Goal: Task Accomplishment & Management: Manage account settings

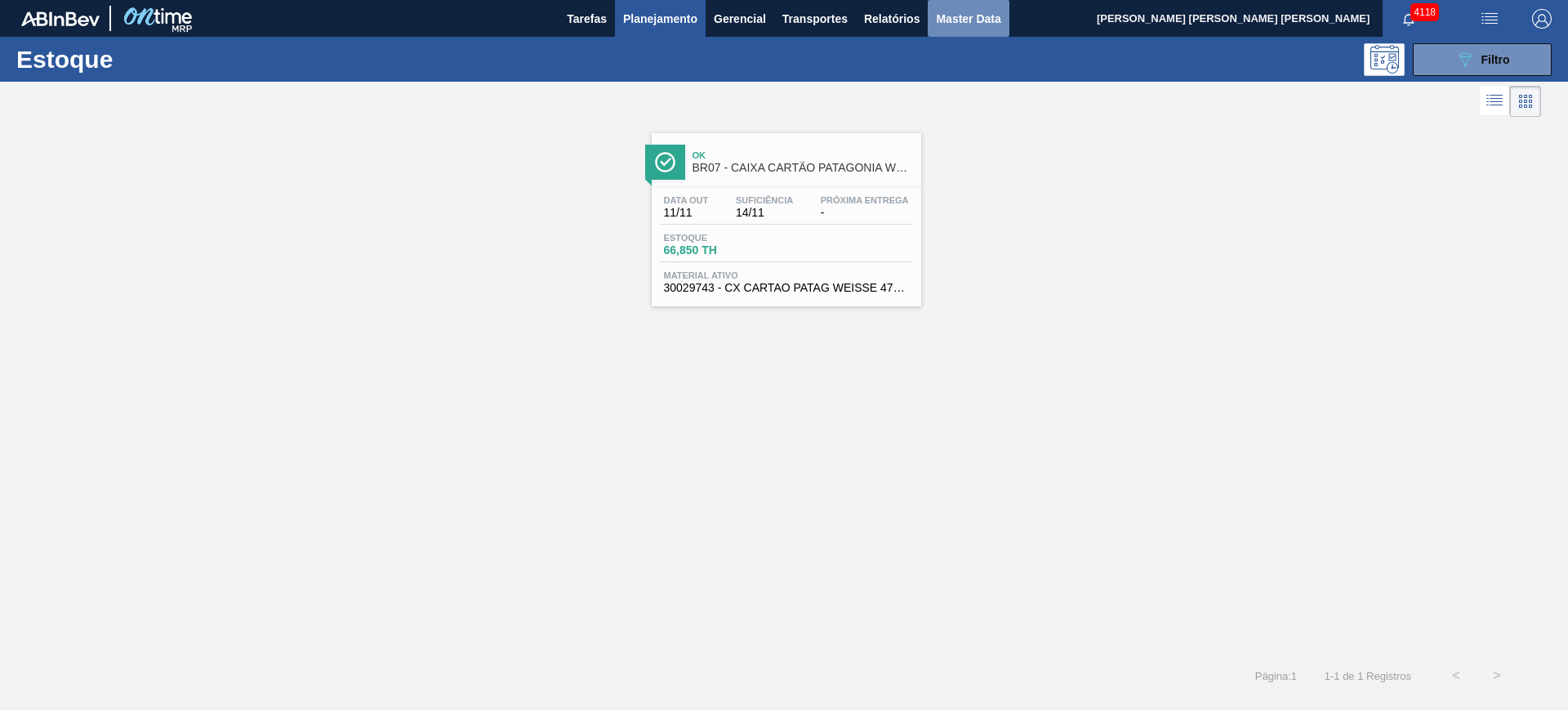
click at [944, 13] on span "Master Data" at bounding box center [968, 18] width 65 height 20
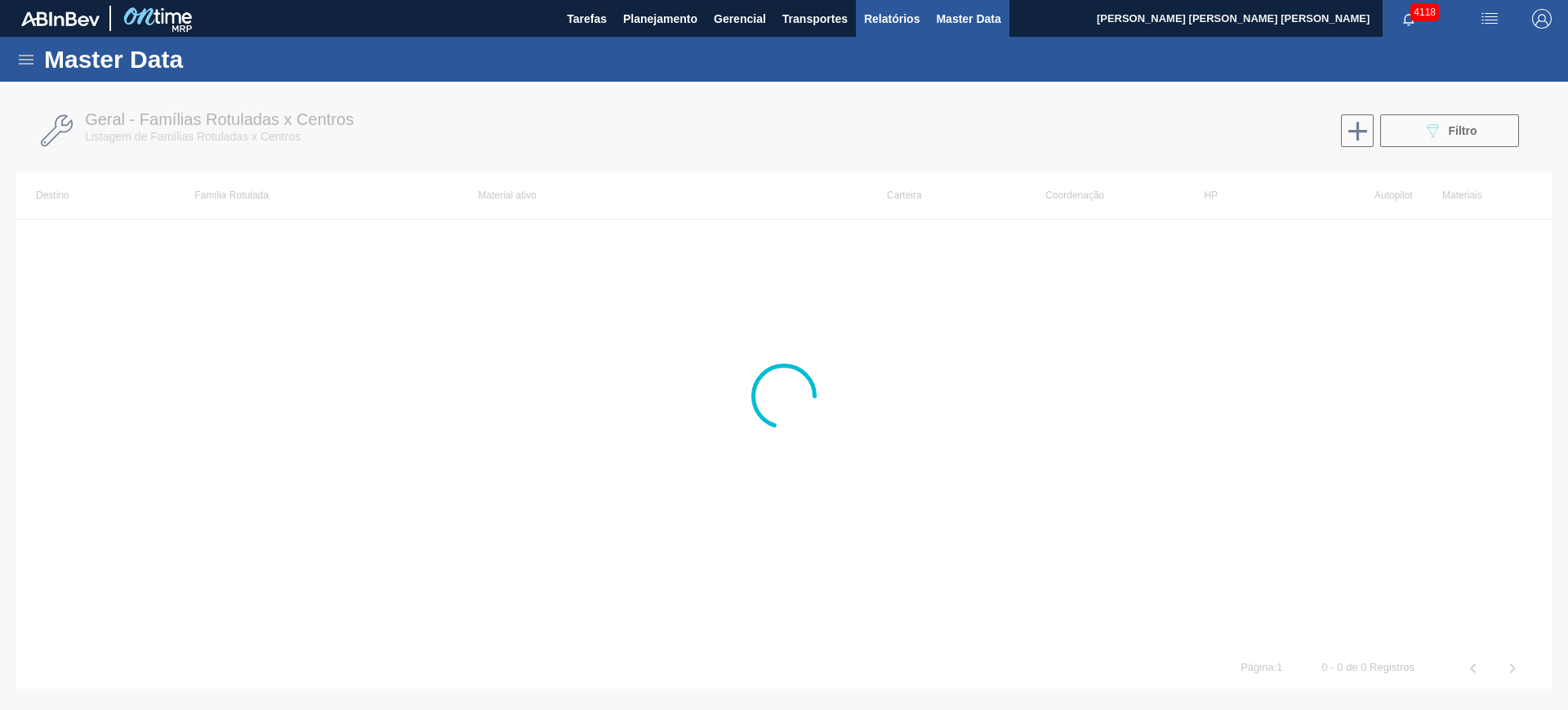
click at [893, 19] on span "Relatórios" at bounding box center [891, 18] width 55 height 20
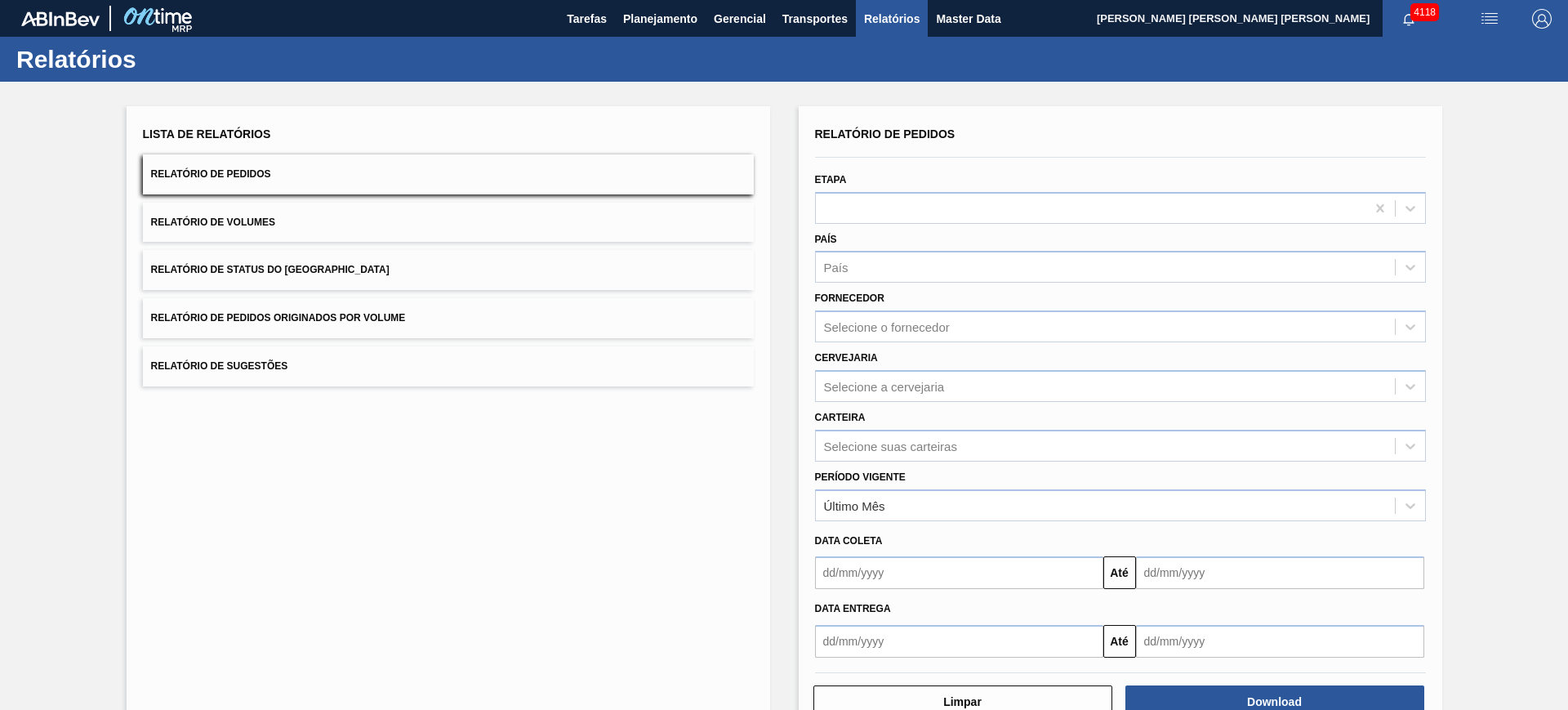
click at [499, 311] on button "Relatório de Pedidos Originados por Volume" at bounding box center [448, 318] width 611 height 40
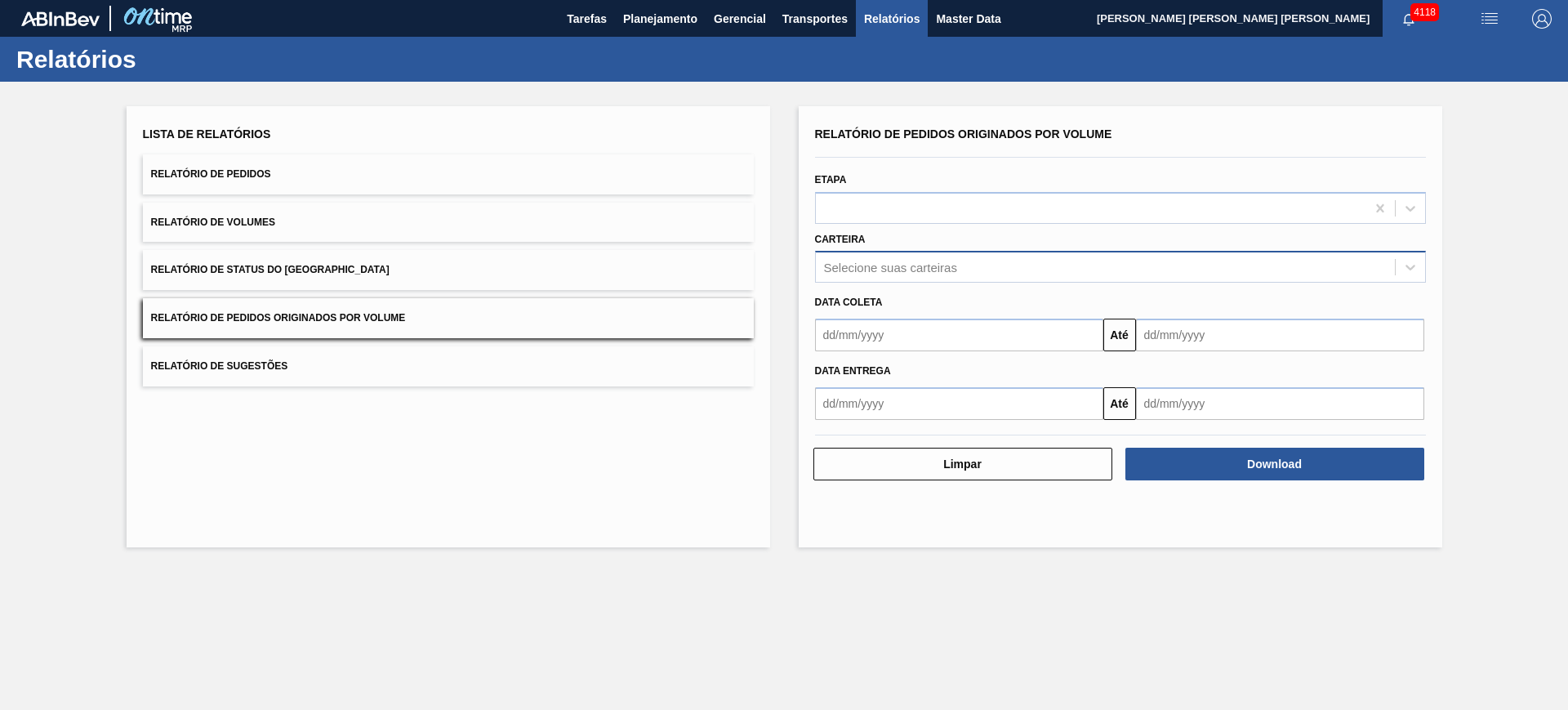
click at [913, 264] on div "Selecione suas carteiras" at bounding box center [890, 268] width 133 height 14
type input "xarope"
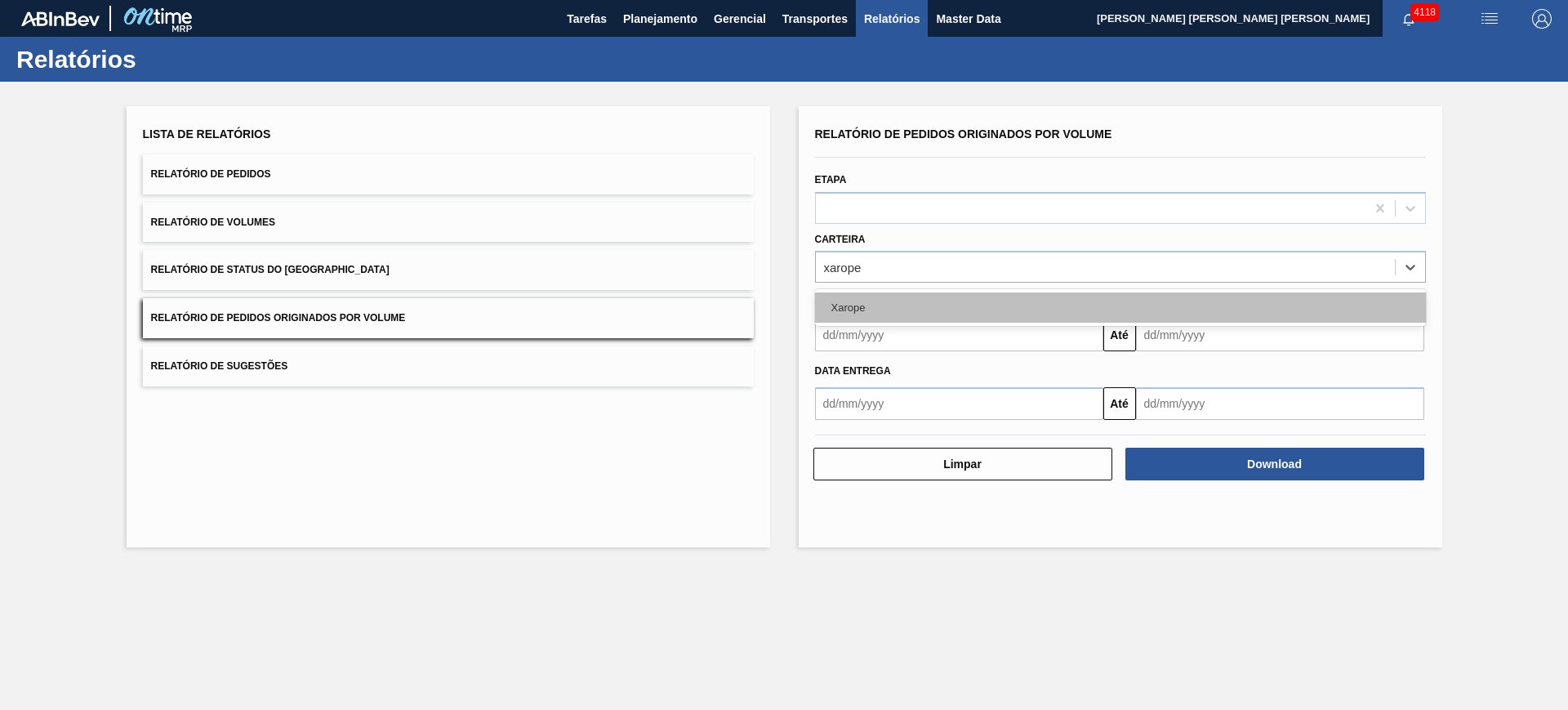
click at [906, 295] on div "Xarope" at bounding box center [1120, 308] width 611 height 31
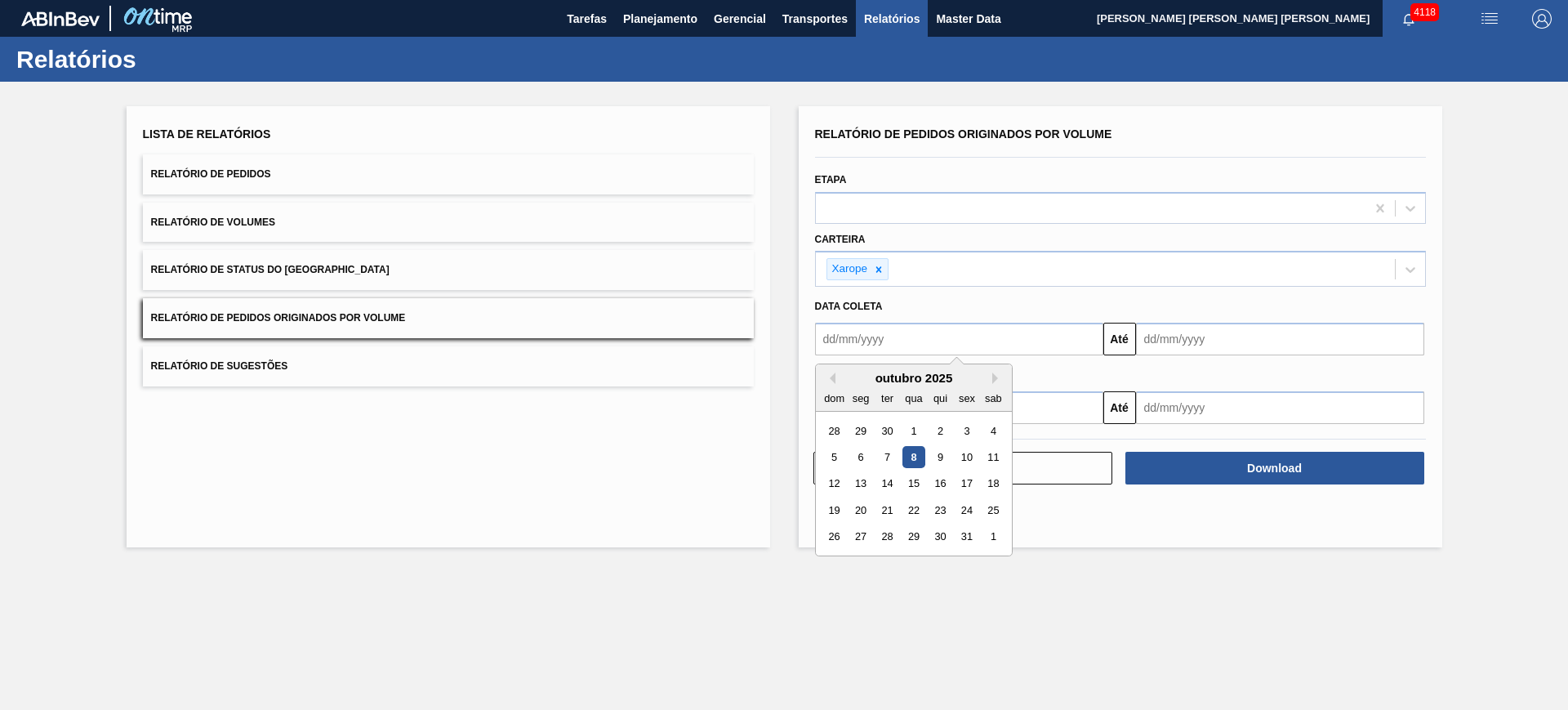
click at [877, 341] on input "text" at bounding box center [959, 339] width 289 height 32
click at [913, 428] on div "1" at bounding box center [913, 430] width 22 height 22
type input "01/10/2025"
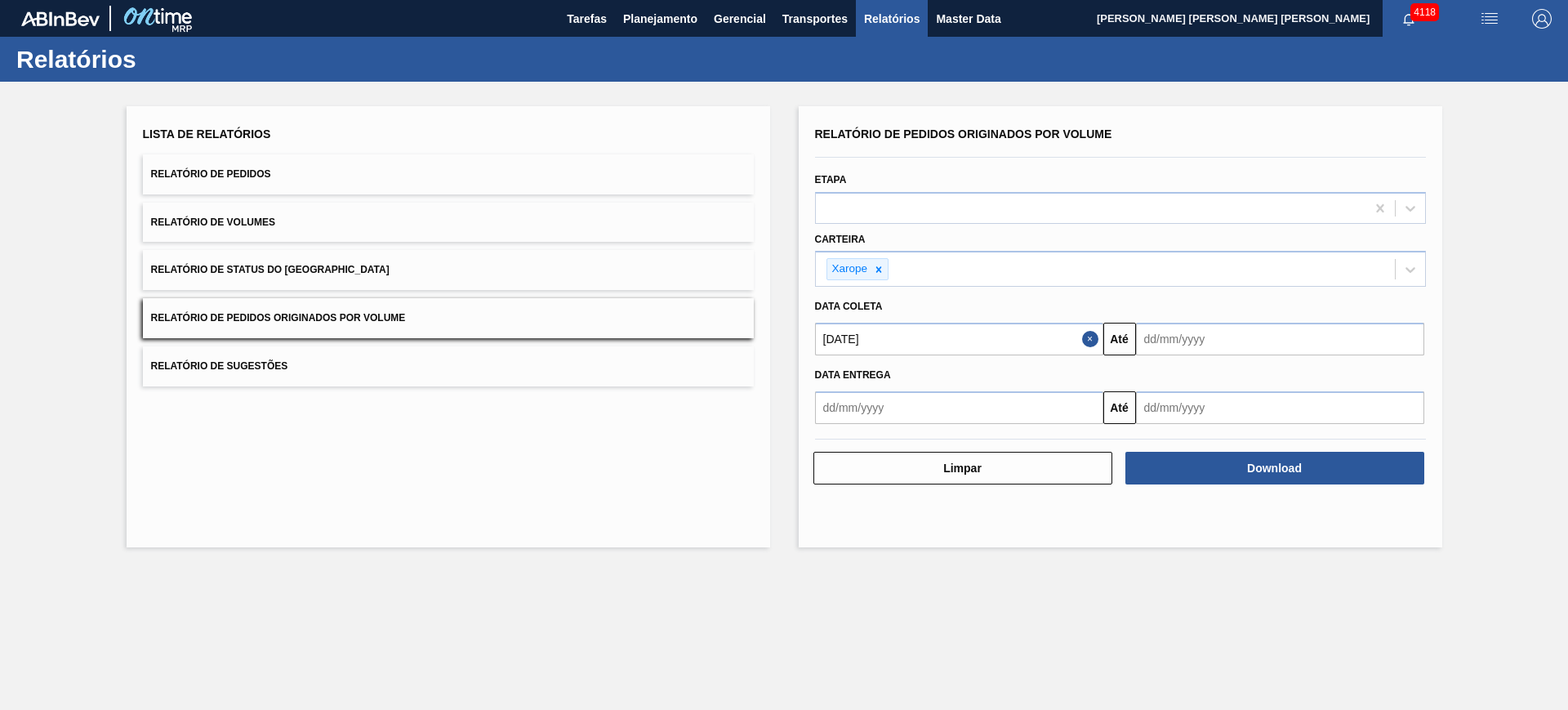
click at [1216, 344] on input "text" at bounding box center [1280, 339] width 289 height 32
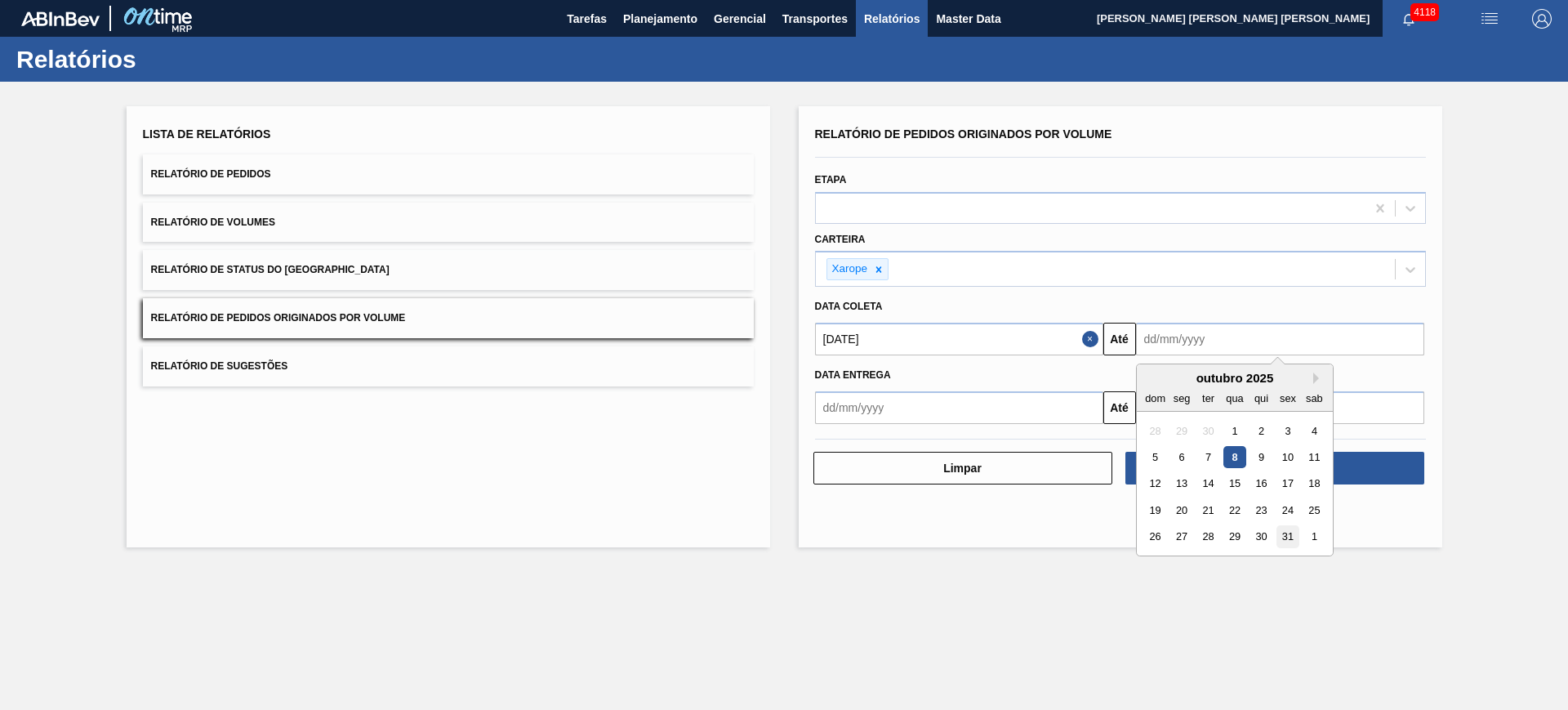
click at [1286, 541] on div "31" at bounding box center [1287, 536] width 22 height 22
type input "[DATE]"
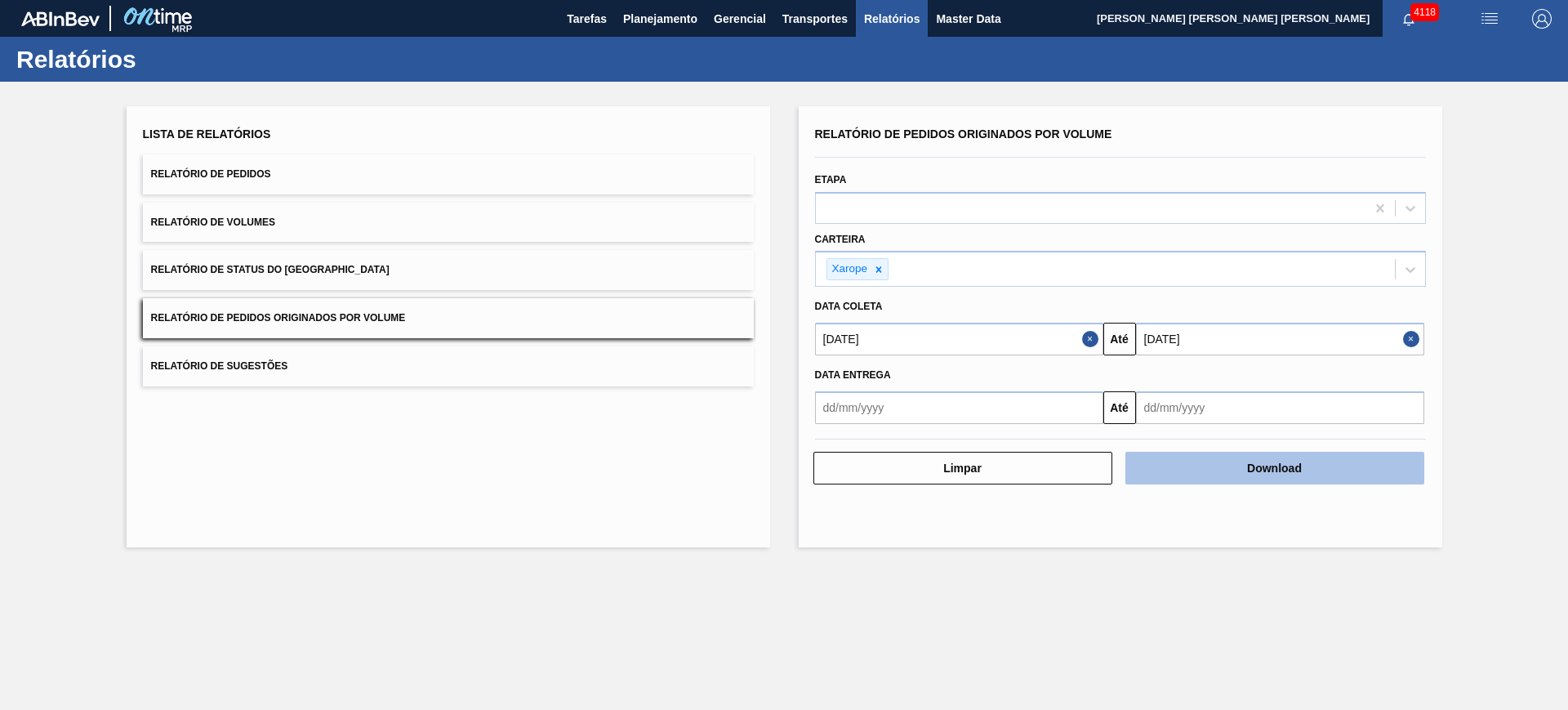
click at [1256, 463] on button "Download" at bounding box center [1275, 468] width 299 height 32
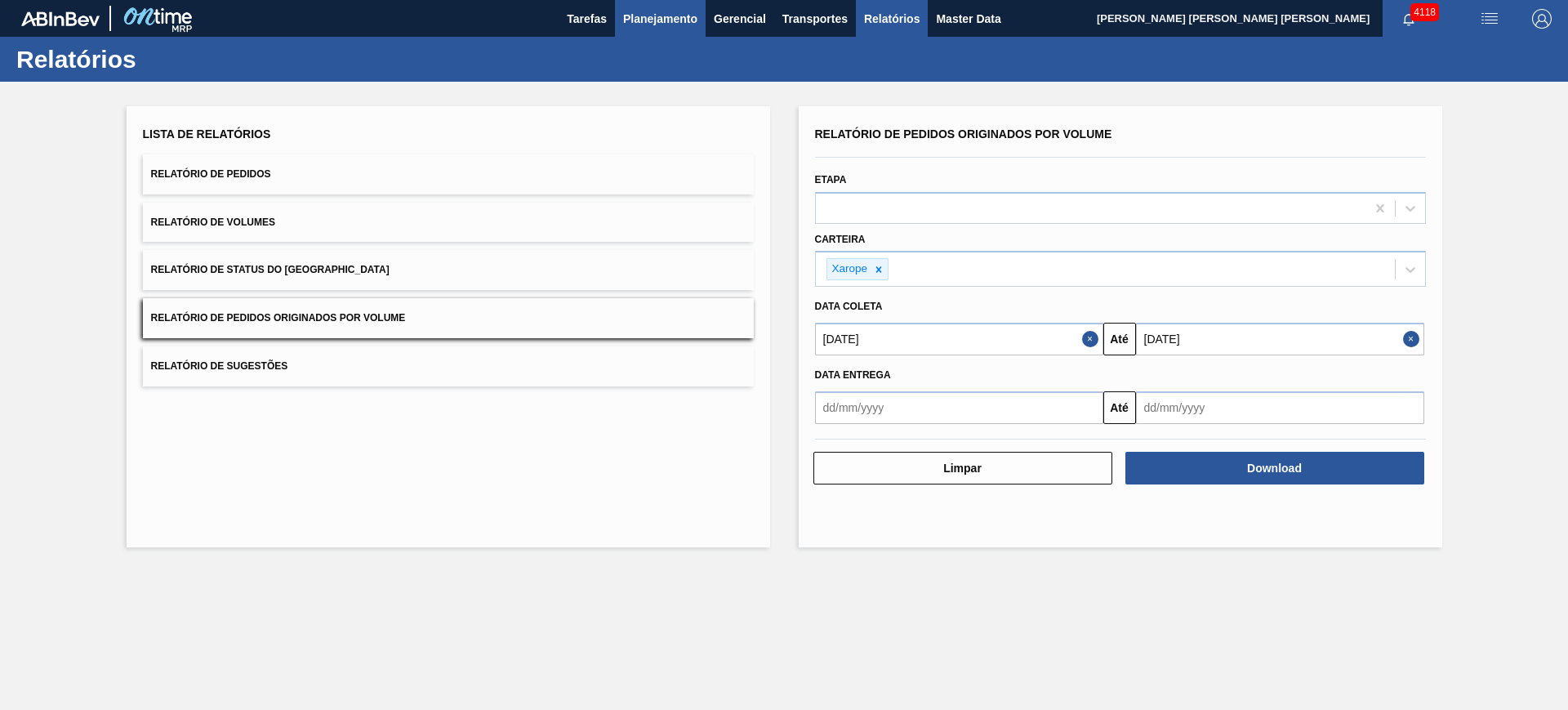
click at [663, 23] on span "Planejamento" at bounding box center [660, 18] width 75 height 20
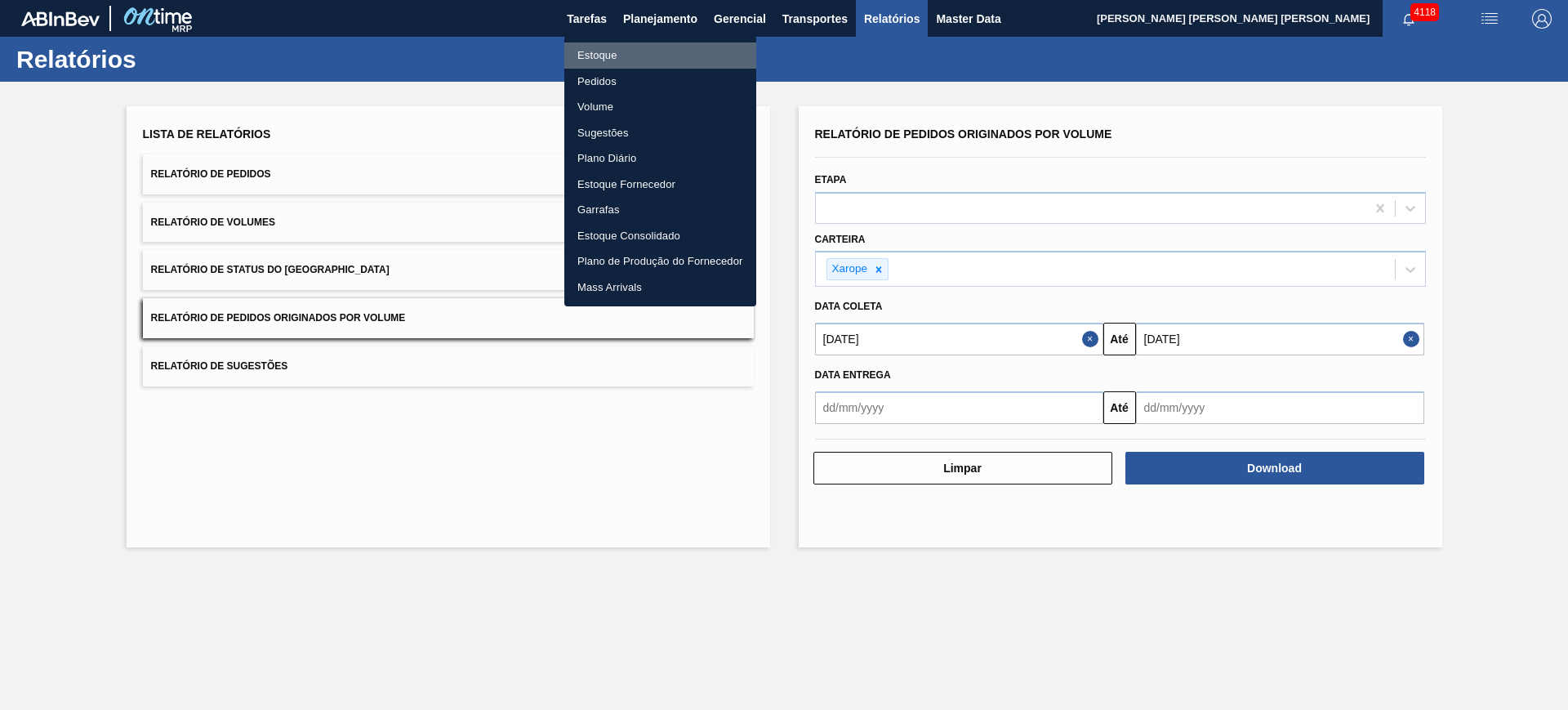
click at [617, 49] on li "Estoque" at bounding box center [660, 54] width 192 height 26
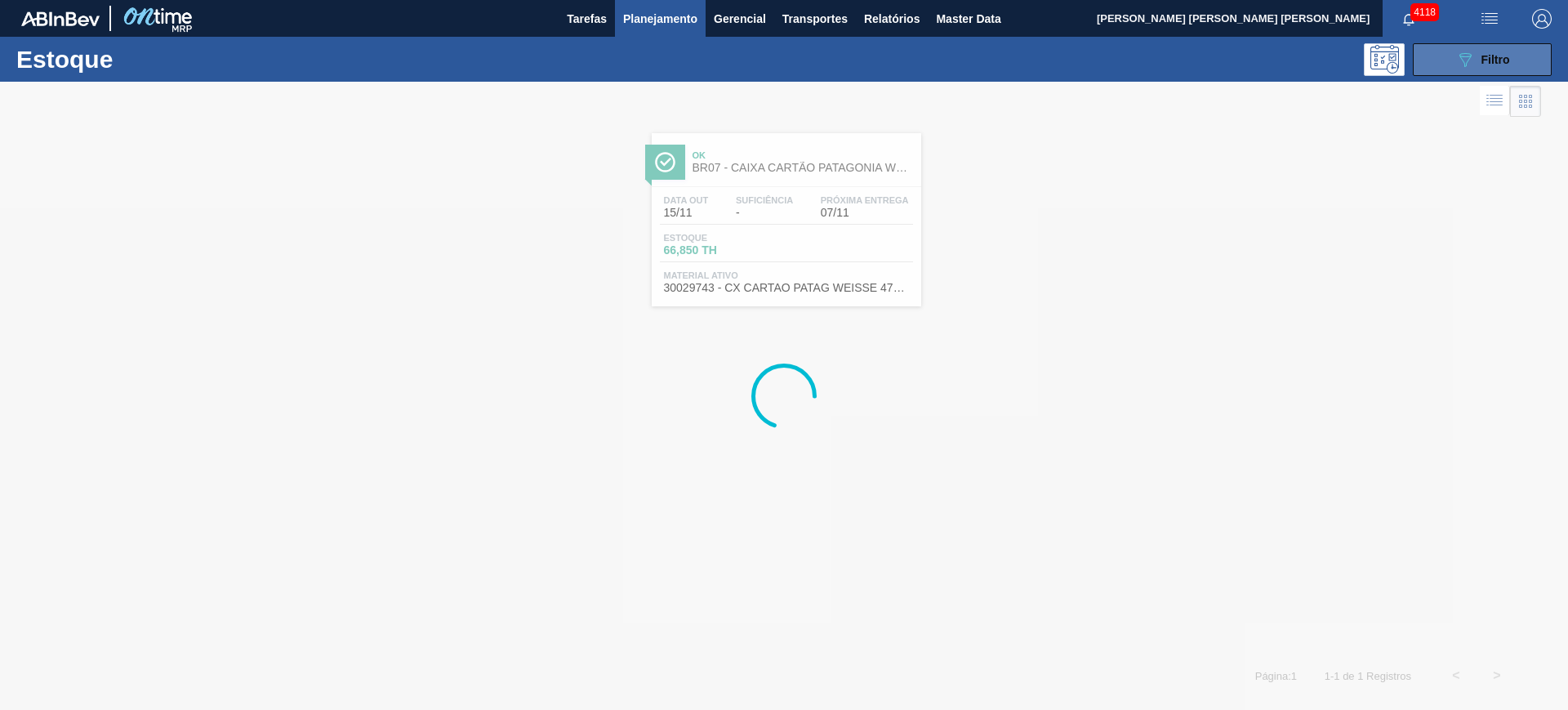
click at [1539, 62] on button "089F7B8B-B2A5-4AFE-B5C0-19BA573D28AC Filtro" at bounding box center [1482, 59] width 139 height 32
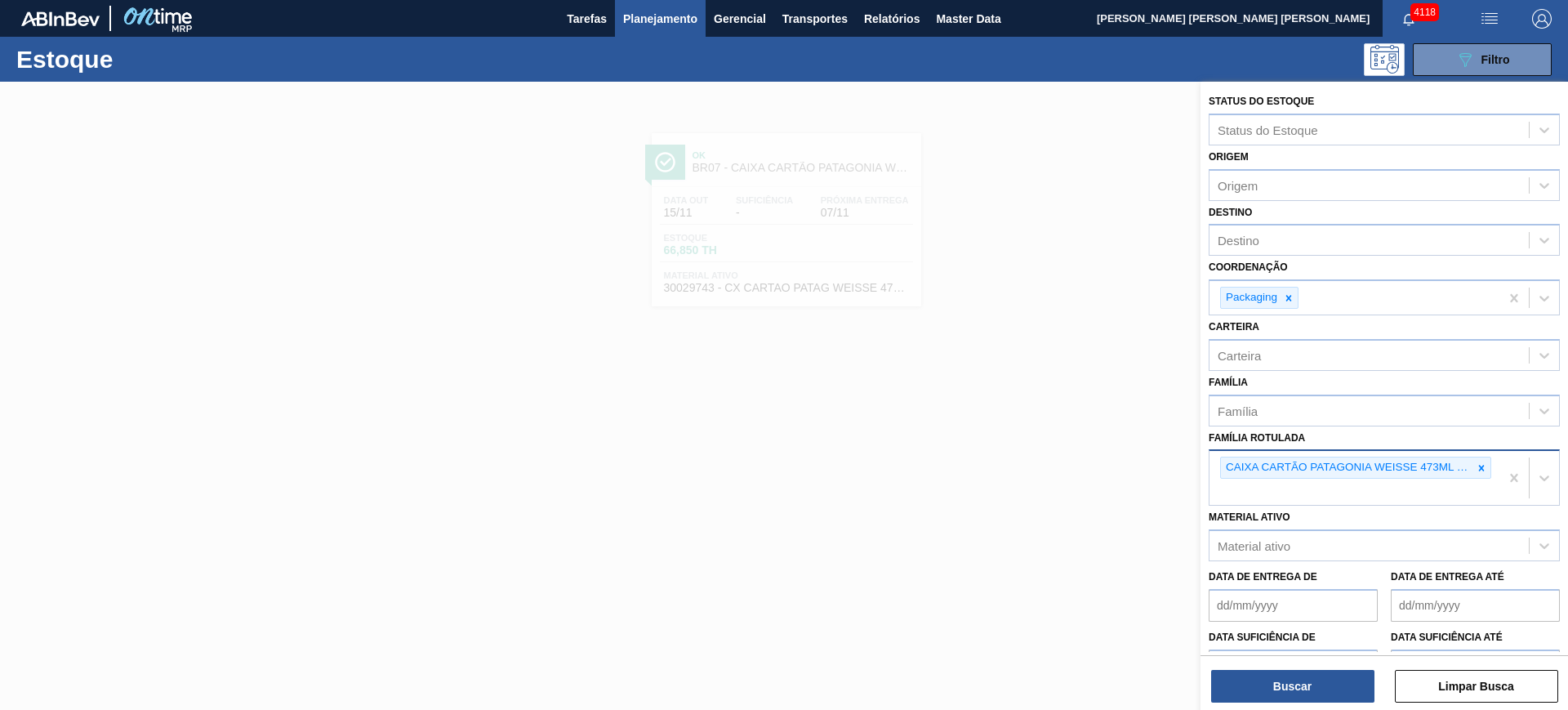
click at [1473, 470] on div at bounding box center [1481, 467] width 18 height 20
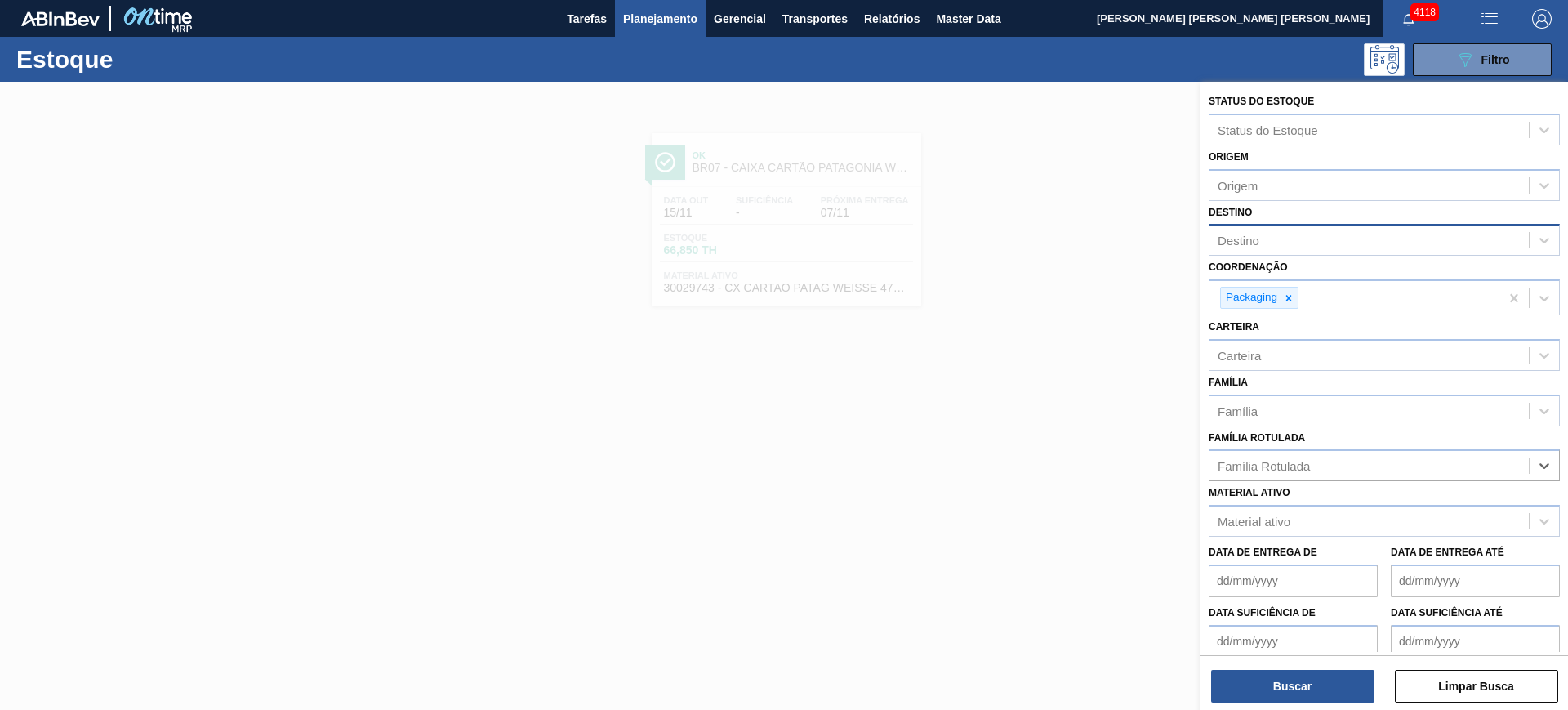
click at [1258, 237] on div "Destino" at bounding box center [1238, 240] width 42 height 14
type input "uber"
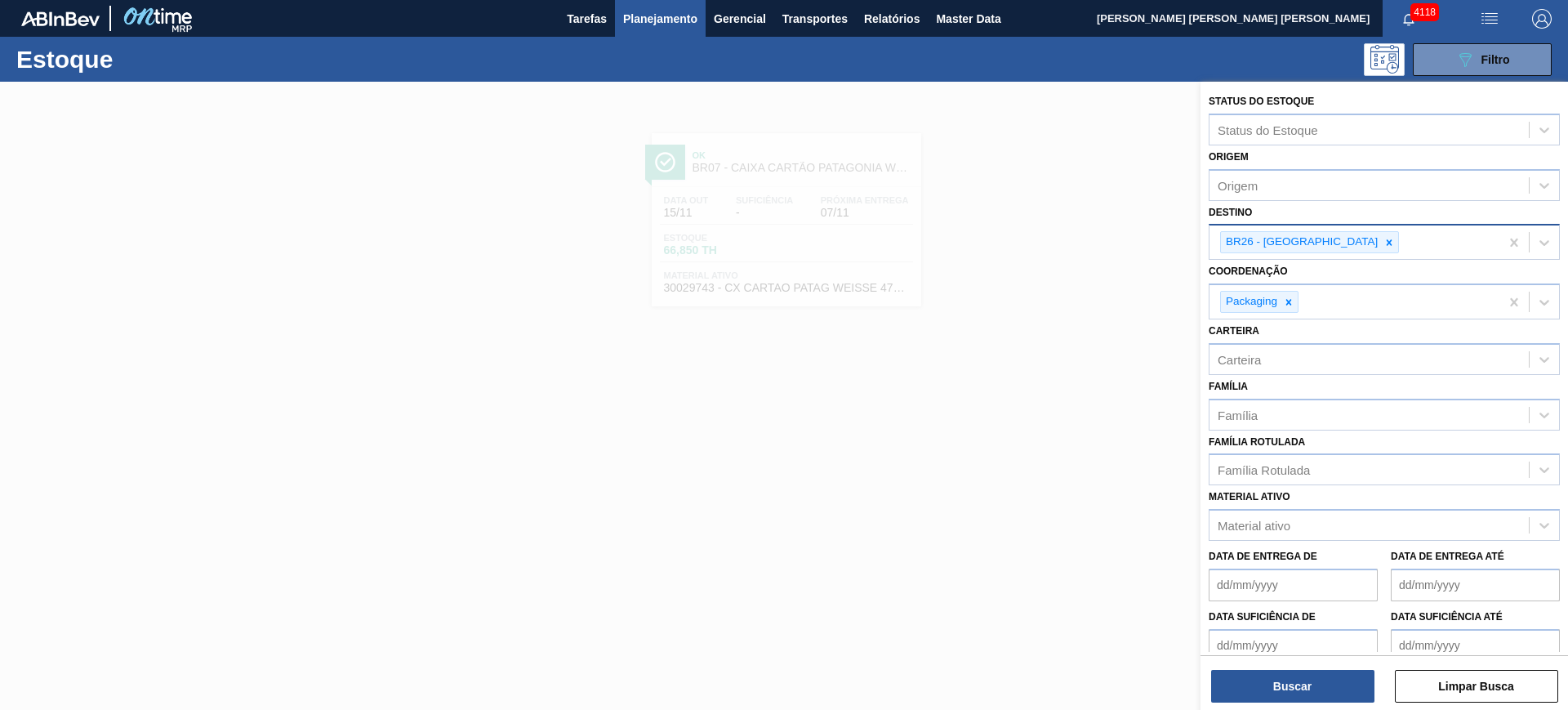
click at [1352, 341] on div "Carteira Carteira" at bounding box center [1385, 347] width 352 height 55
click at [1352, 368] on div "Carteira" at bounding box center [1369, 358] width 319 height 24
type input "caixa"
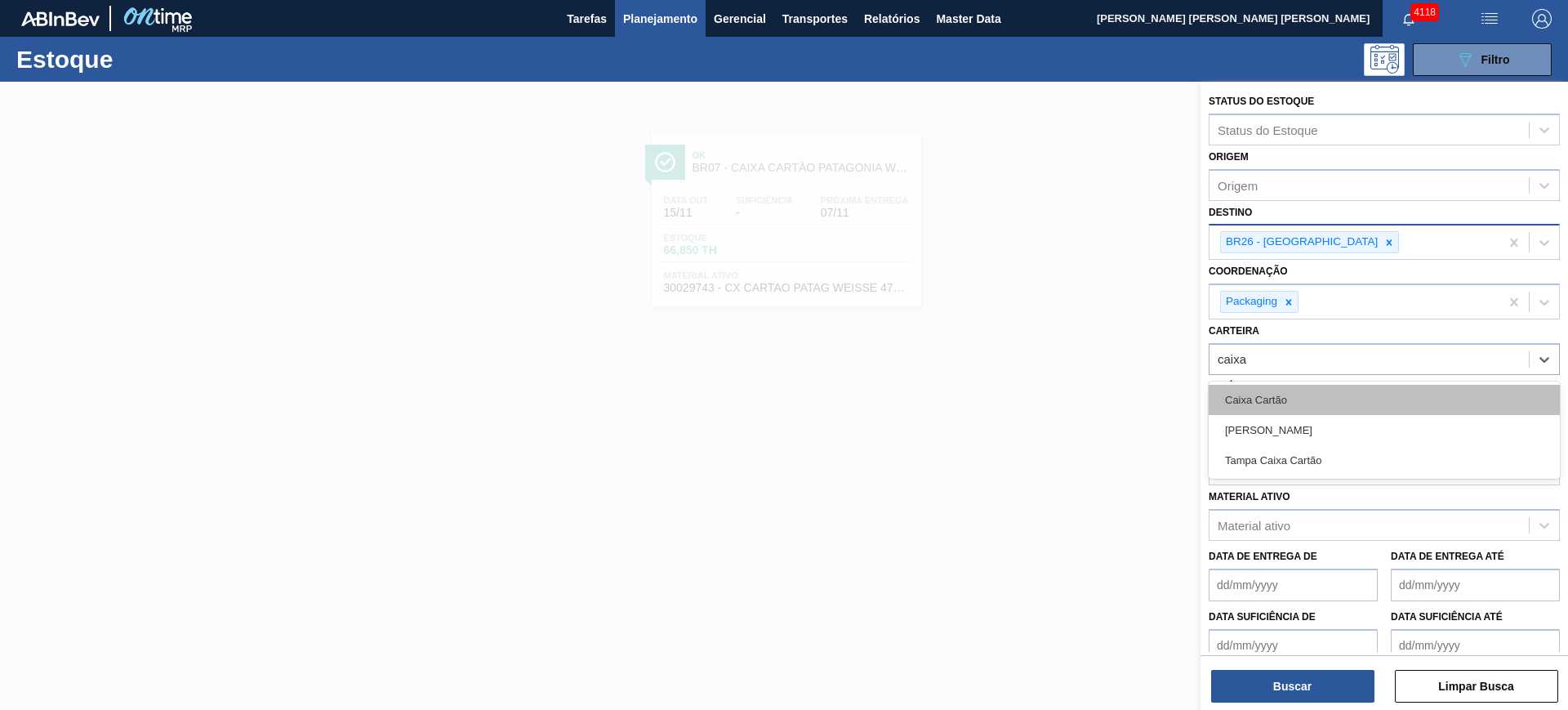
click at [1329, 393] on div "Caixa Cartão" at bounding box center [1385, 400] width 352 height 31
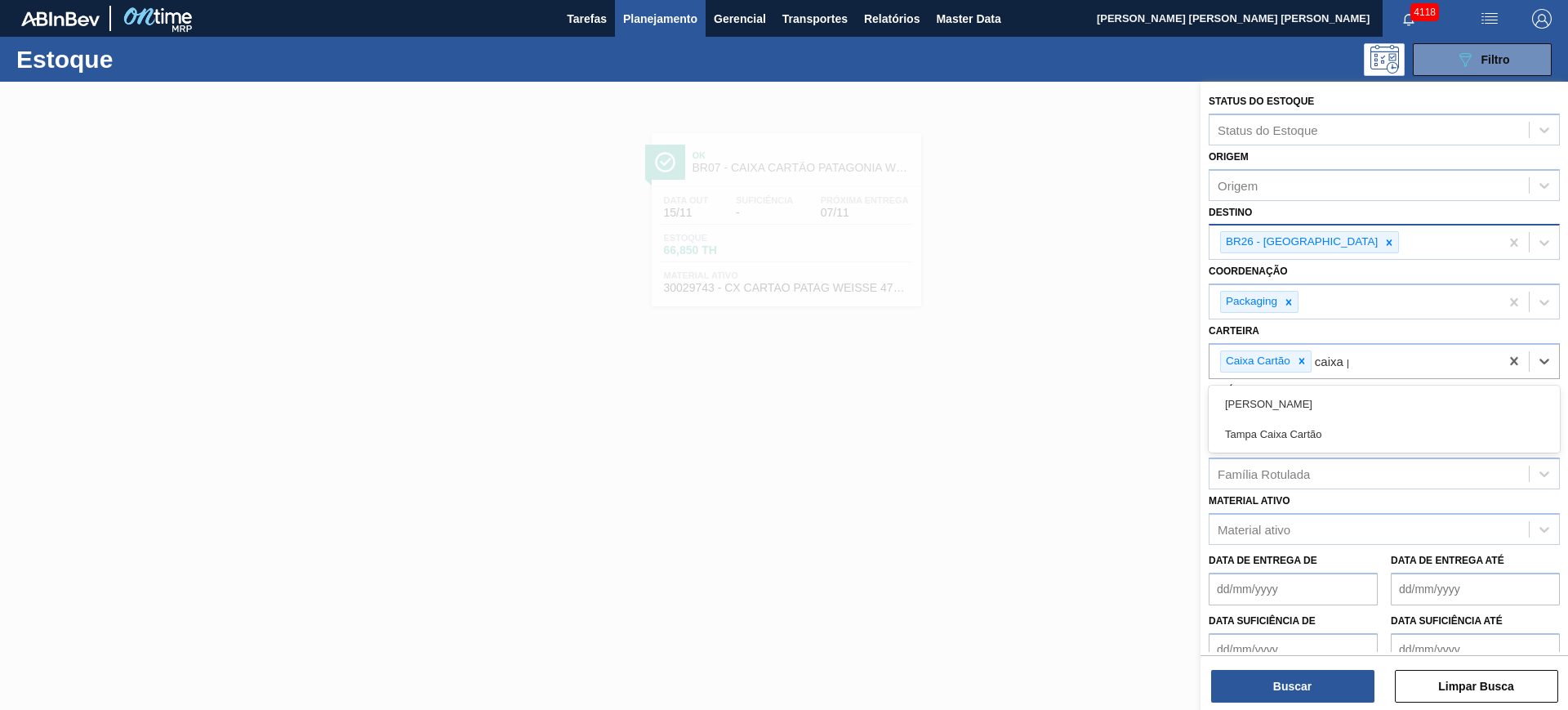
type input "caixa pap"
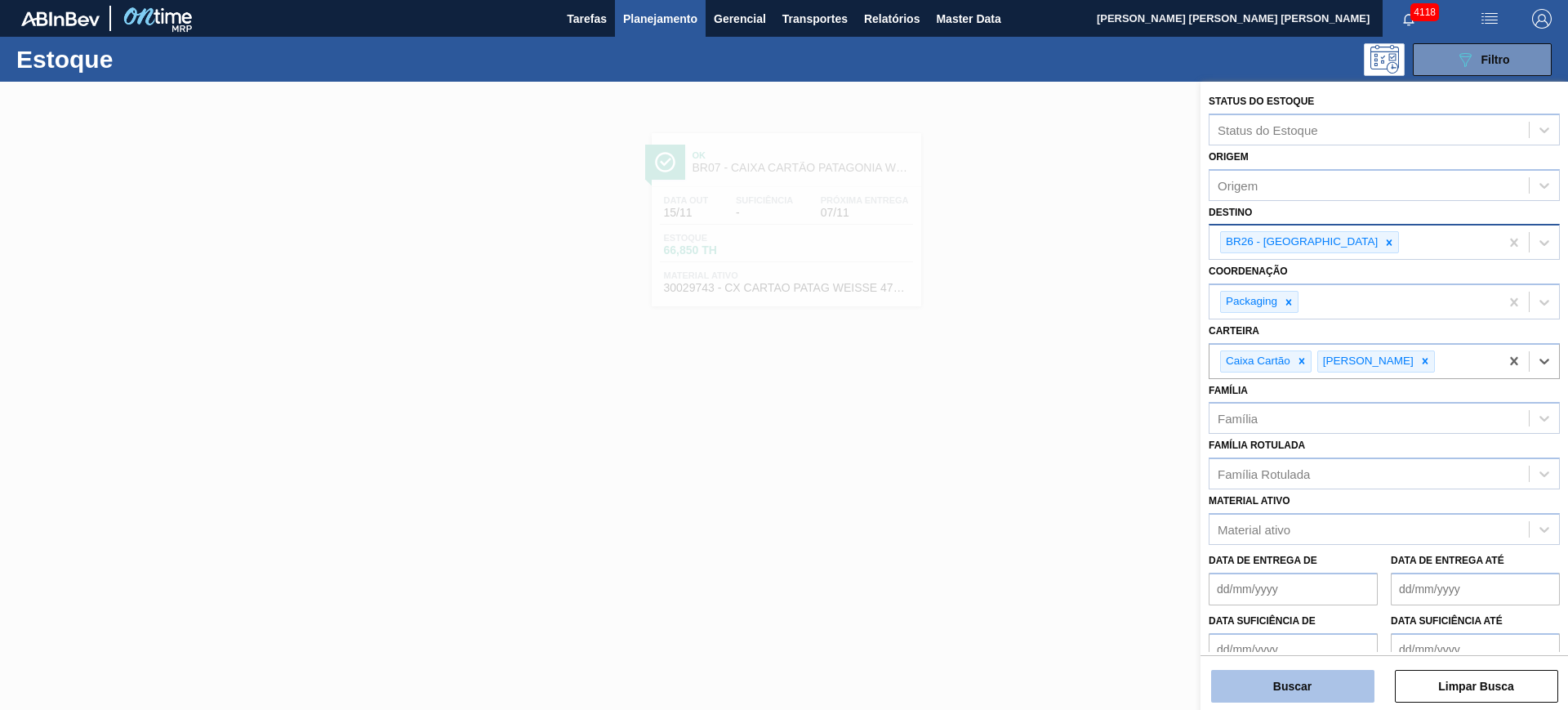
click at [1347, 679] on button "Buscar" at bounding box center [1292, 686] width 163 height 32
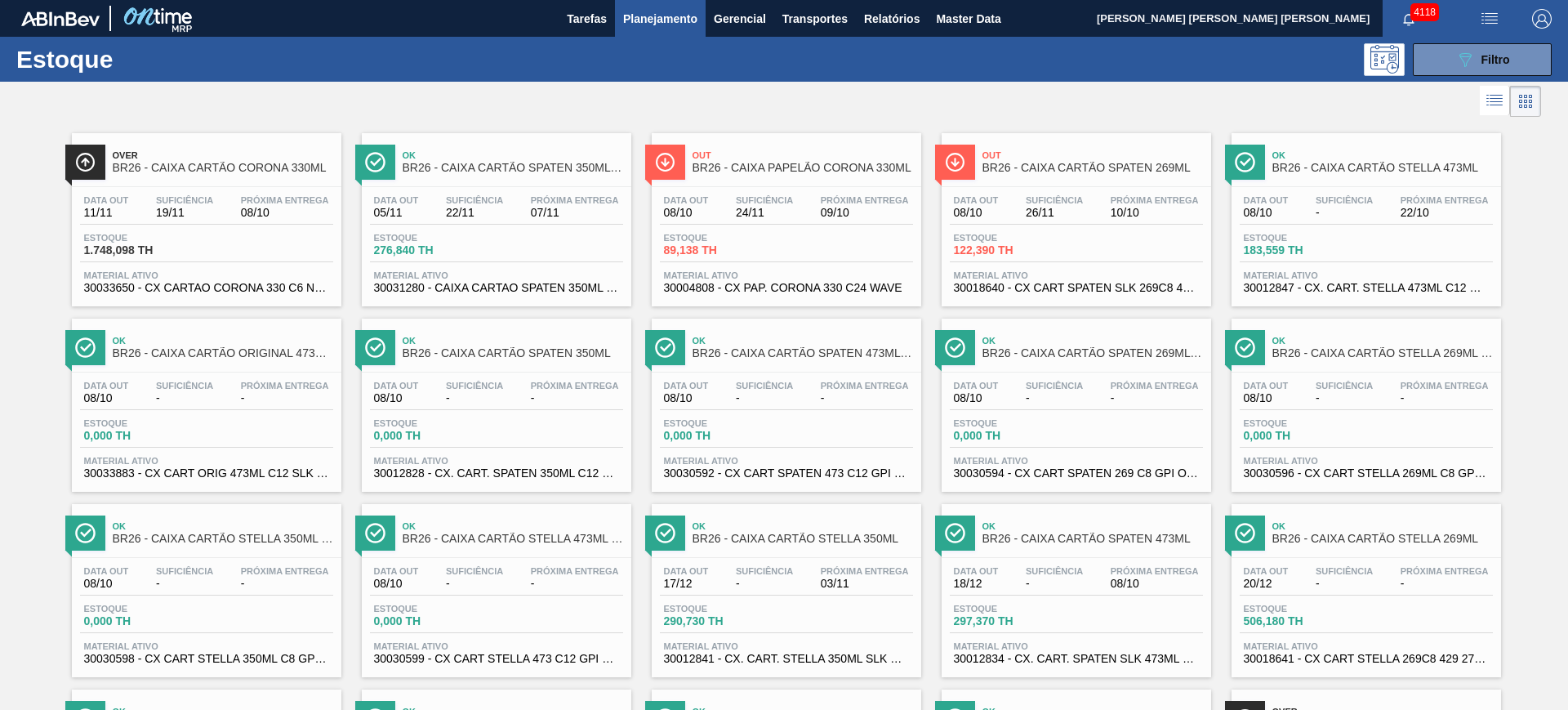
drag, startPoint x: 229, startPoint y: 356, endPoint x: 18, endPoint y: 318, distance: 214.4
click at [18, 318] on div "Over BR26 - CAIXA CARTÃO CORONA 330ML Data out 11/11 Suficiência 19/11 Próxima …" at bounding box center [784, 491] width 1568 height 742
click at [1450, 54] on button "089F7B8B-B2A5-4AFE-B5C0-19BA573D28AC Filtro" at bounding box center [1482, 59] width 139 height 32
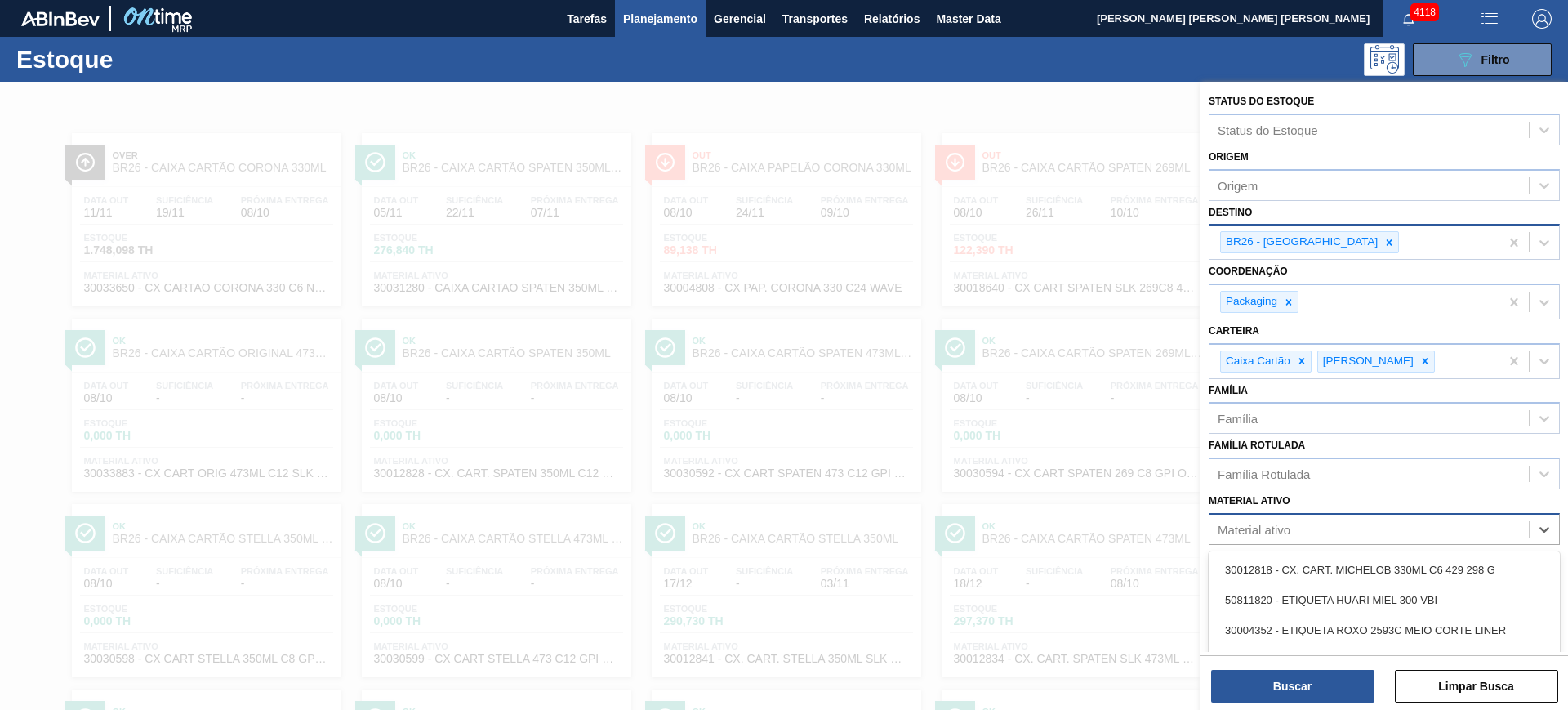
click at [1303, 527] on div "Material ativo" at bounding box center [1369, 529] width 319 height 24
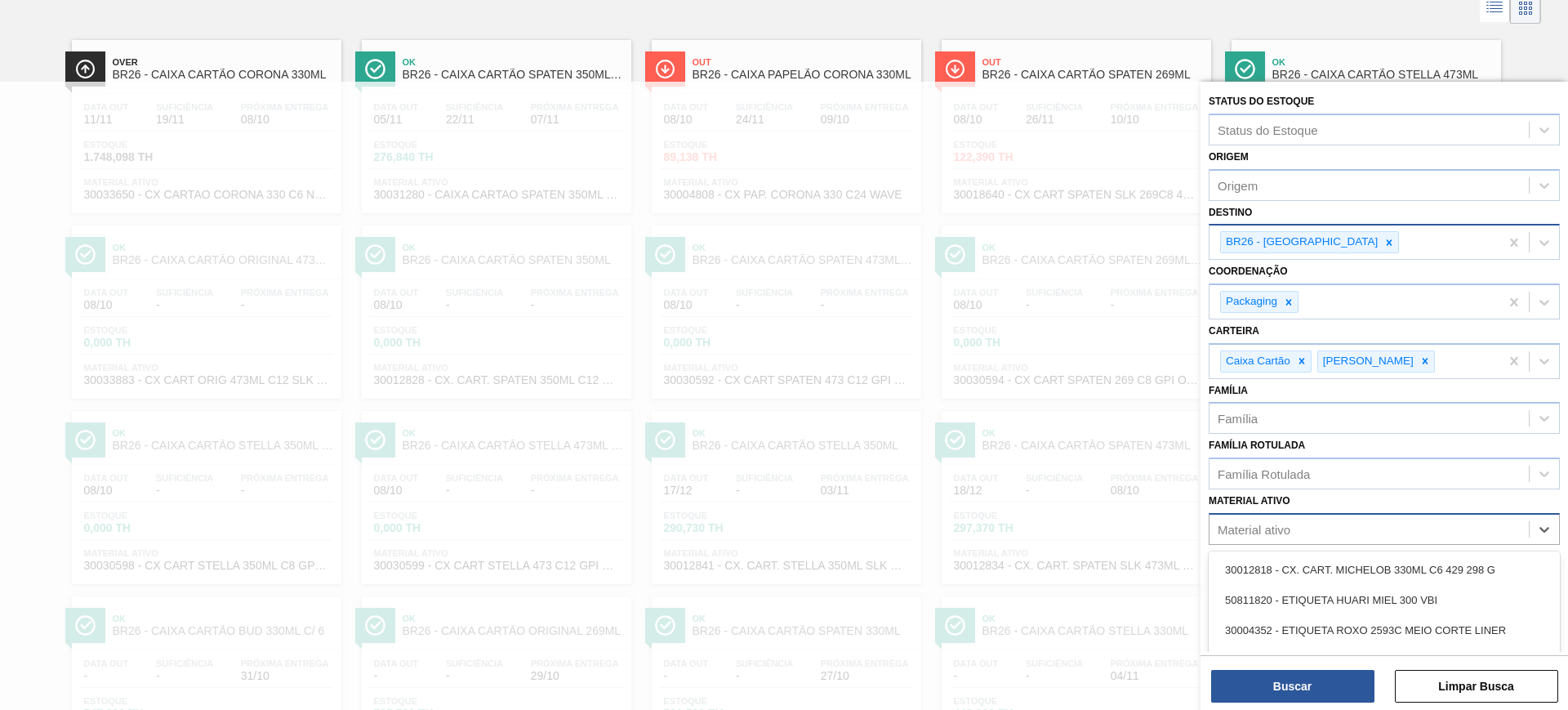
paste ativo "30003371"
type ativo "30003371"
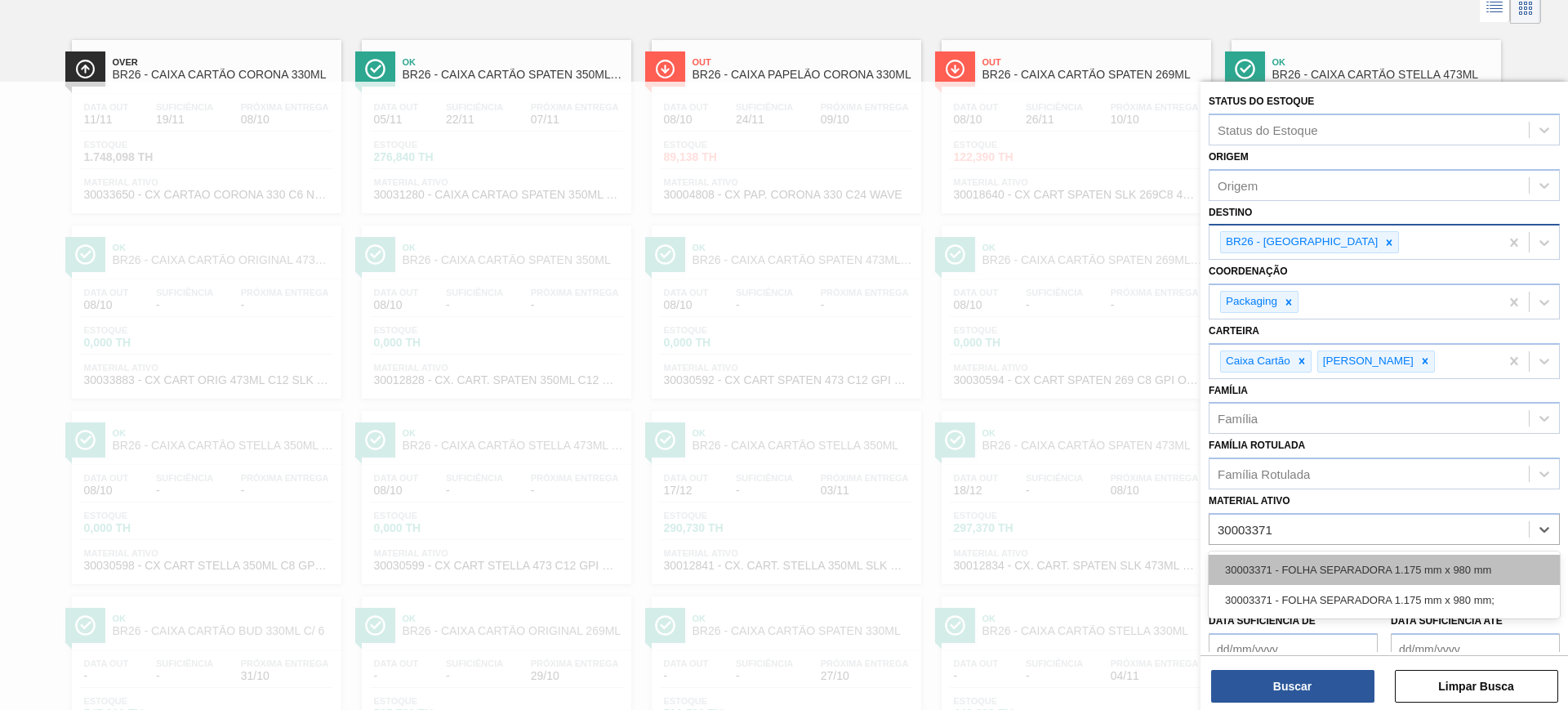
click at [1334, 563] on div "30003371 - FOLHA SEPARADORA 1.175 mm x 980 mm" at bounding box center [1385, 570] width 352 height 31
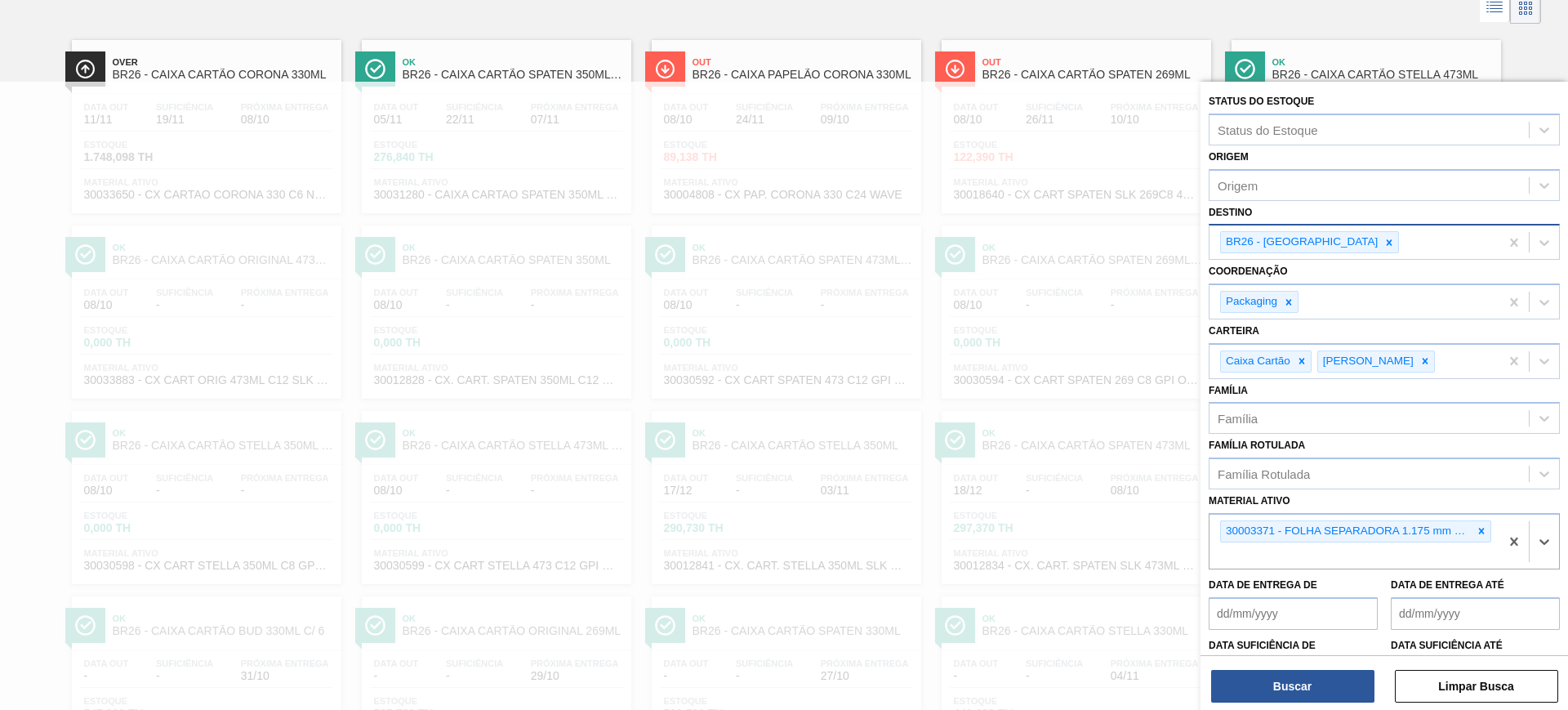
paste ativo "30003371"
click at [1419, 362] on icon at bounding box center [1425, 361] width 11 height 11
type ativo "30003371"
click at [1306, 362] on icon at bounding box center [1301, 361] width 11 height 11
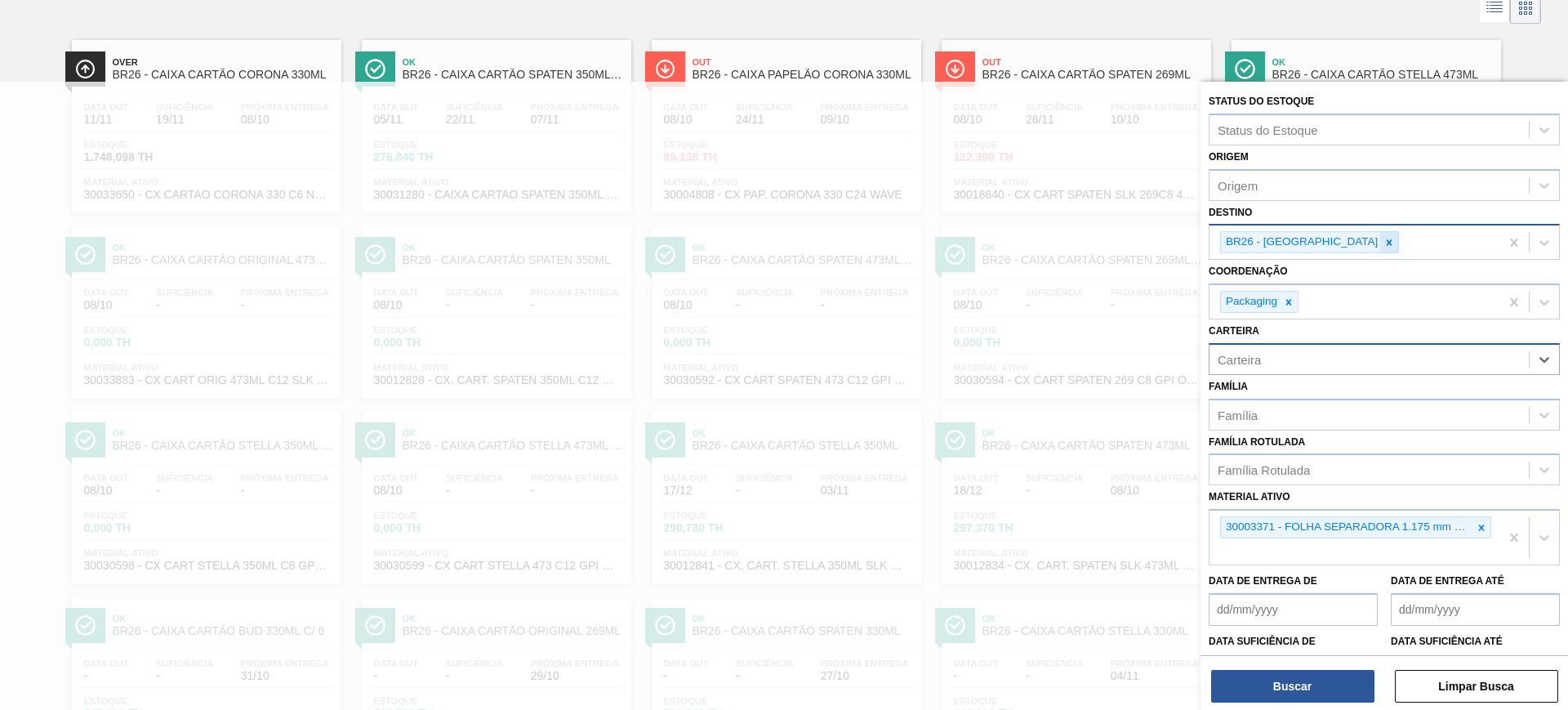
click at [1380, 233] on div at bounding box center [1388, 242] width 18 height 20
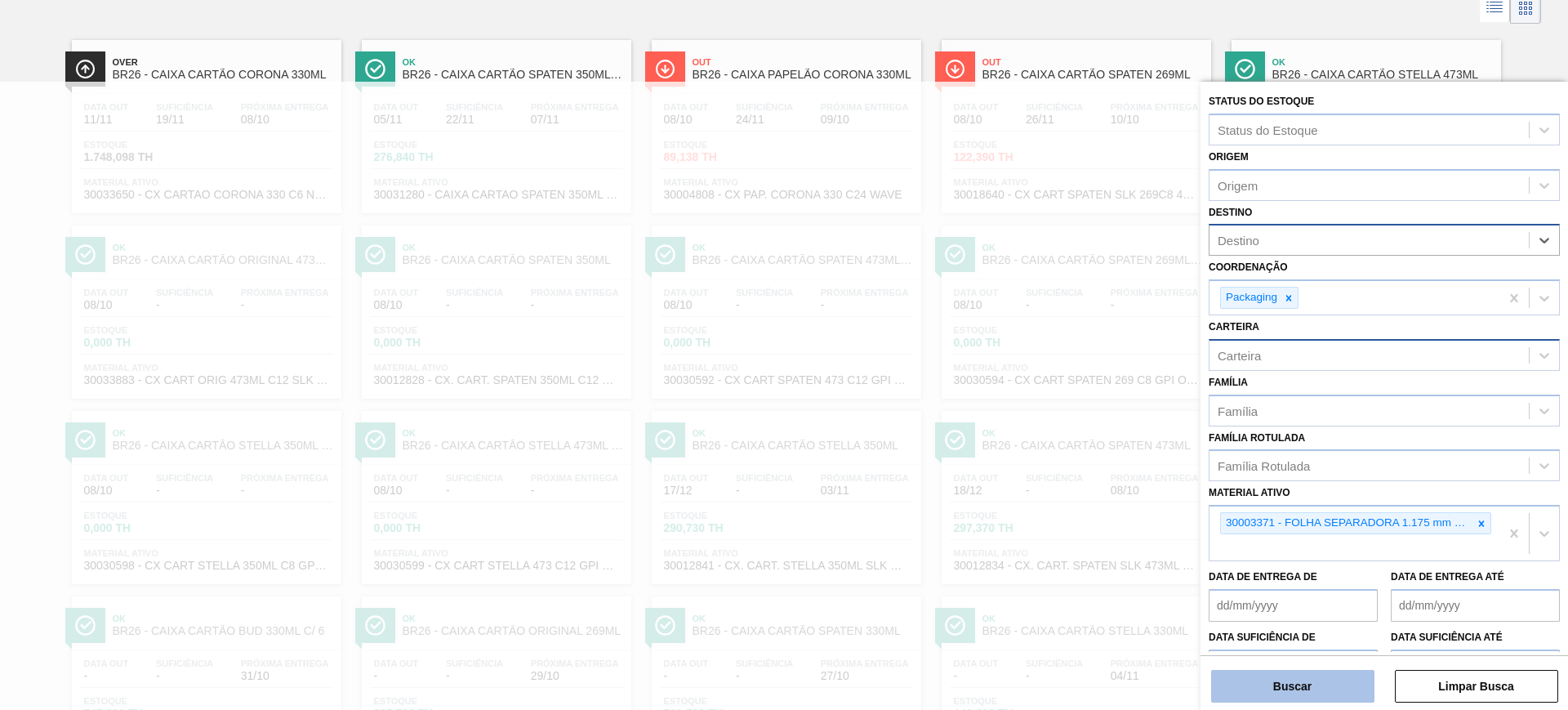
click at [1302, 688] on button "Buscar" at bounding box center [1292, 686] width 163 height 32
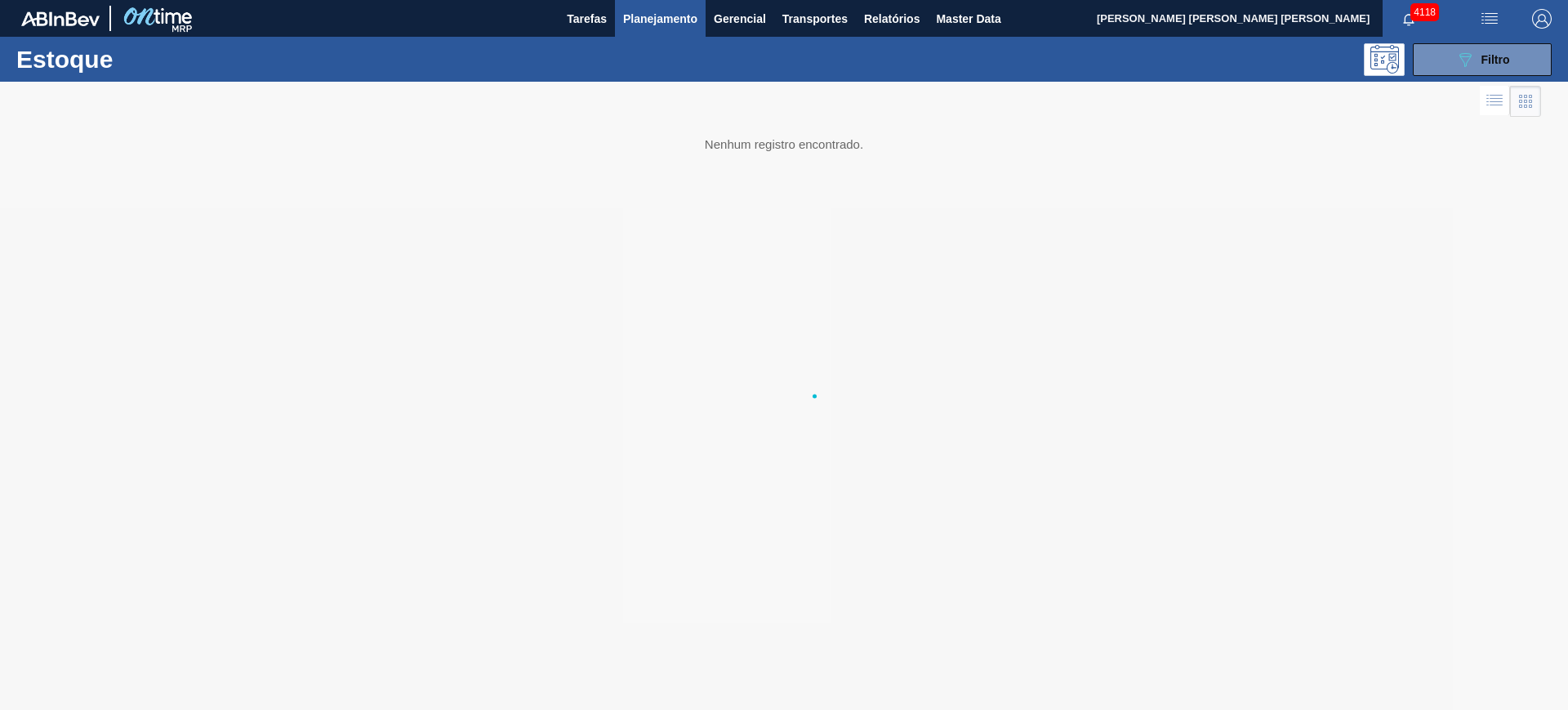
scroll to position [0, 0]
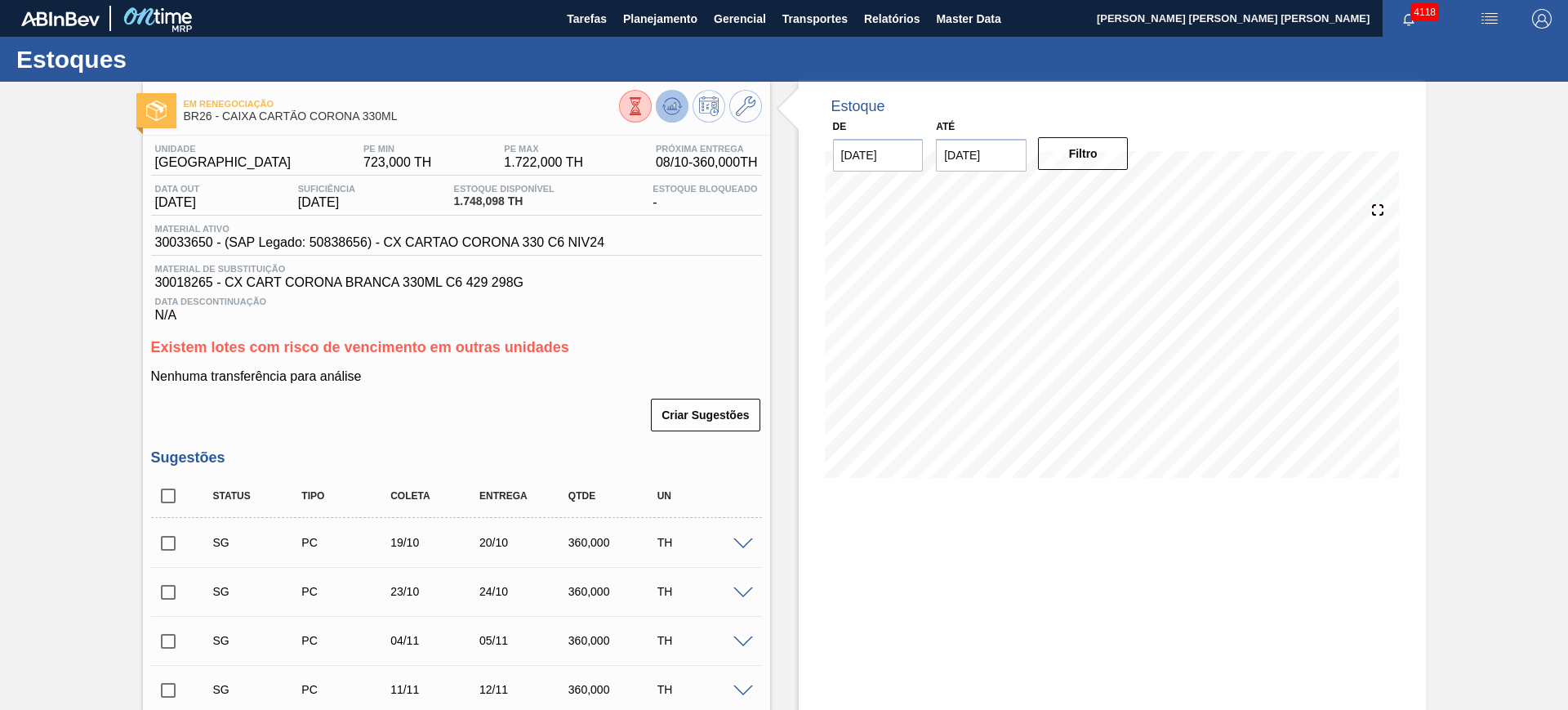
click at [679, 97] on button at bounding box center [672, 106] width 32 height 32
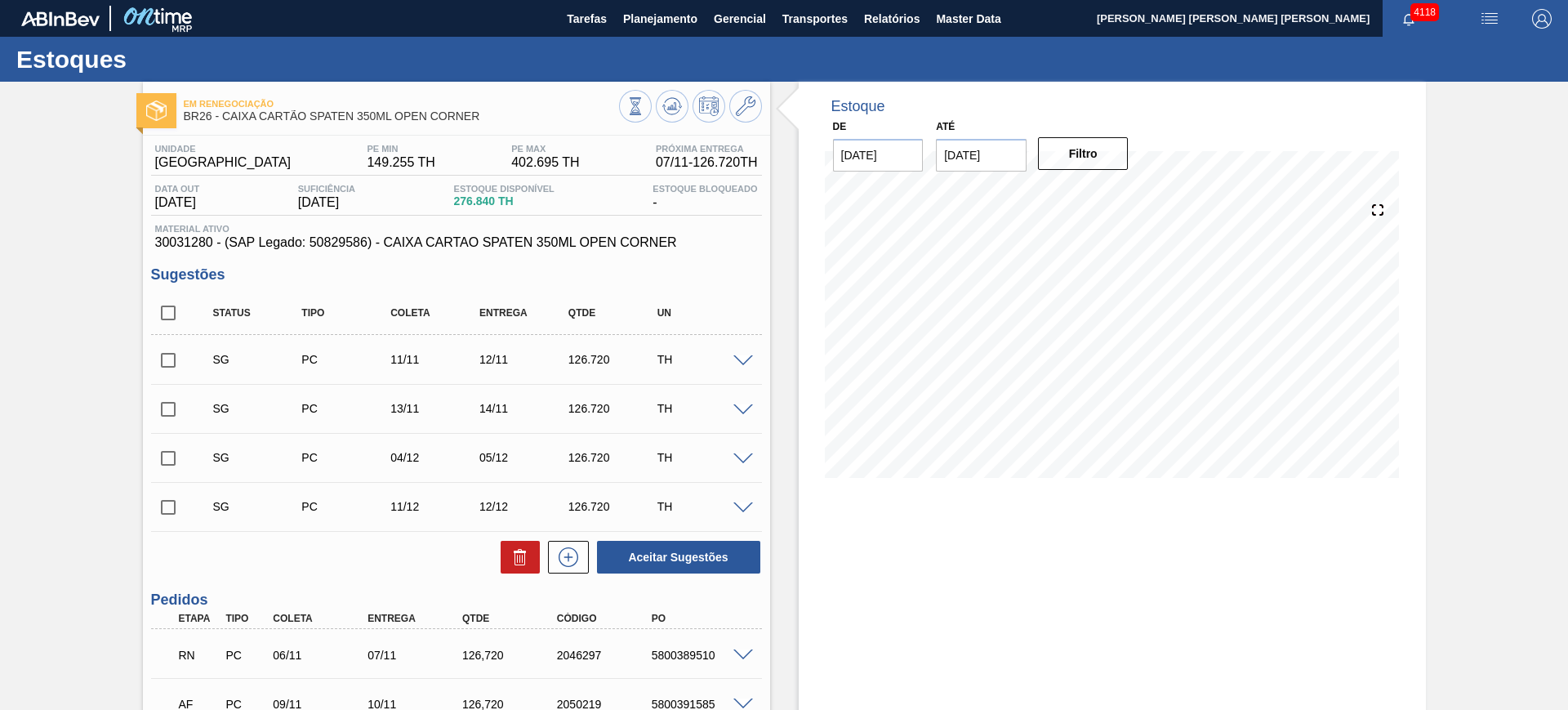
click at [172, 312] on input "checkbox" at bounding box center [168, 312] width 34 height 34
checkbox input "true"
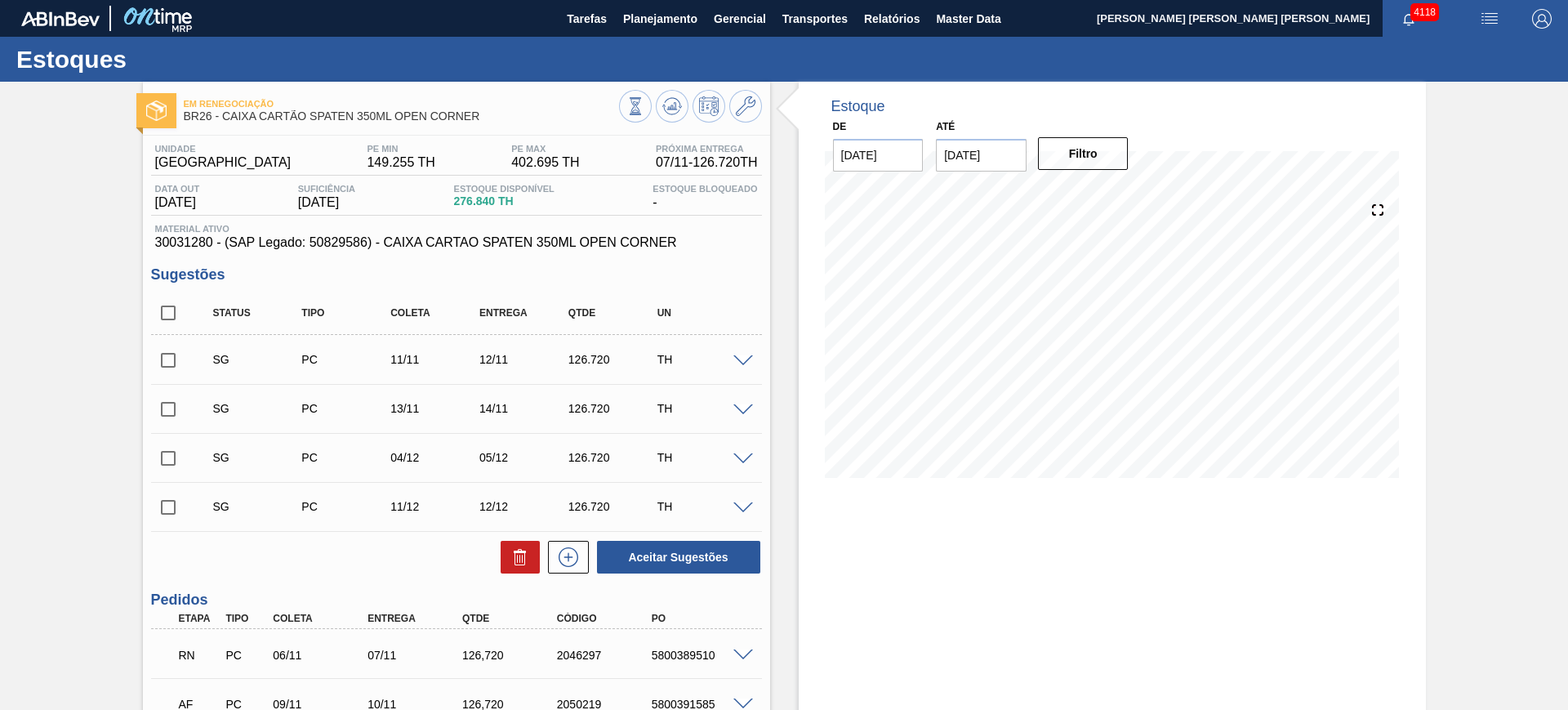
checkbox input "true"
click at [519, 553] on icon at bounding box center [520, 557] width 20 height 20
checkbox input "false"
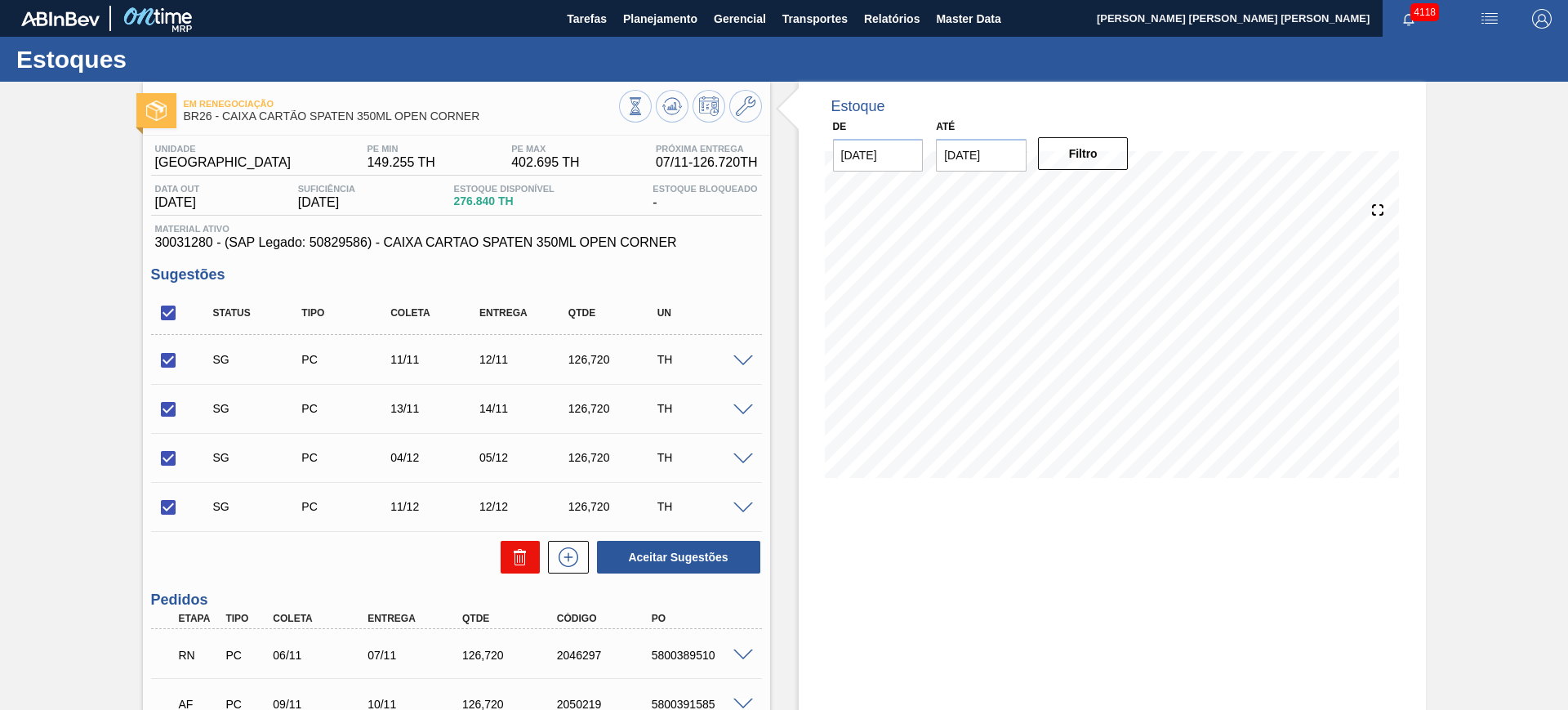
checkbox input "false"
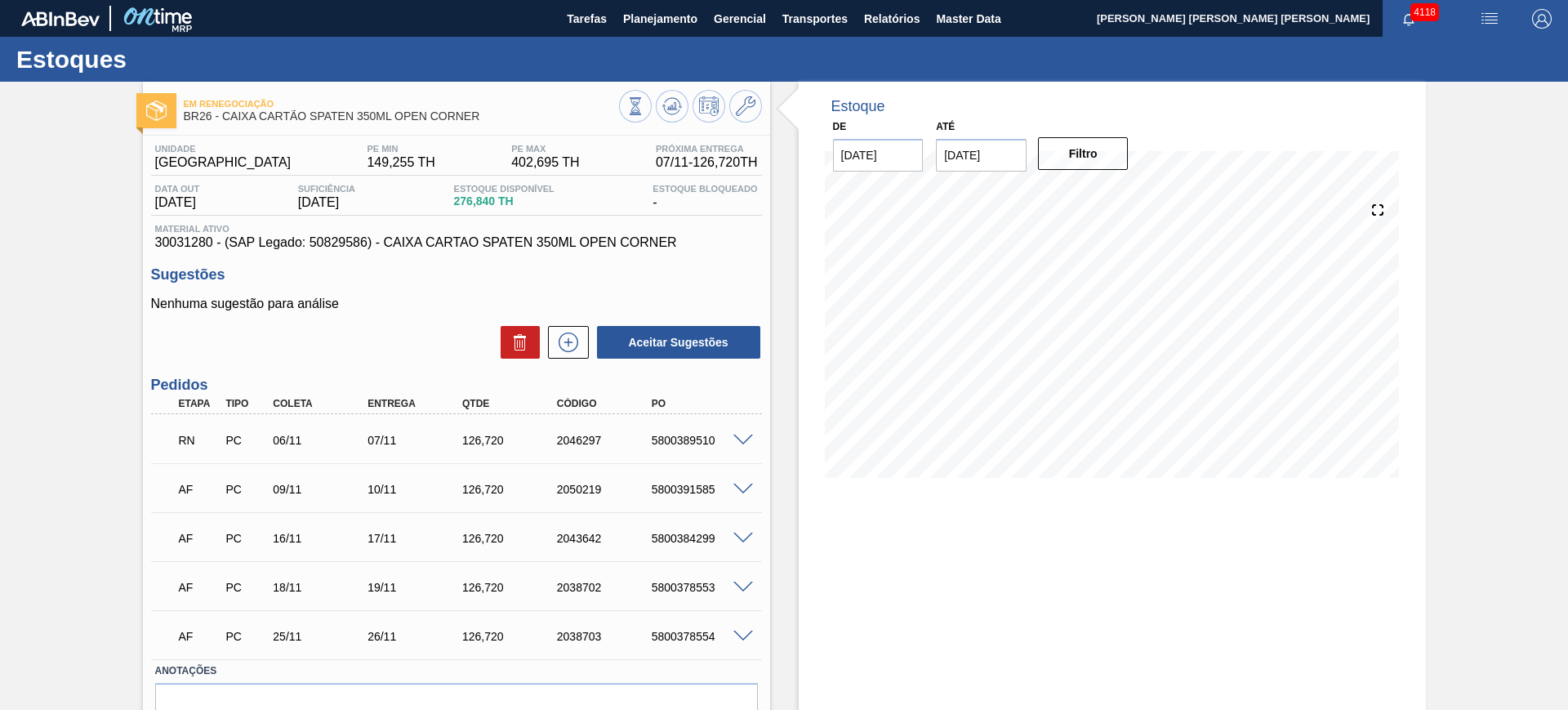
click at [739, 436] on span at bounding box center [743, 441] width 20 height 12
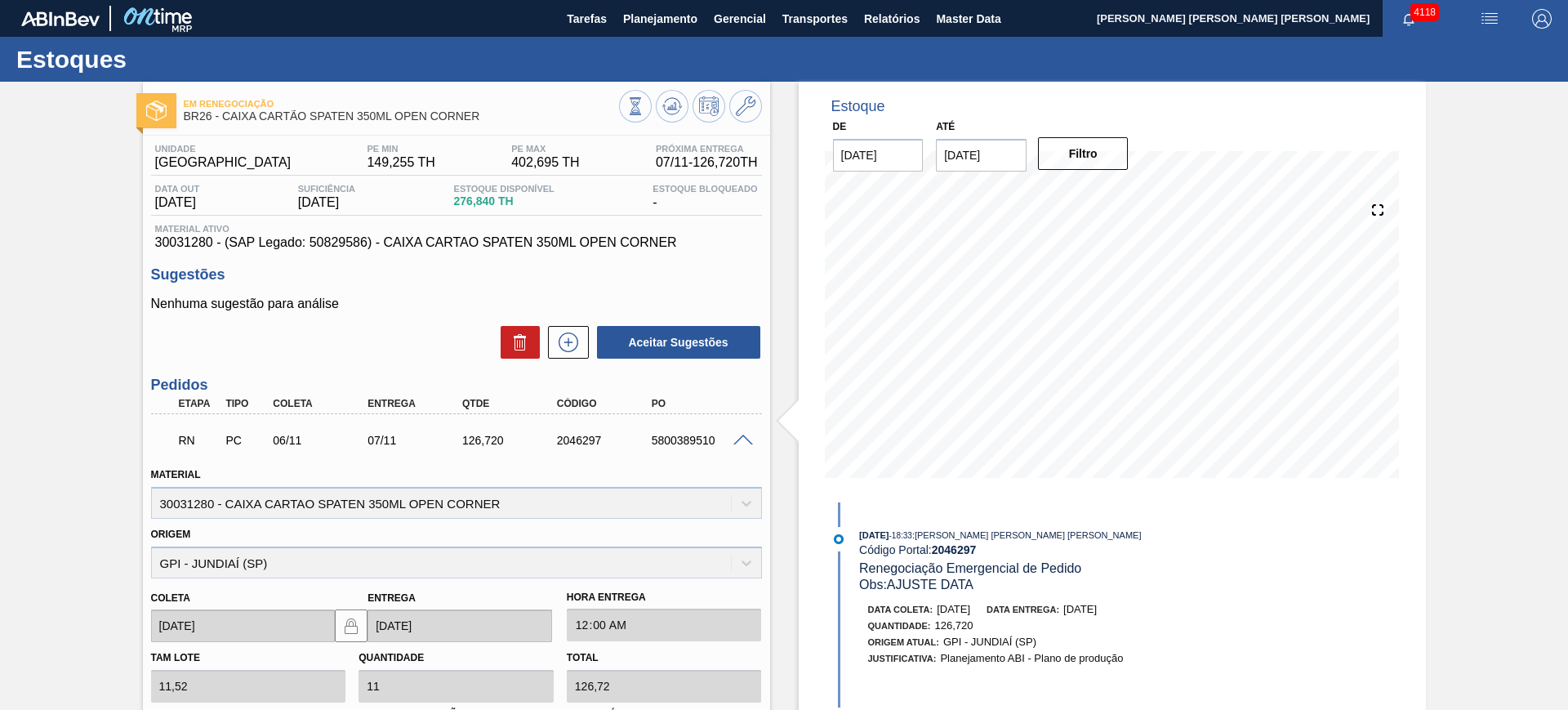
click at [740, 436] on span at bounding box center [743, 441] width 20 height 12
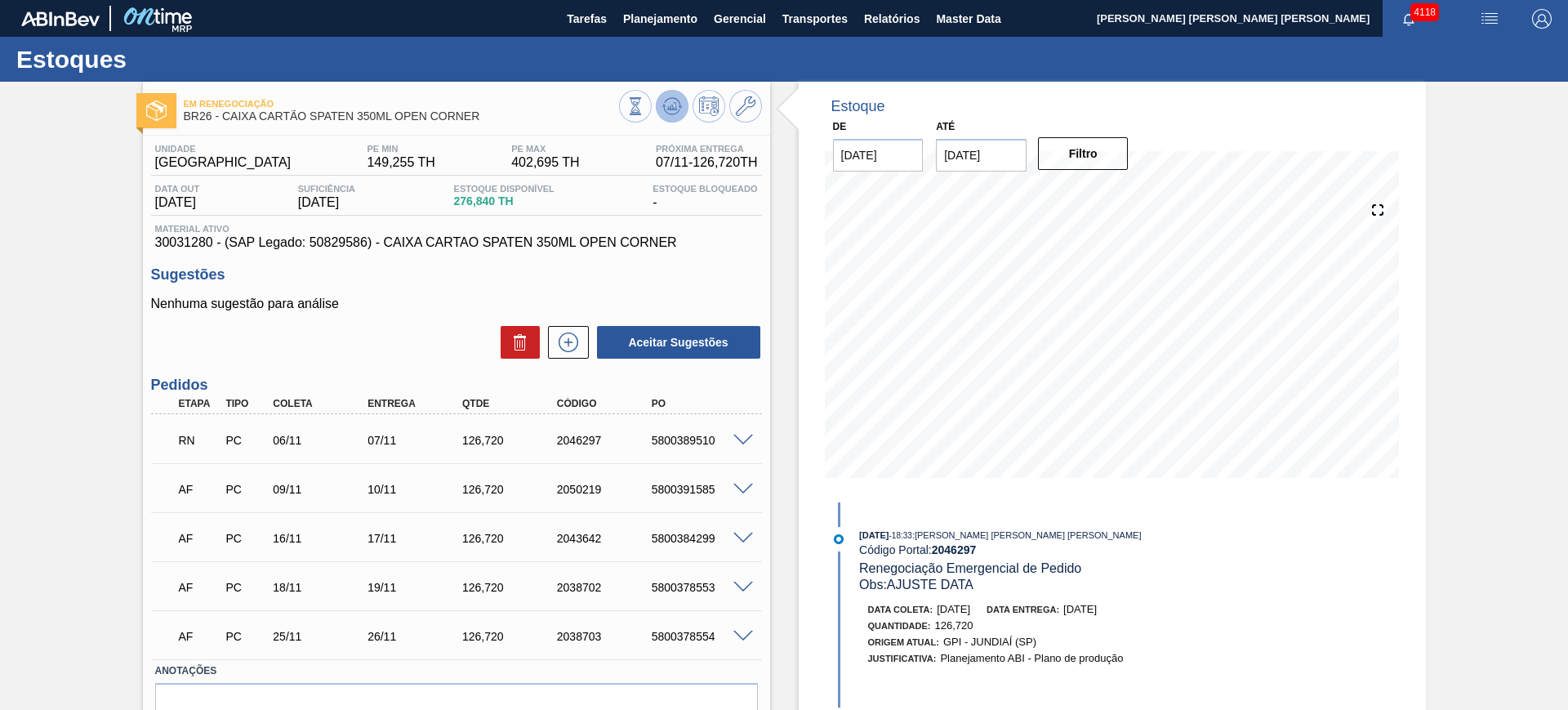
click at [664, 98] on icon at bounding box center [672, 106] width 20 height 20
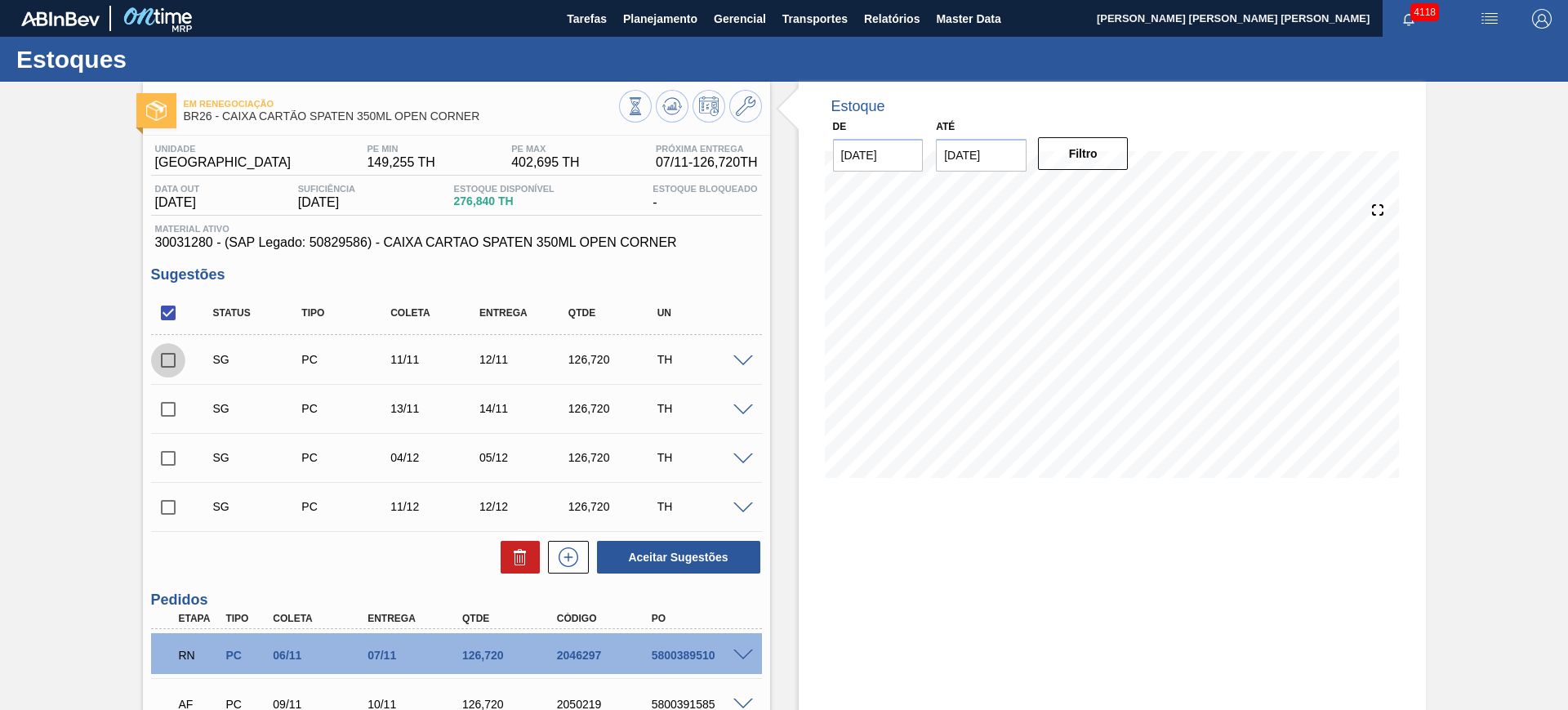
click at [161, 358] on input "checkbox" at bounding box center [168, 360] width 34 height 34
checkbox input "true"
click at [625, 556] on button "Aceitar Sugestões" at bounding box center [678, 557] width 163 height 32
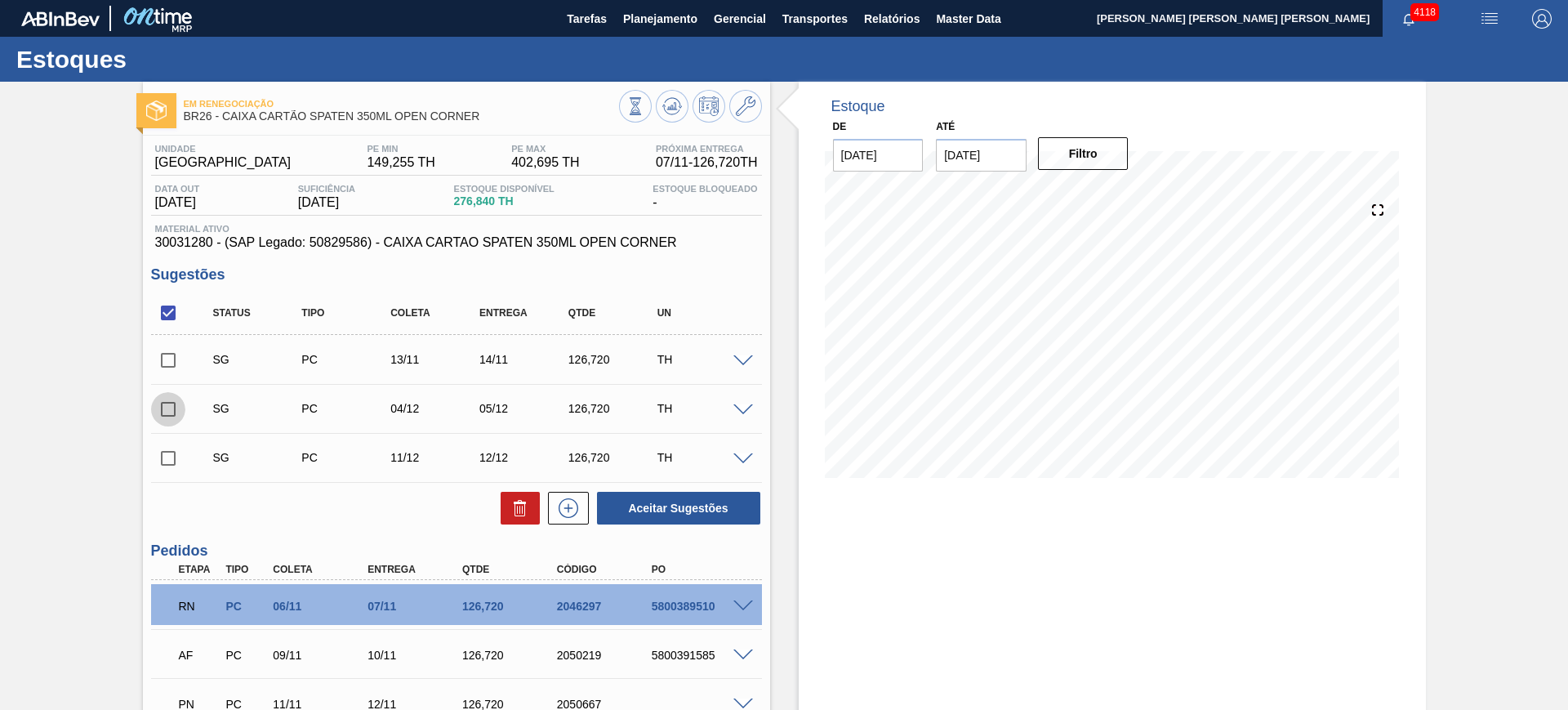
click at [171, 413] on input "checkbox" at bounding box center [168, 409] width 34 height 34
click at [726, 518] on button "Aceitar Sugestões" at bounding box center [678, 508] width 163 height 32
checkbox input "false"
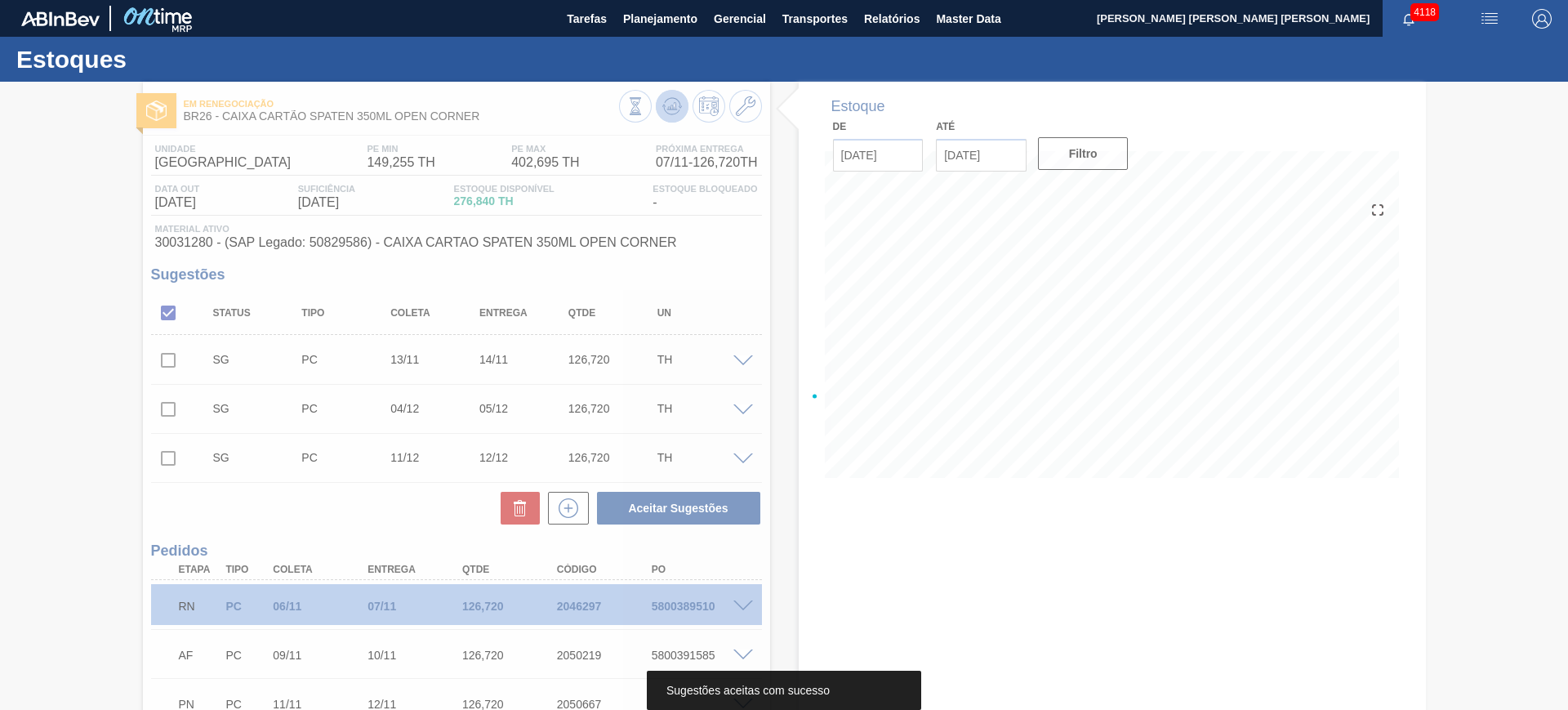
click at [680, 113] on div at bounding box center [784, 395] width 1568 height 628
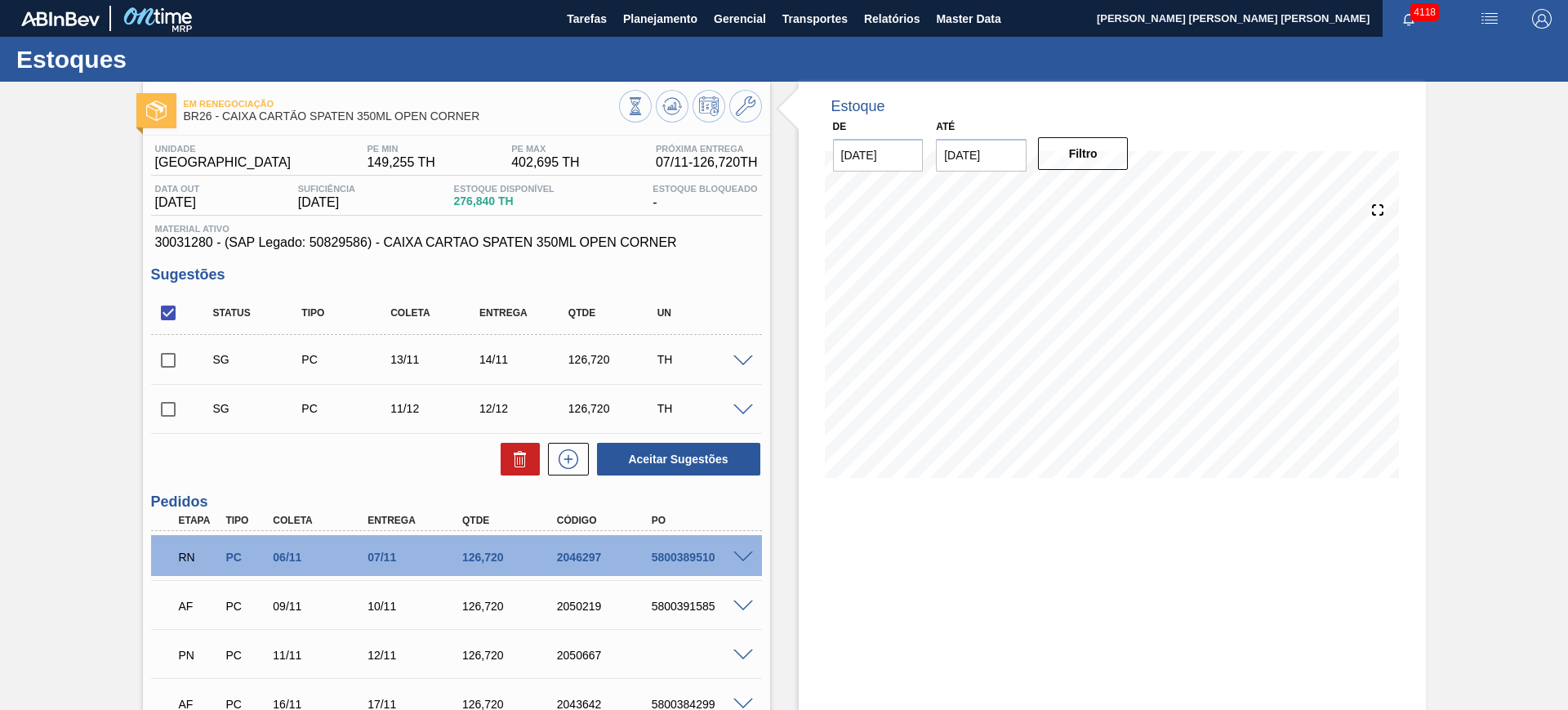
click at [678, 108] on icon at bounding box center [678, 107] width 3 height 3
click at [156, 306] on input "checkbox" at bounding box center [168, 312] width 34 height 34
checkbox input "true"
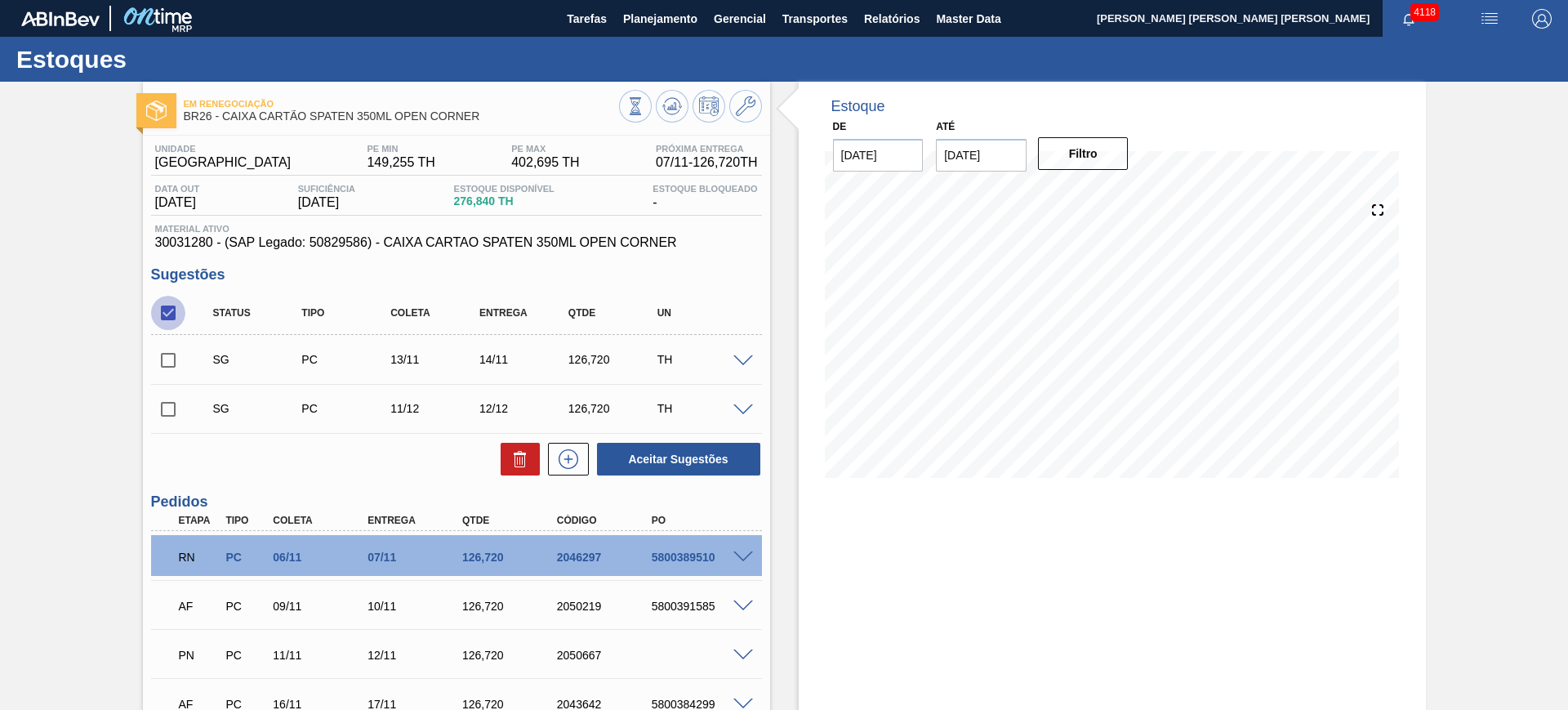
checkbox input "true"
click at [529, 459] on button at bounding box center [520, 459] width 39 height 32
checkbox input "false"
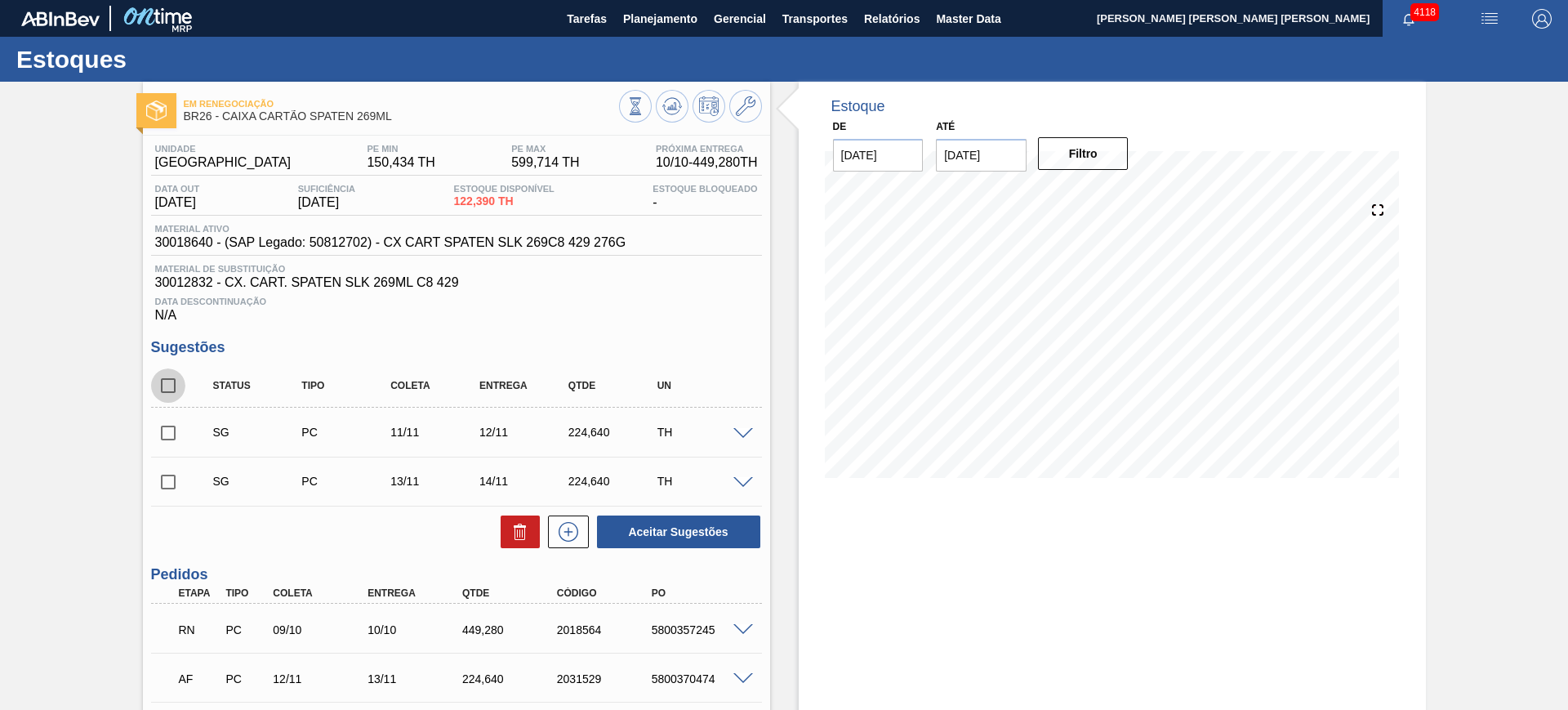
click at [177, 376] on input "checkbox" at bounding box center [168, 385] width 34 height 34
checkbox input "true"
click at [522, 530] on icon at bounding box center [522, 533] width 1 height 9
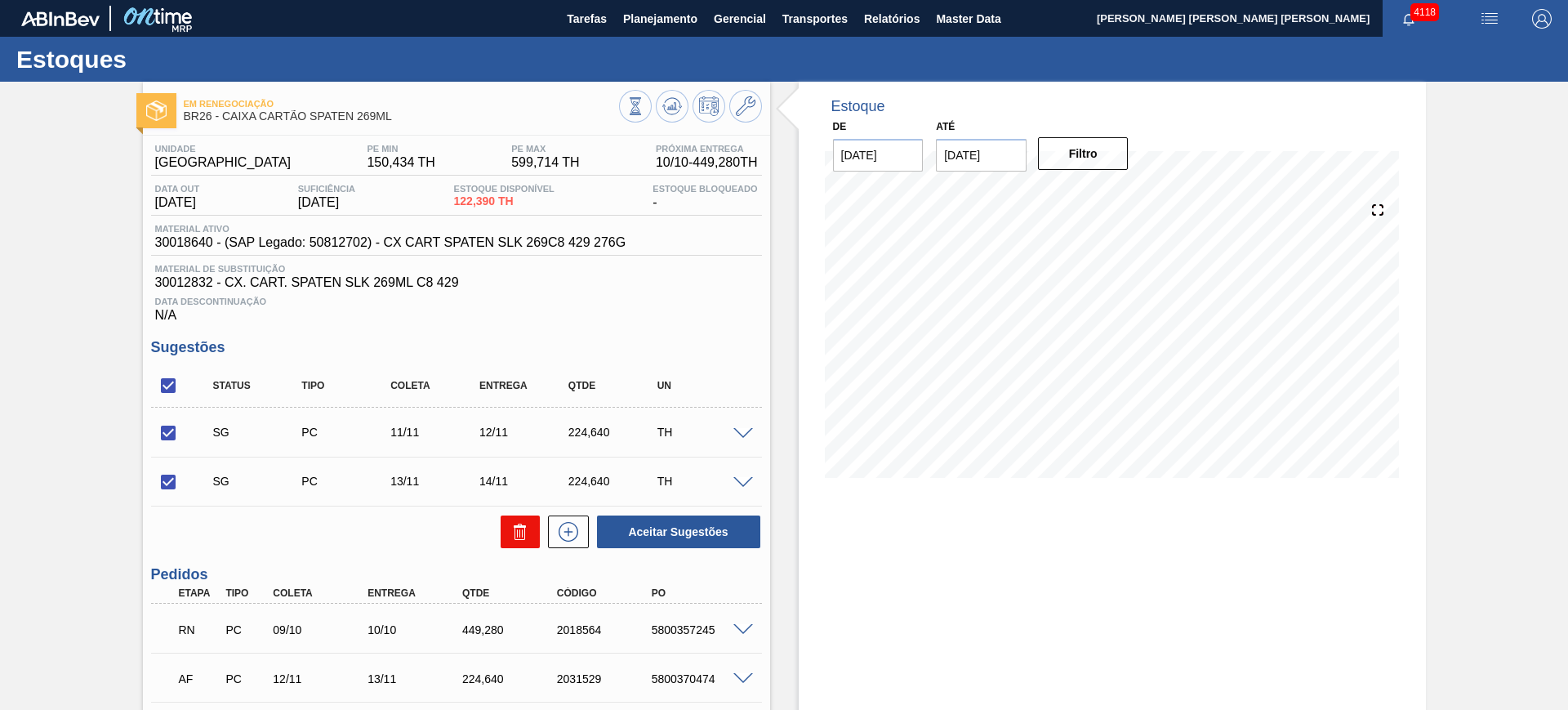
checkbox input "false"
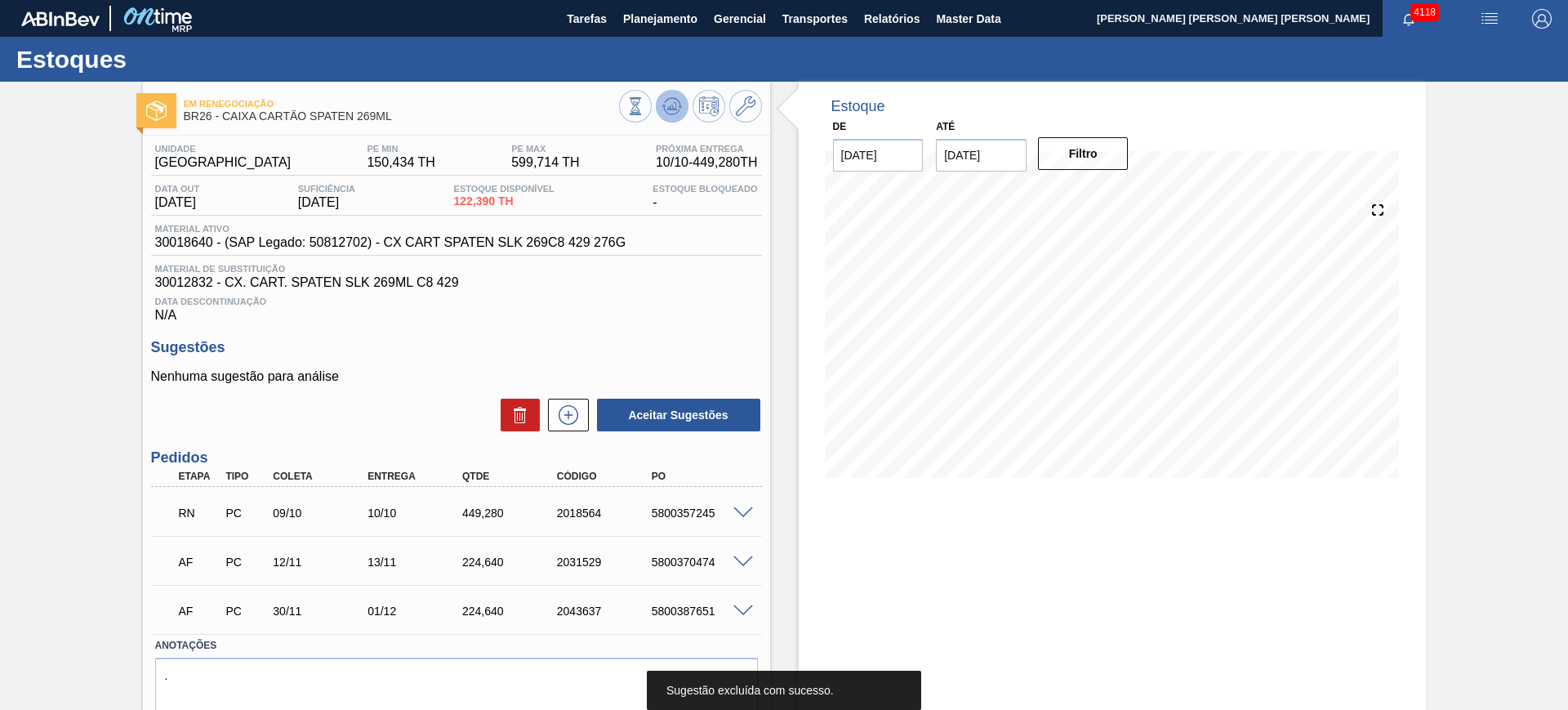
click at [677, 99] on icon at bounding box center [672, 106] width 20 height 20
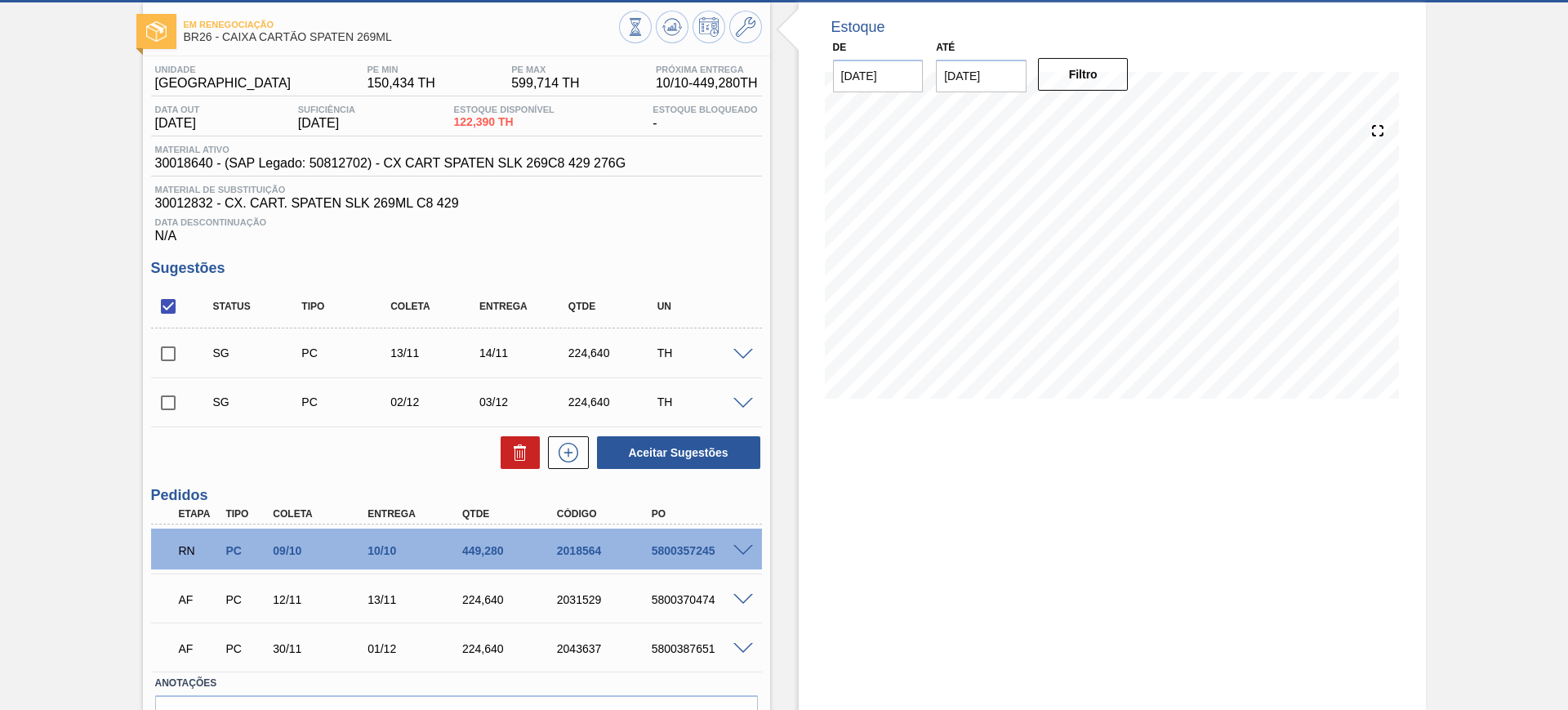
scroll to position [102, 0]
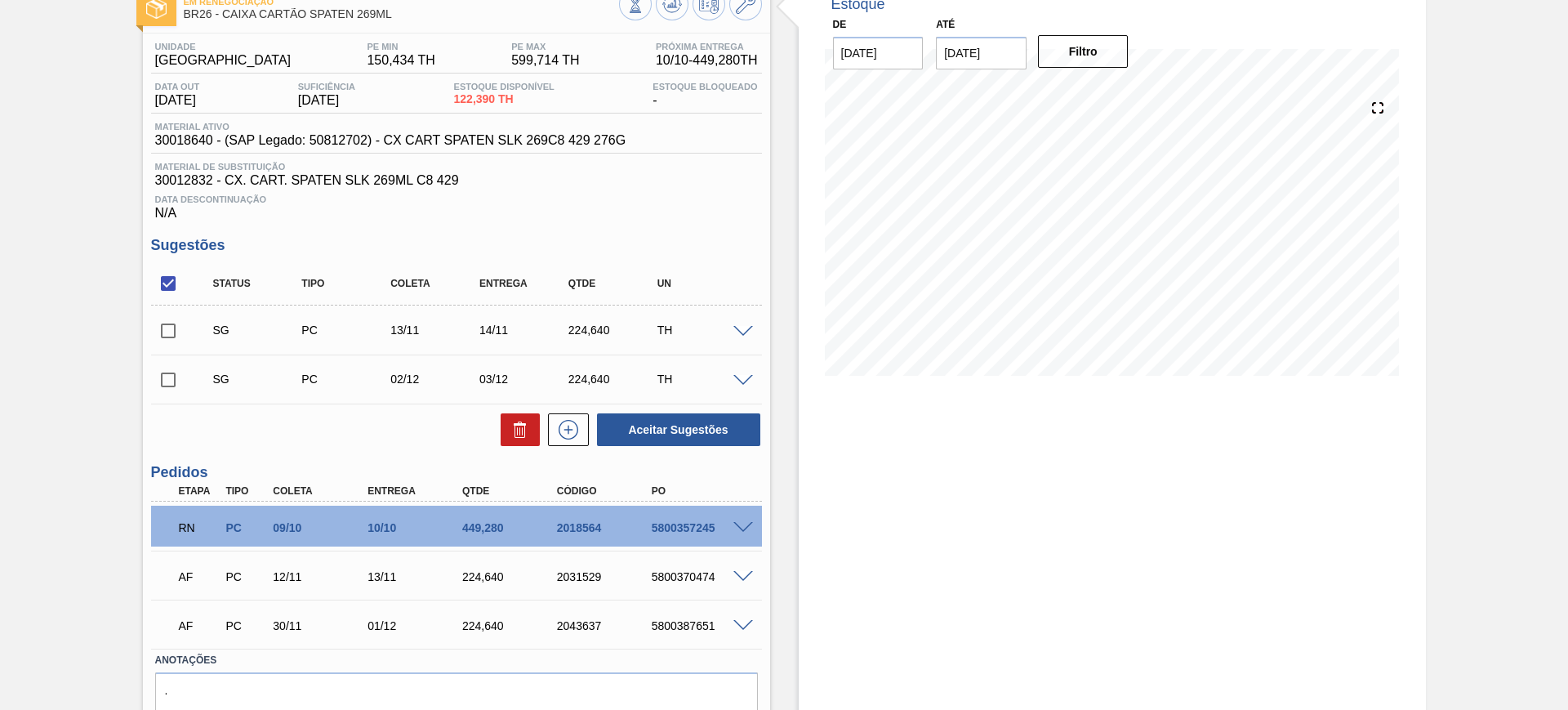
click at [737, 573] on span at bounding box center [743, 576] width 20 height 12
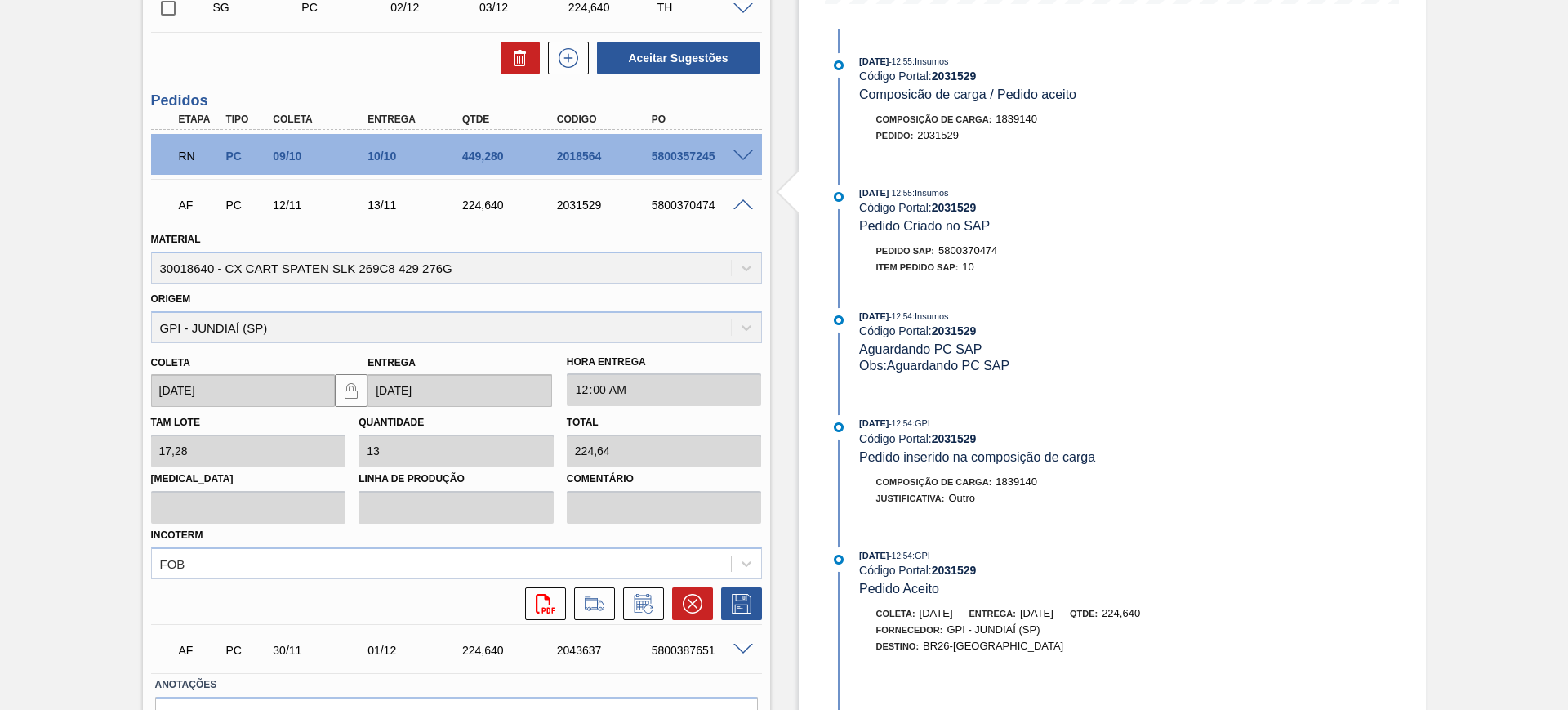
scroll to position [510, 0]
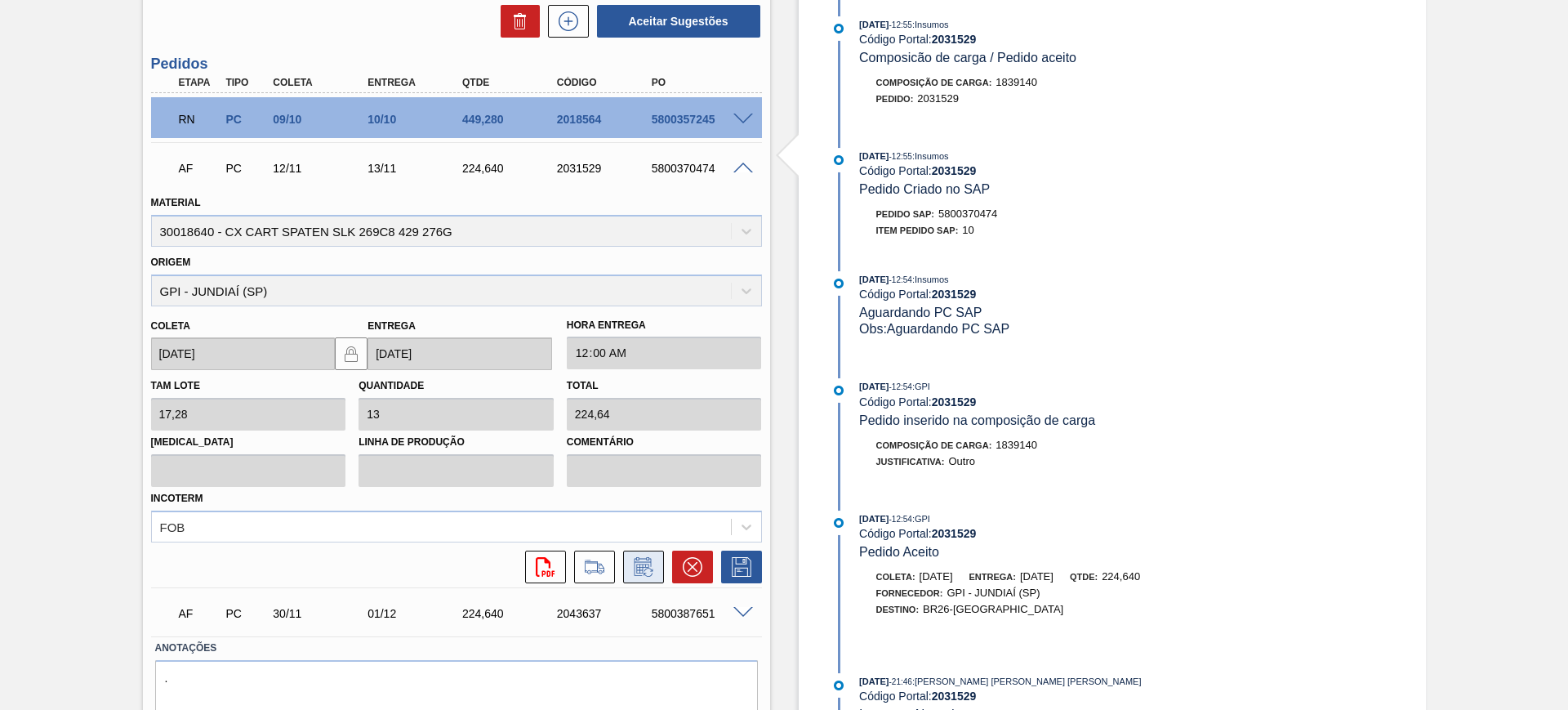
click at [651, 571] on icon at bounding box center [643, 567] width 26 height 20
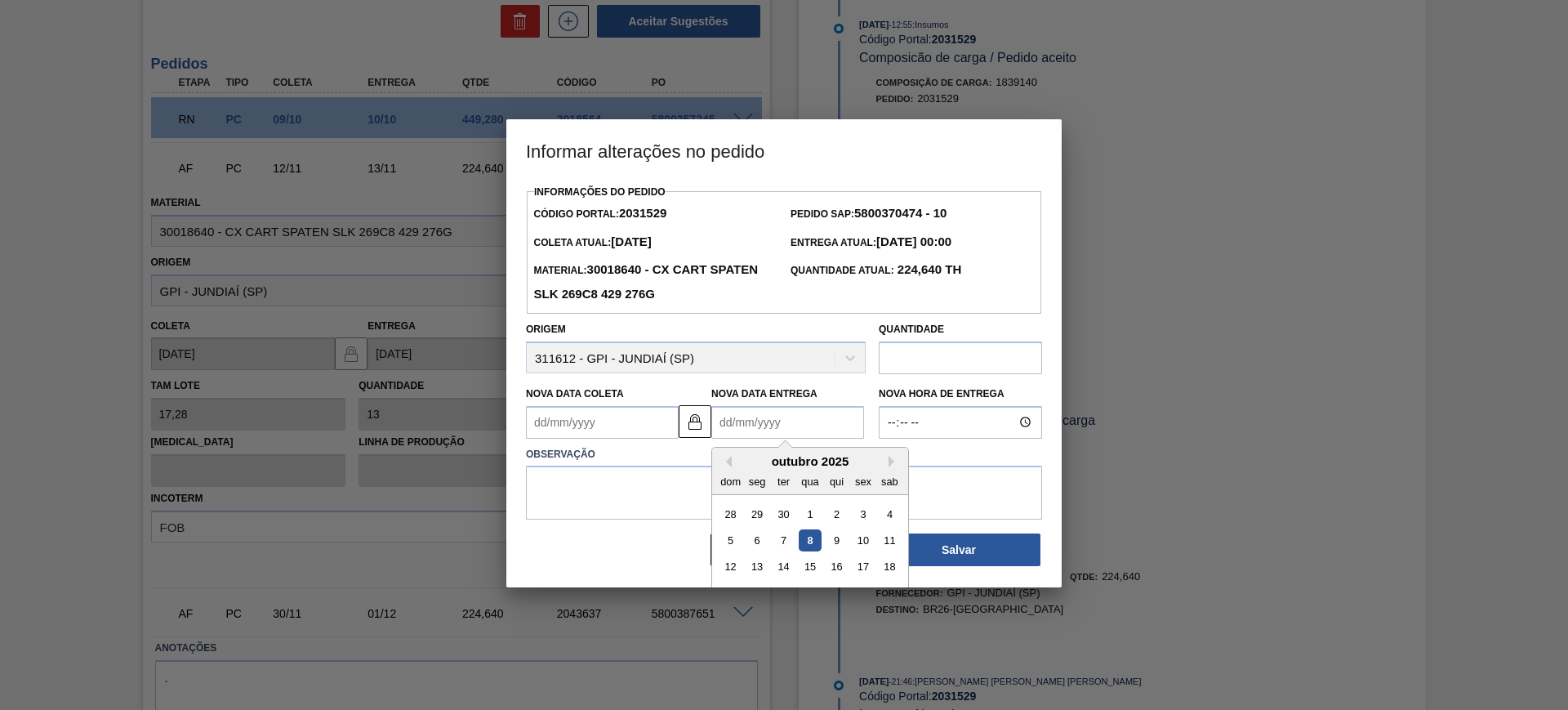
click at [785, 433] on Entrega2031529 "Nova Data Entrega" at bounding box center [787, 422] width 153 height 32
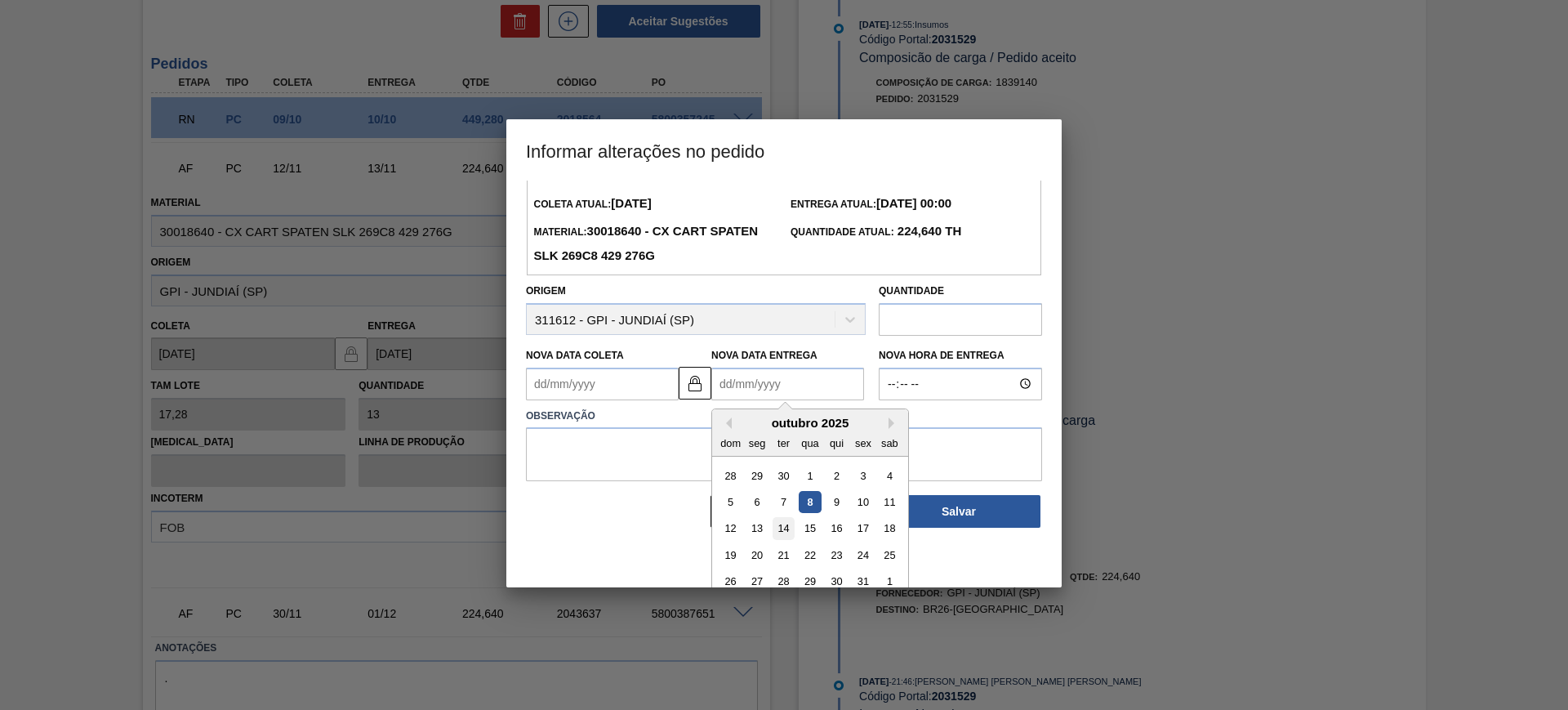
scroll to position [54, 0]
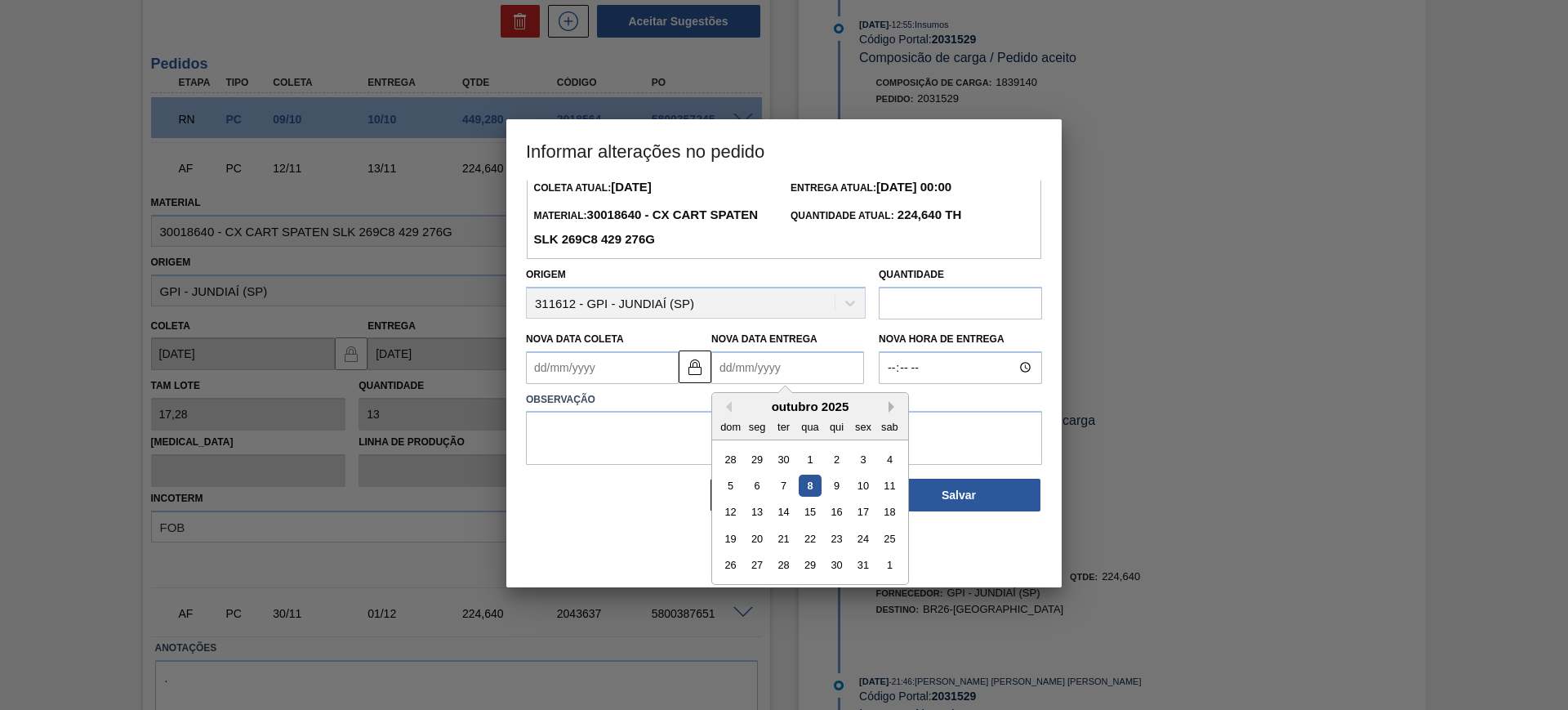
click at [890, 413] on button "Next Month" at bounding box center [894, 407] width 11 height 11
click at [806, 487] on div "5" at bounding box center [809, 485] width 22 height 22
type Coleta2031529 "[DATE]"
type Entrega2031529 "[DATE]"
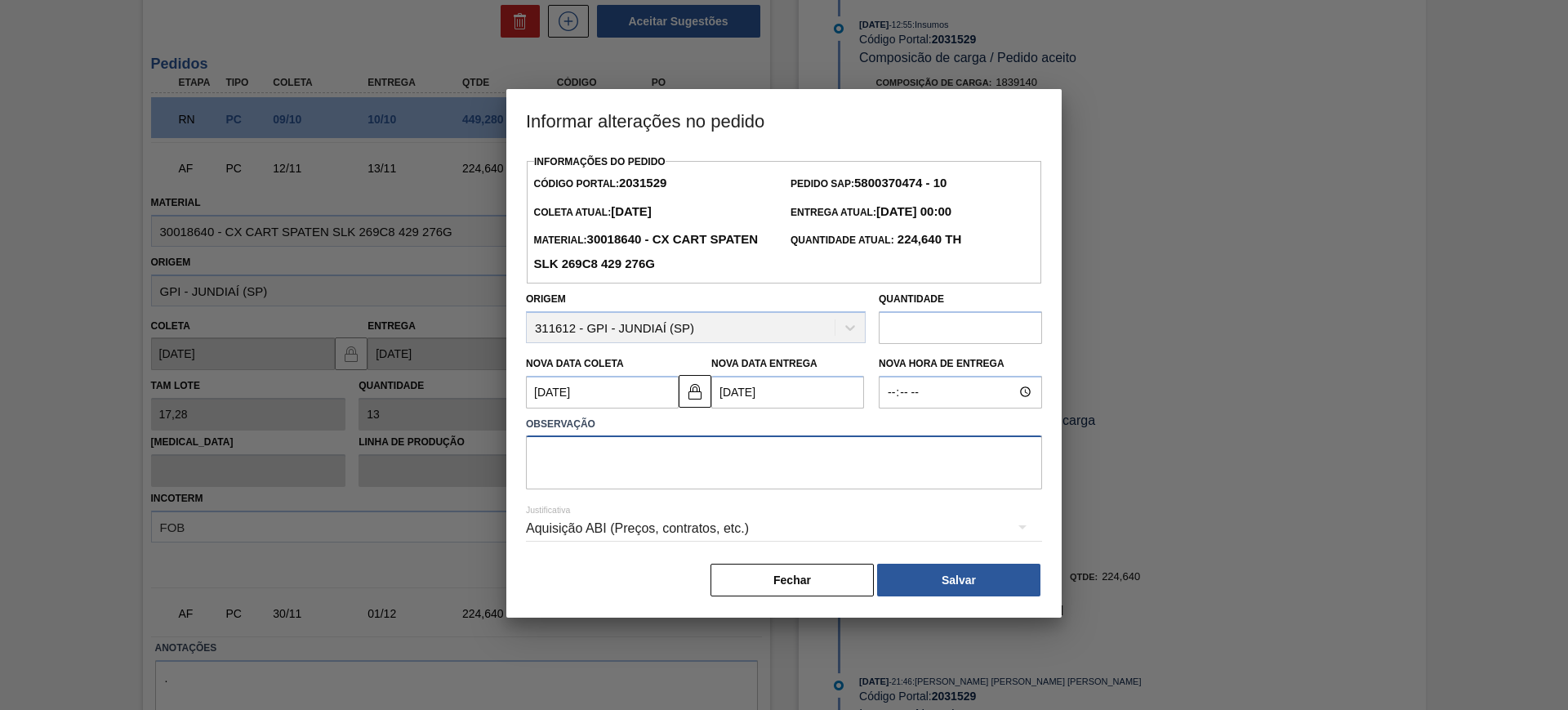
click at [781, 470] on textarea at bounding box center [784, 463] width 516 height 54
type textarea "AJUSTE DATA"
click at [775, 524] on div "Aquisição ABI (Preços, contratos, etc.)" at bounding box center [784, 528] width 516 height 46
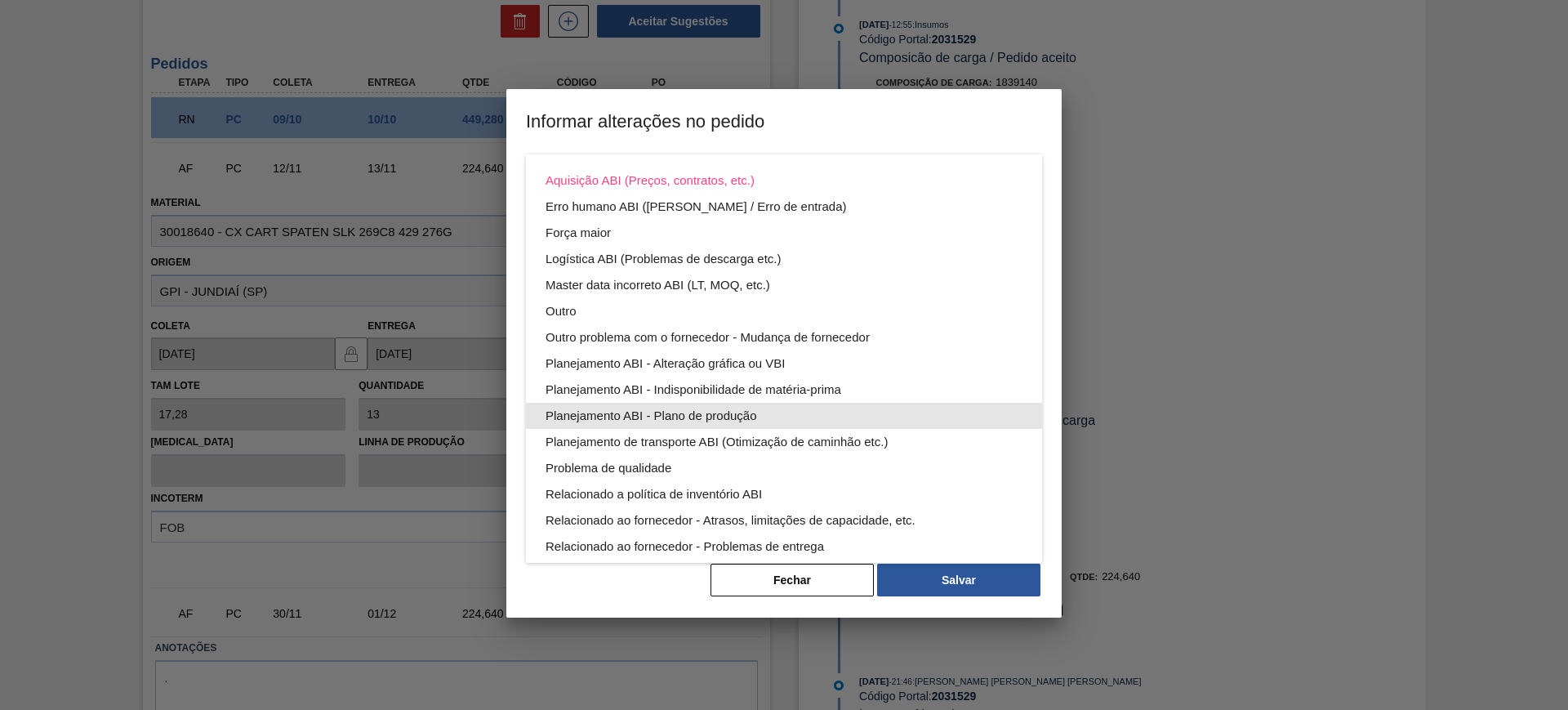
click at [785, 416] on div "Planejamento ABI - Plano de produção" at bounding box center [784, 415] width 477 height 26
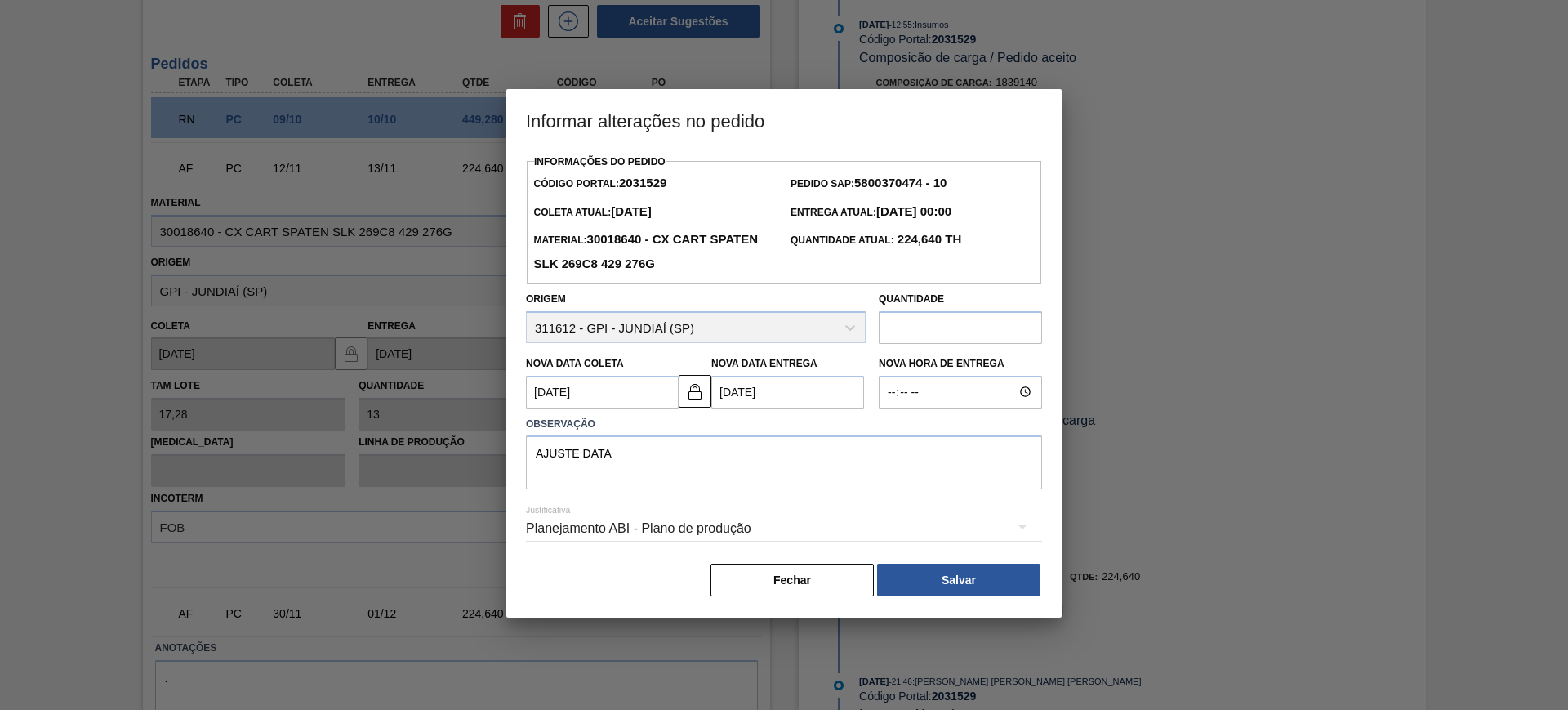
click at [977, 565] on div "Fechar Salvar" at bounding box center [784, 580] width 516 height 36
click at [985, 572] on button "Salvar" at bounding box center [958, 580] width 163 height 32
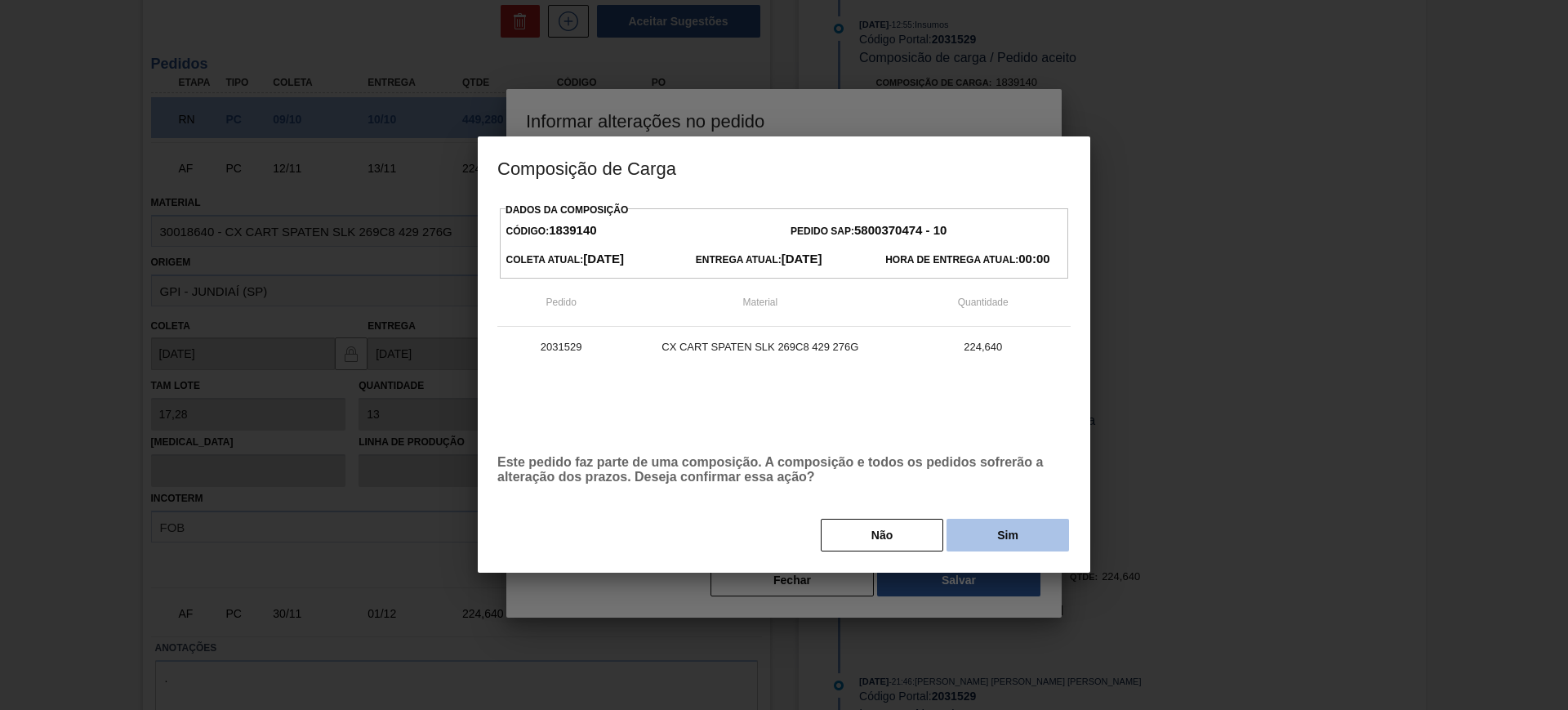
click at [992, 548] on button "Sim" at bounding box center [1008, 535] width 122 height 32
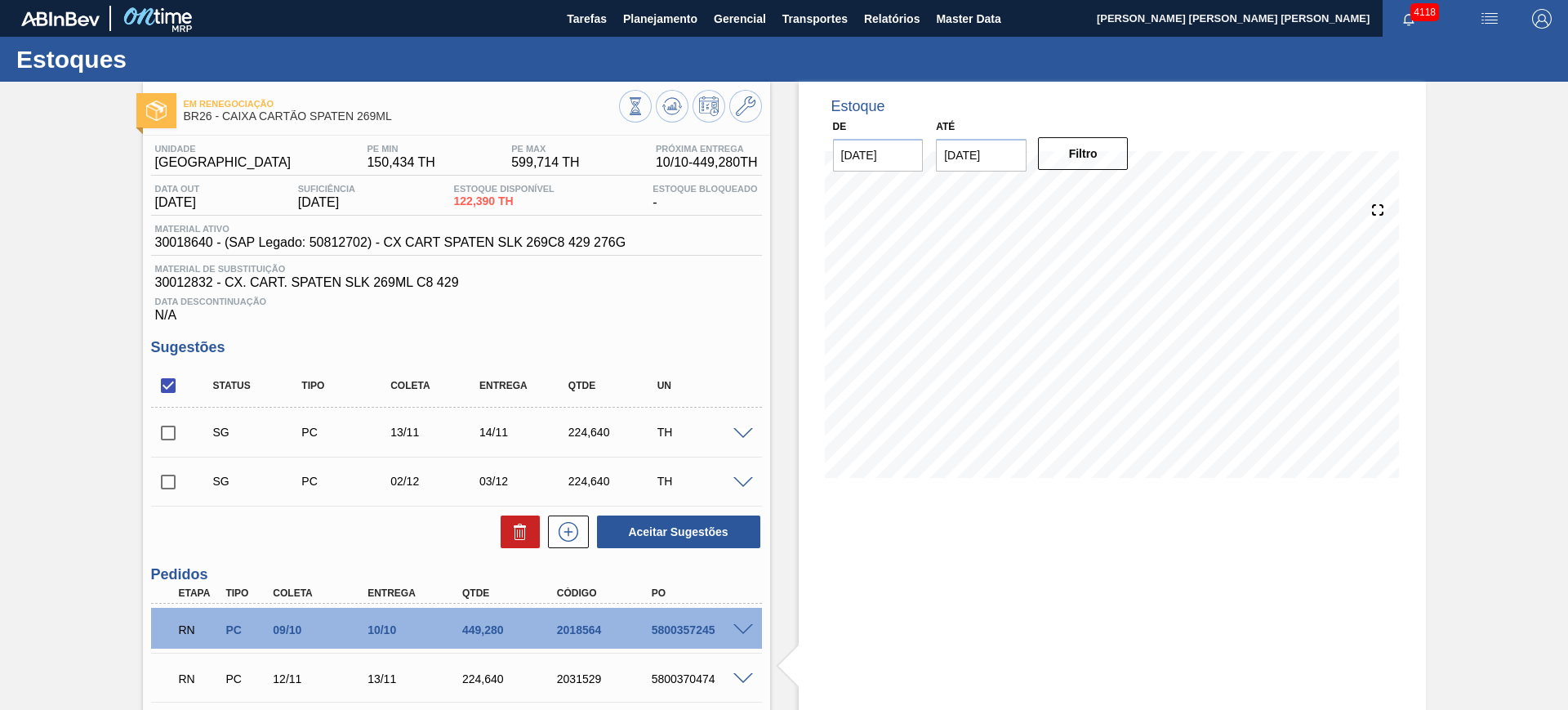
click at [180, 432] on input "checkbox" at bounding box center [168, 433] width 34 height 34
checkbox input "true"
click at [654, 532] on button "Aceitar Sugestões" at bounding box center [678, 531] width 163 height 32
click at [168, 432] on input "checkbox" at bounding box center [168, 433] width 34 height 34
click at [685, 527] on button "Aceitar Sugestões" at bounding box center [678, 531] width 163 height 32
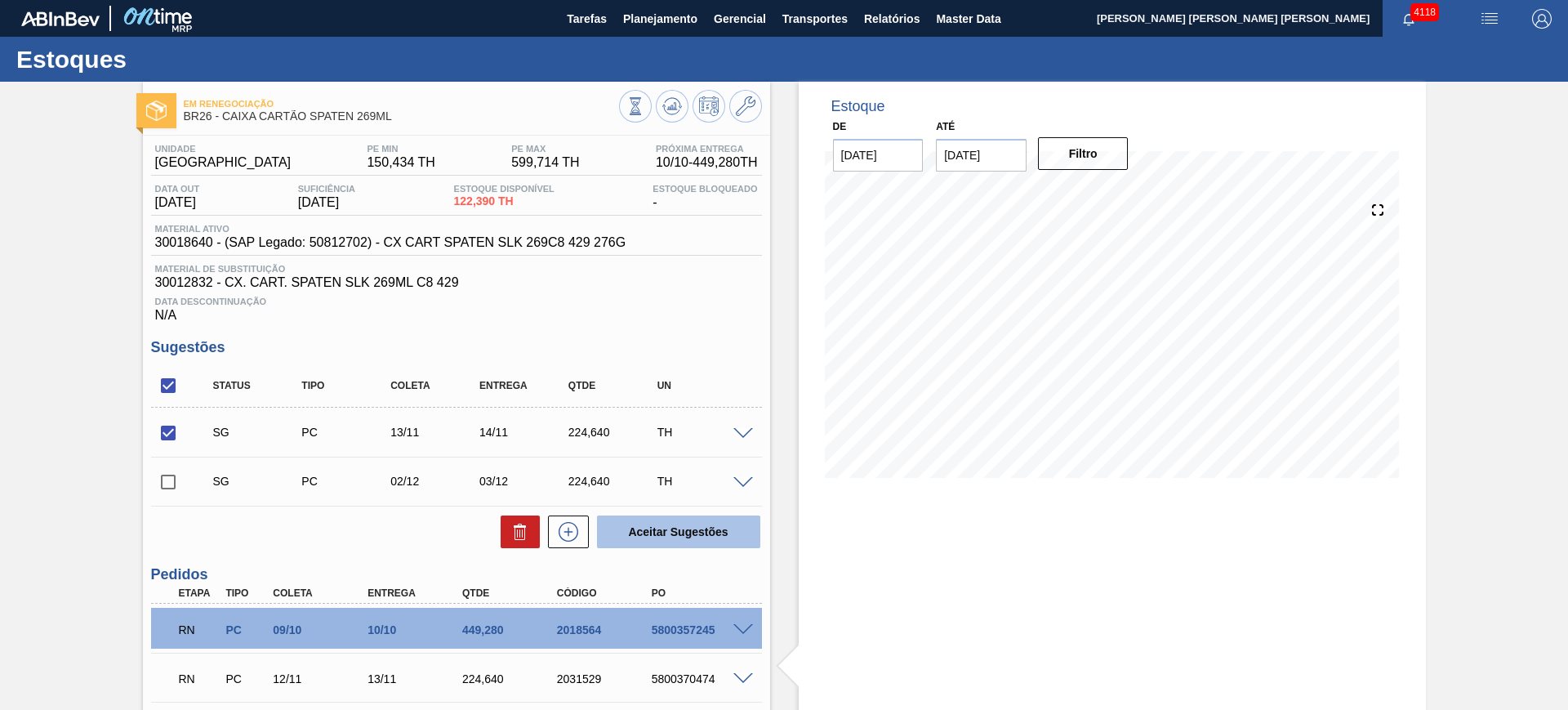
checkbox input "false"
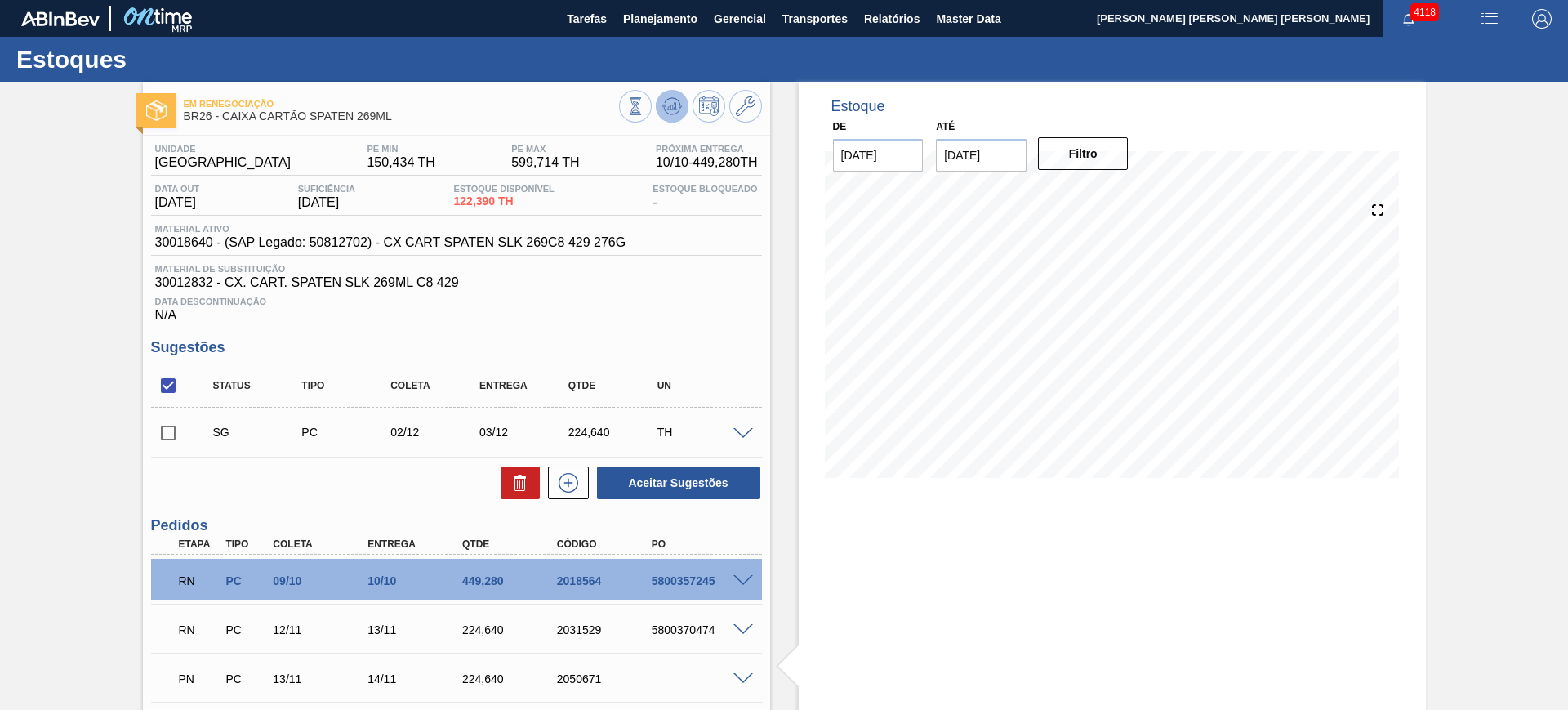
click at [680, 107] on button at bounding box center [672, 106] width 32 height 32
click at [164, 386] on input "checkbox" at bounding box center [168, 385] width 34 height 34
checkbox input "true"
click at [505, 475] on button at bounding box center [520, 483] width 39 height 32
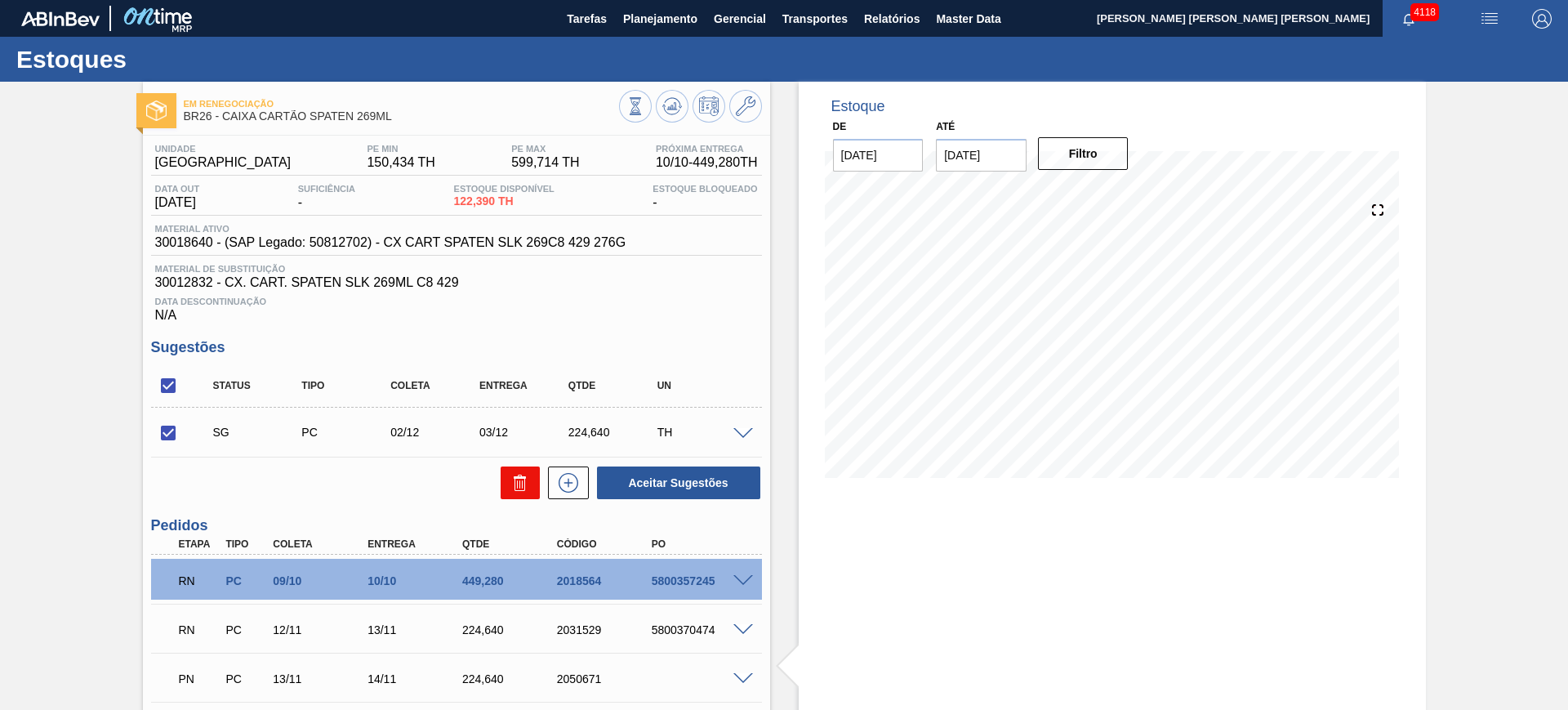
checkbox input "false"
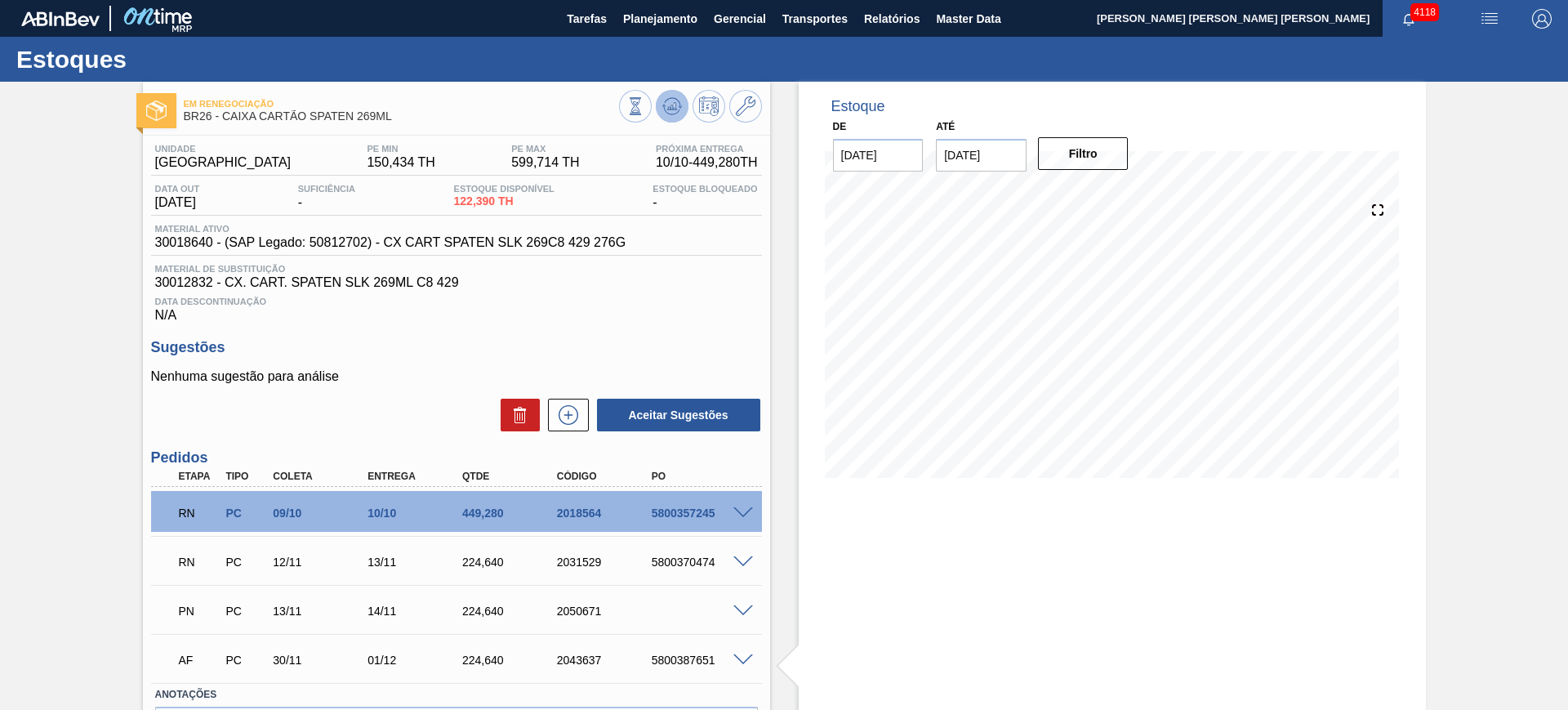
click at [670, 102] on icon at bounding box center [672, 106] width 20 height 20
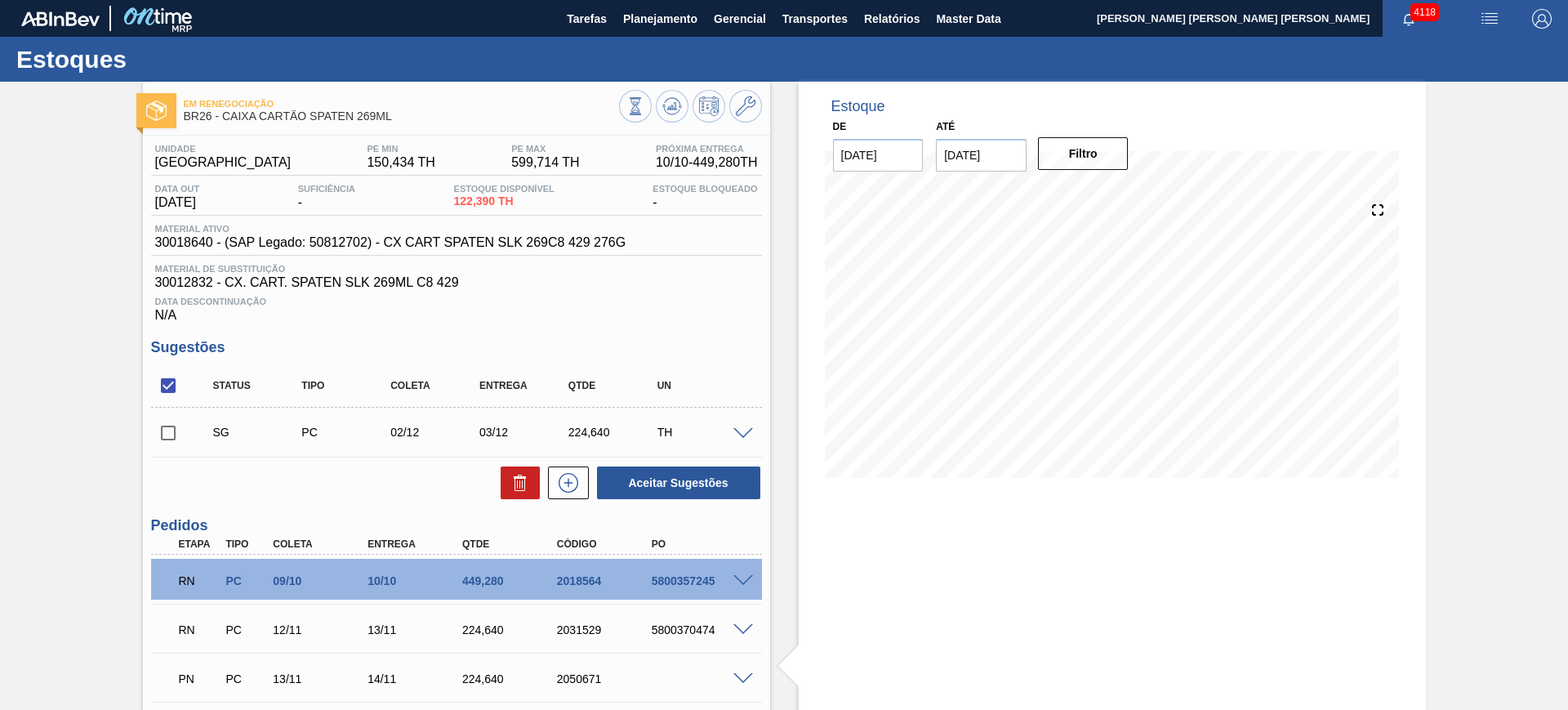
click at [167, 397] on input "checkbox" at bounding box center [168, 385] width 34 height 34
checkbox input "true"
click at [503, 477] on button at bounding box center [520, 483] width 39 height 32
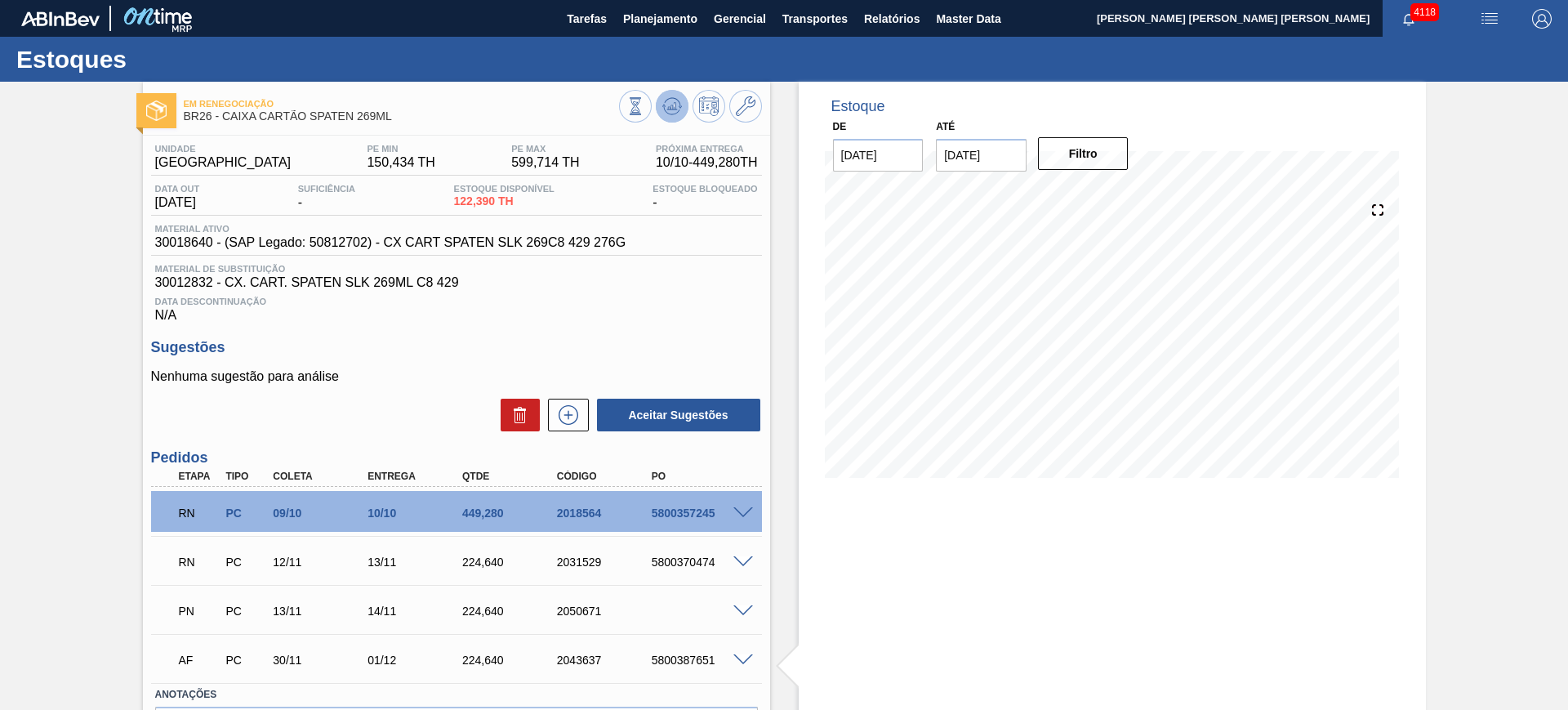
click at [669, 112] on icon at bounding box center [672, 106] width 20 height 20
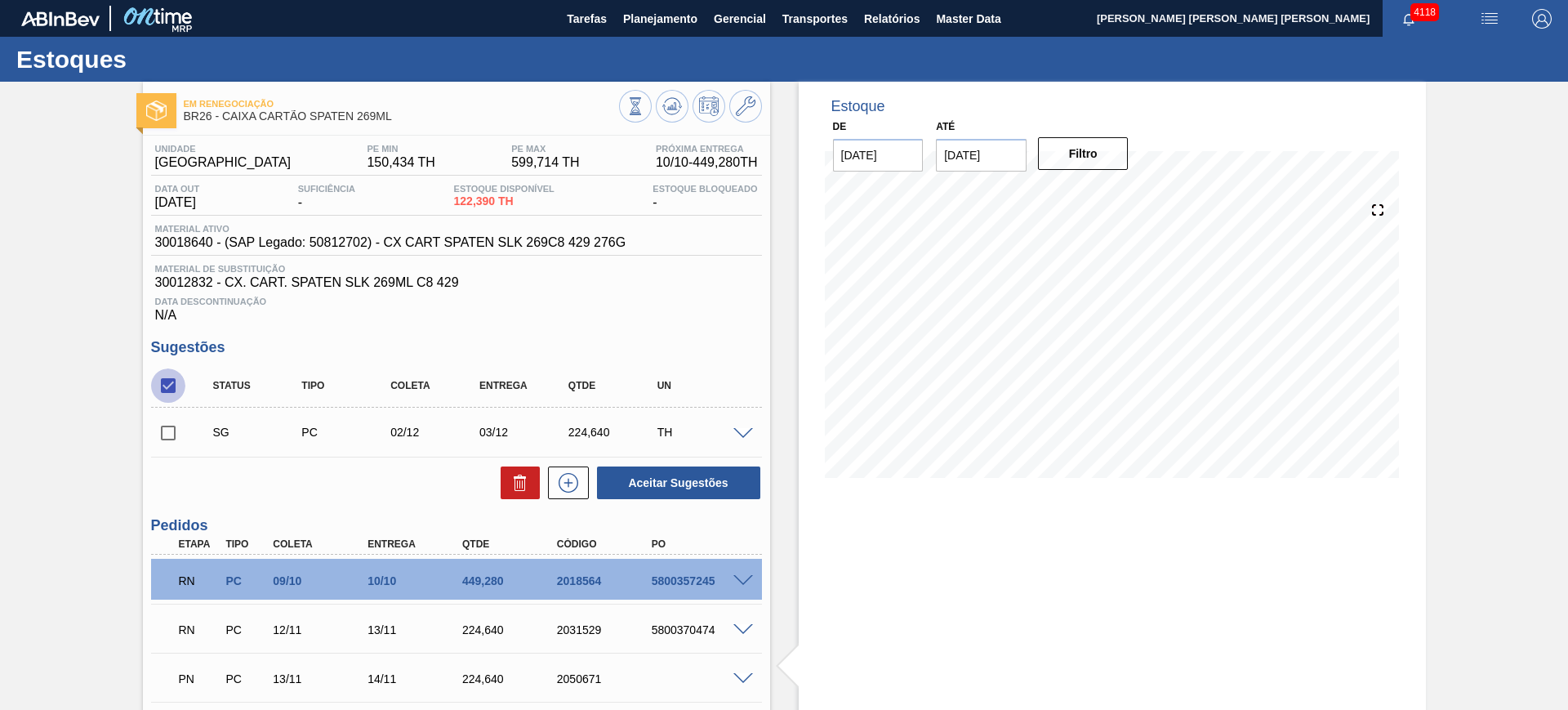
click at [166, 379] on input "checkbox" at bounding box center [168, 385] width 34 height 34
checkbox input "true"
click at [729, 481] on button "Aceitar Sugestões" at bounding box center [678, 483] width 163 height 32
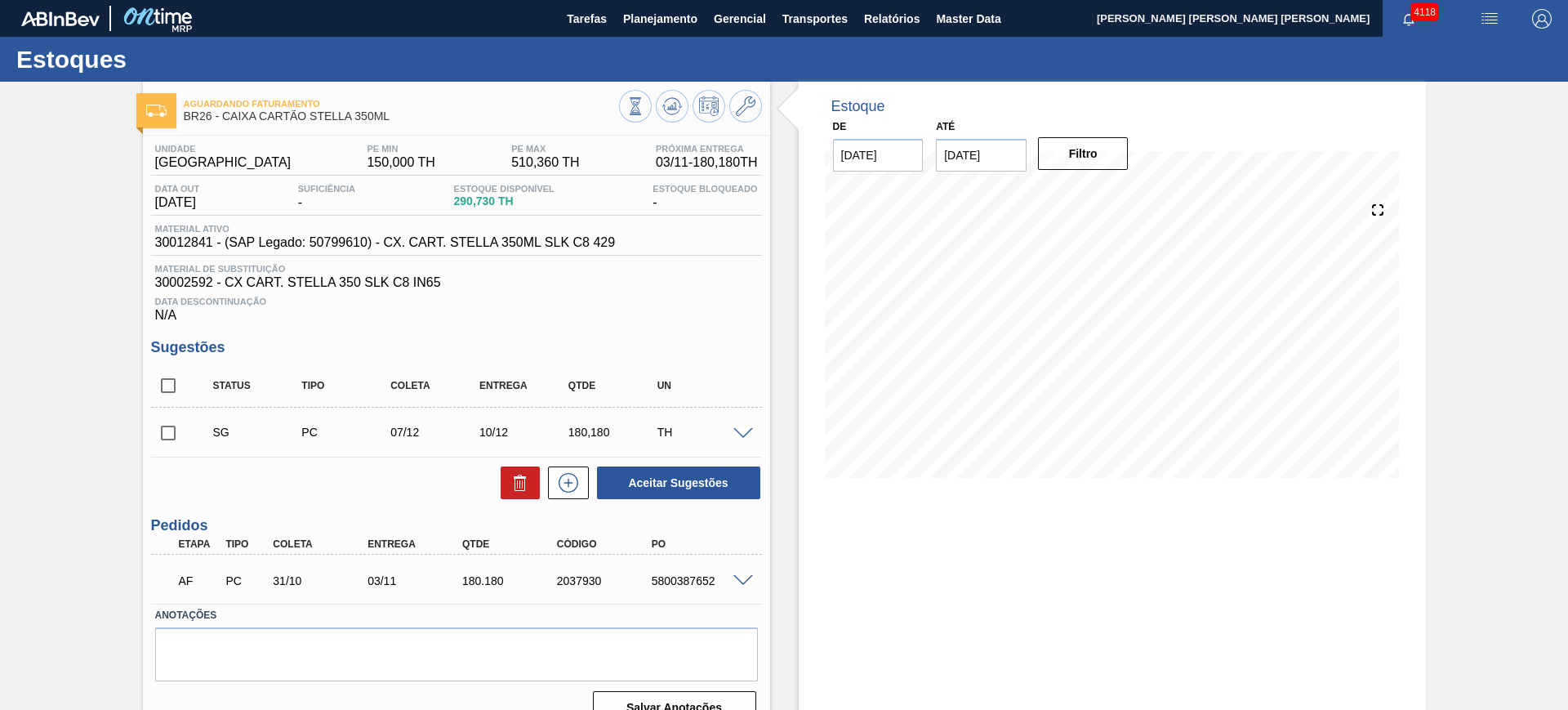
click at [183, 379] on input "checkbox" at bounding box center [168, 385] width 34 height 34
checkbox input "true"
click at [666, 479] on button "Aceitar Sugestões" at bounding box center [678, 483] width 163 height 32
checkbox input "false"
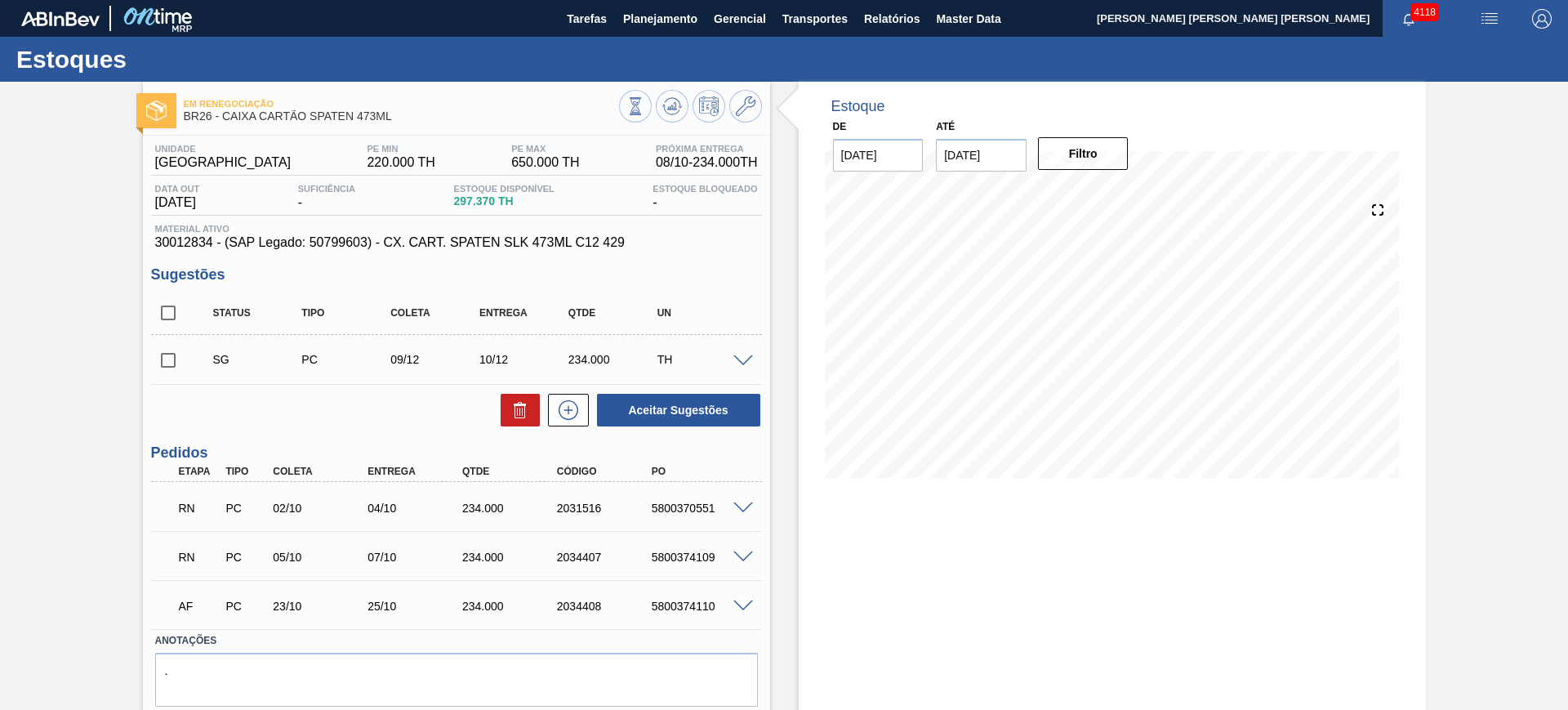
click at [171, 305] on input "checkbox" at bounding box center [168, 312] width 34 height 34
checkbox input "true"
click at [674, 405] on button "Aceitar Sugestões" at bounding box center [678, 410] width 163 height 32
checkbox input "false"
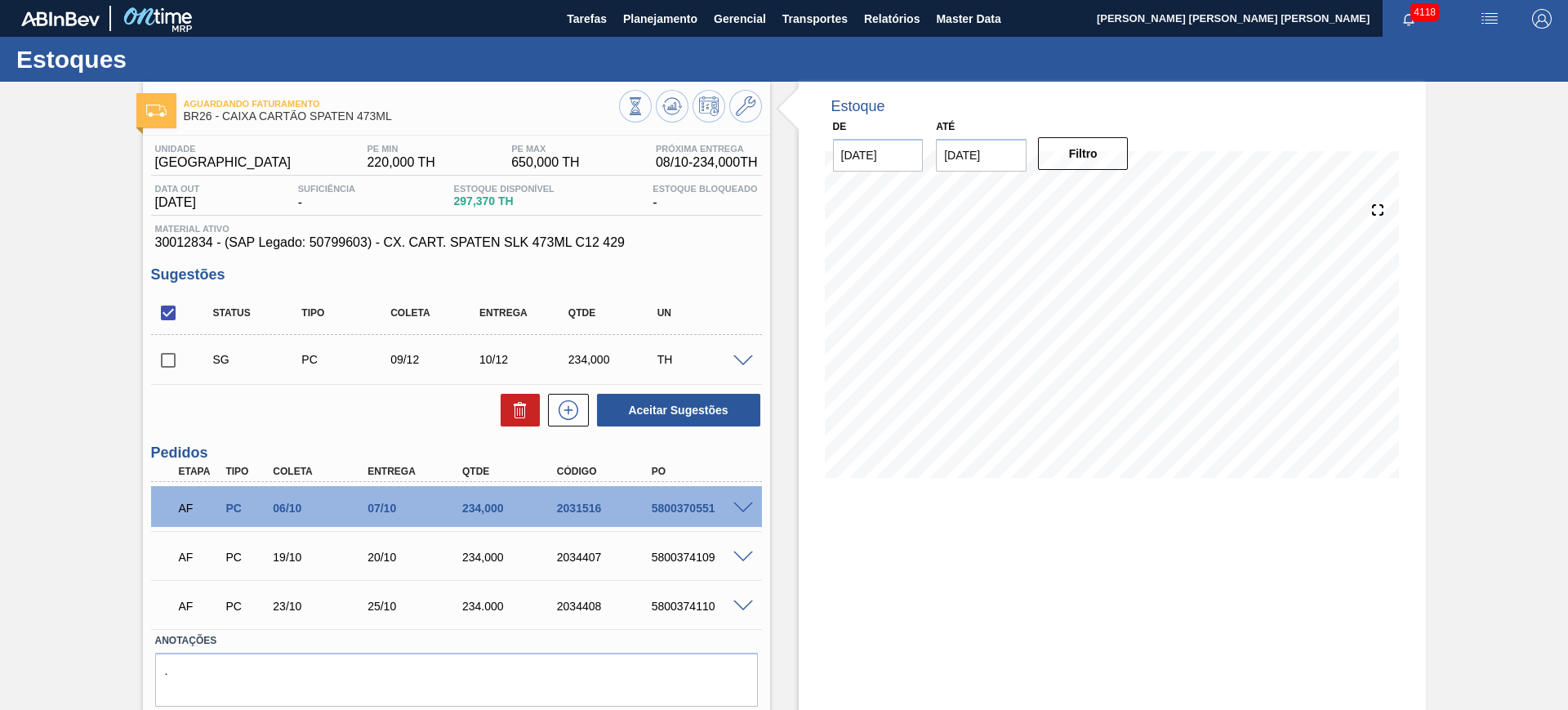
click at [168, 298] on input "checkbox" at bounding box center [168, 312] width 34 height 34
checkbox input "true"
click at [648, 401] on button "Aceitar Sugestões" at bounding box center [678, 410] width 163 height 32
checkbox input "false"
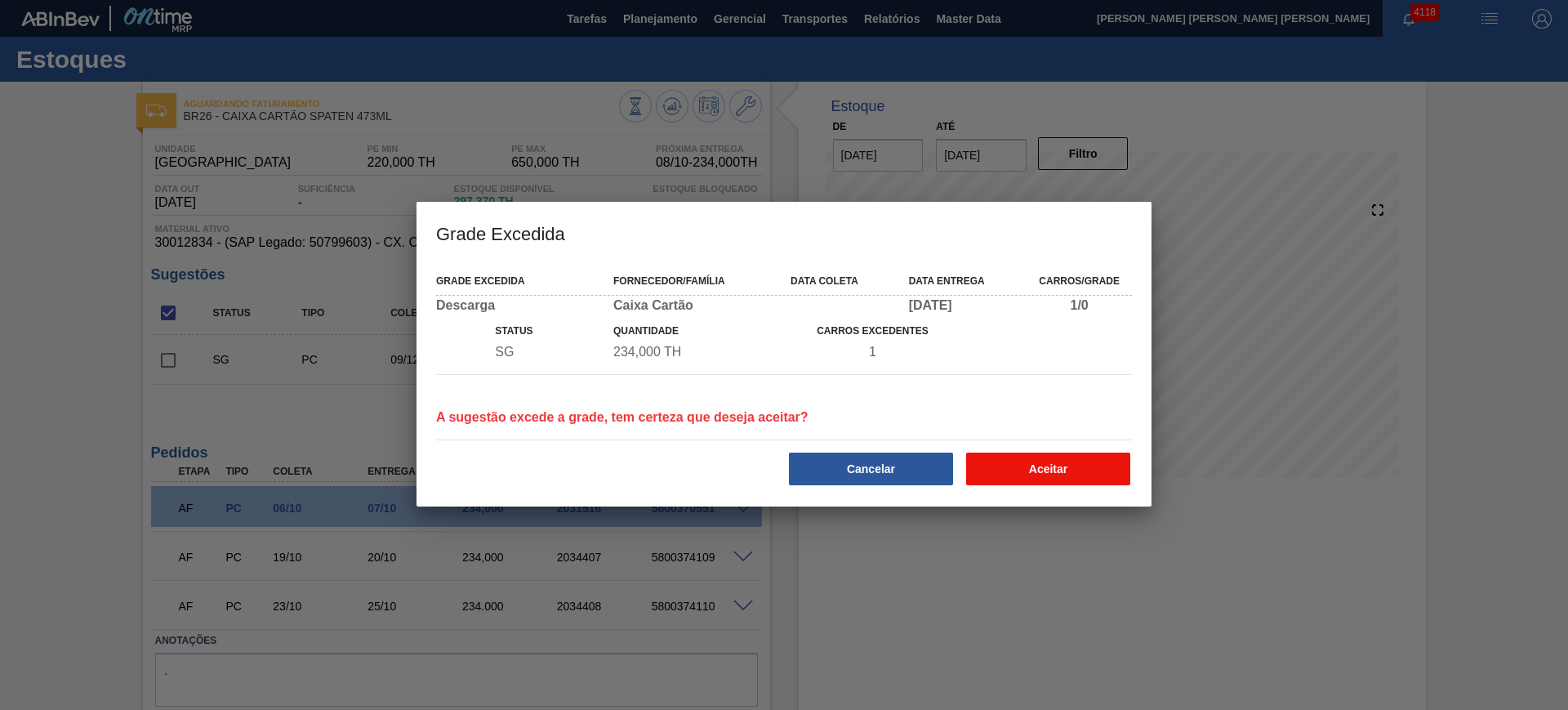
click at [1029, 463] on button "Aceitar" at bounding box center [1048, 468] width 164 height 32
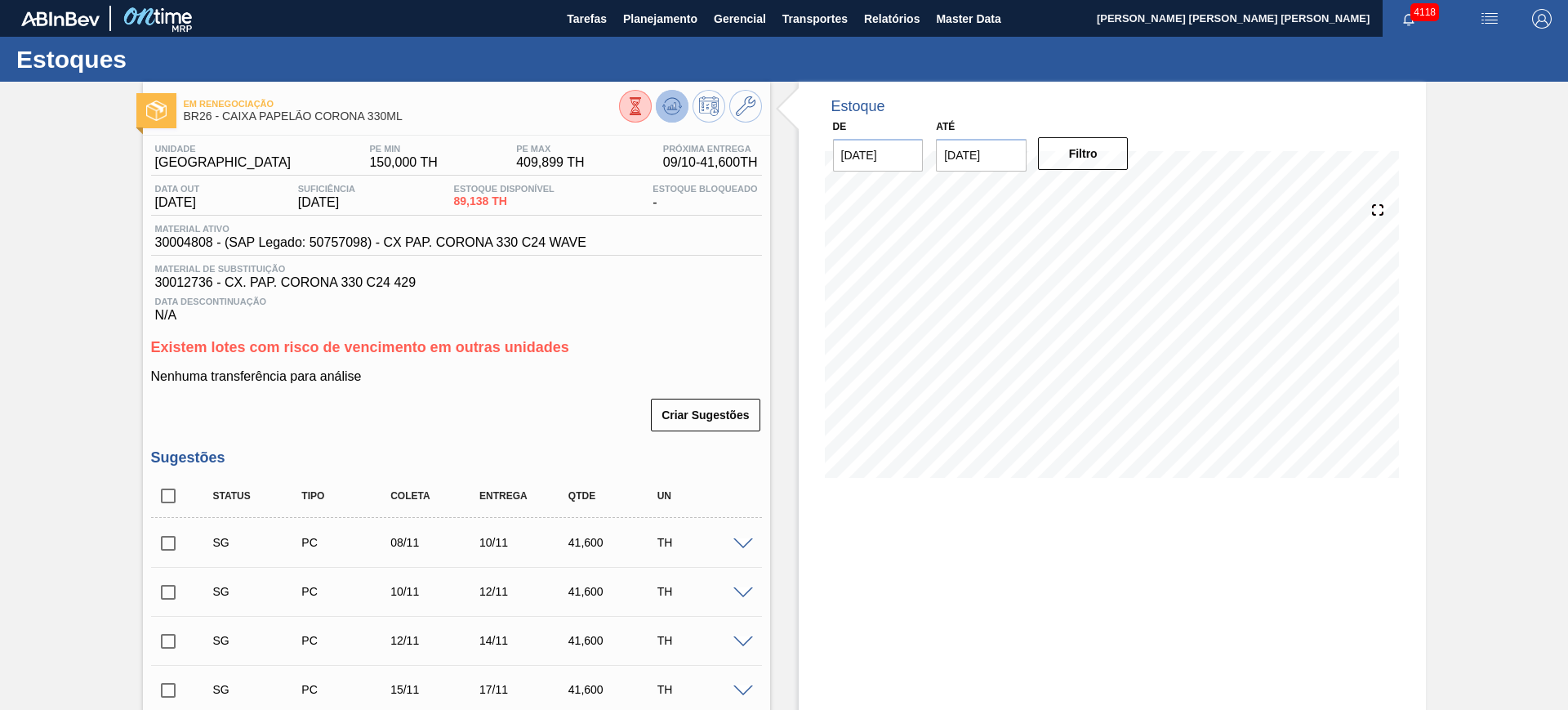
click at [682, 110] on button at bounding box center [672, 106] width 32 height 32
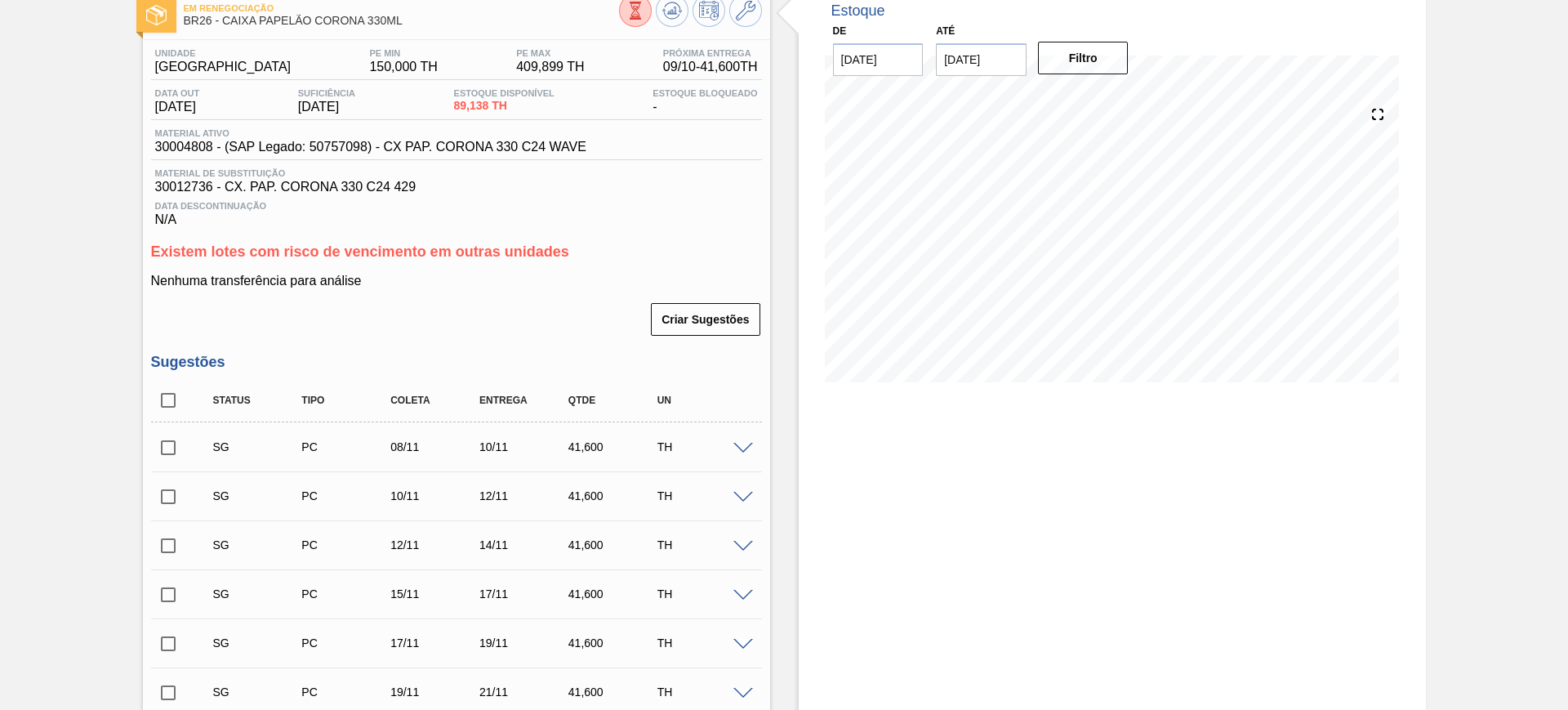
scroll to position [307, 0]
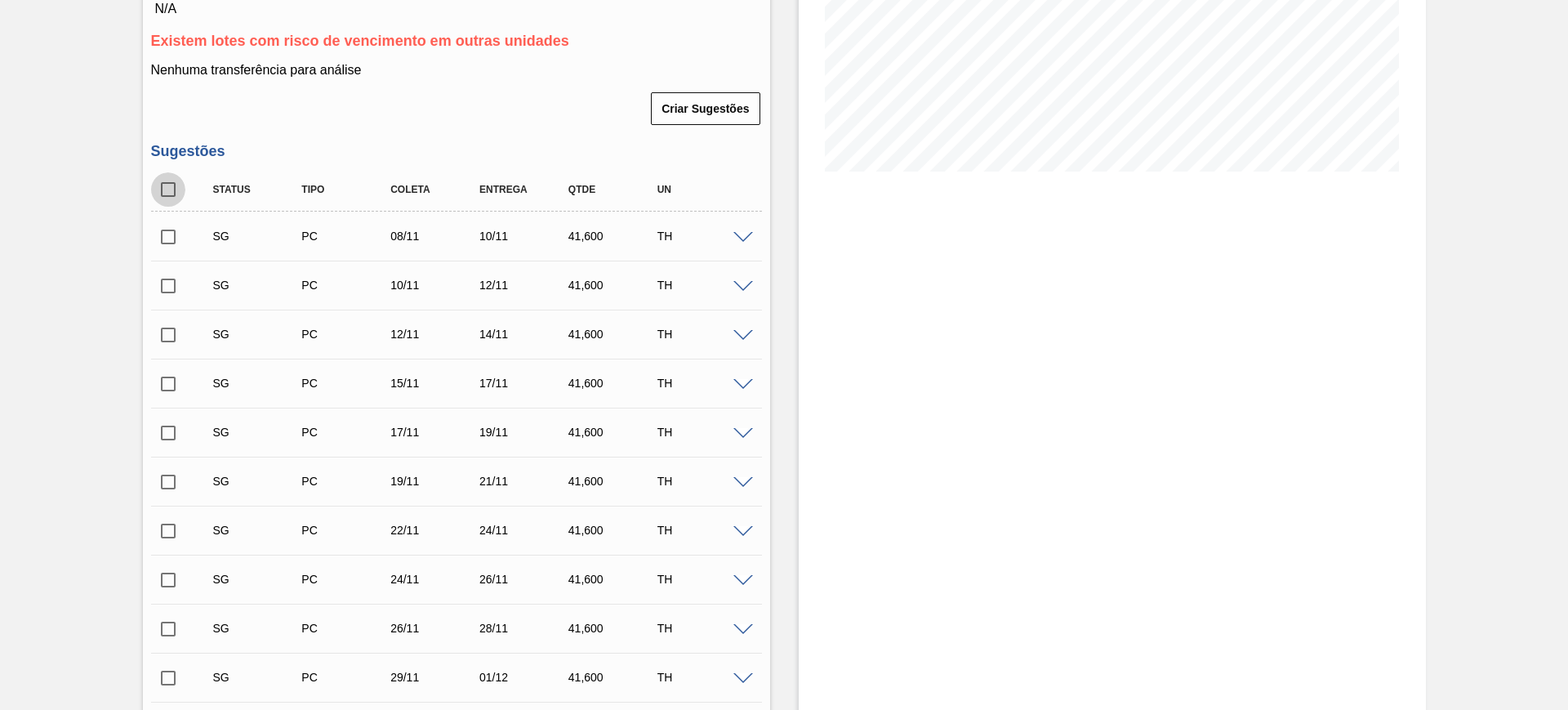
click at [165, 188] on input "checkbox" at bounding box center [168, 189] width 34 height 34
checkbox input "true"
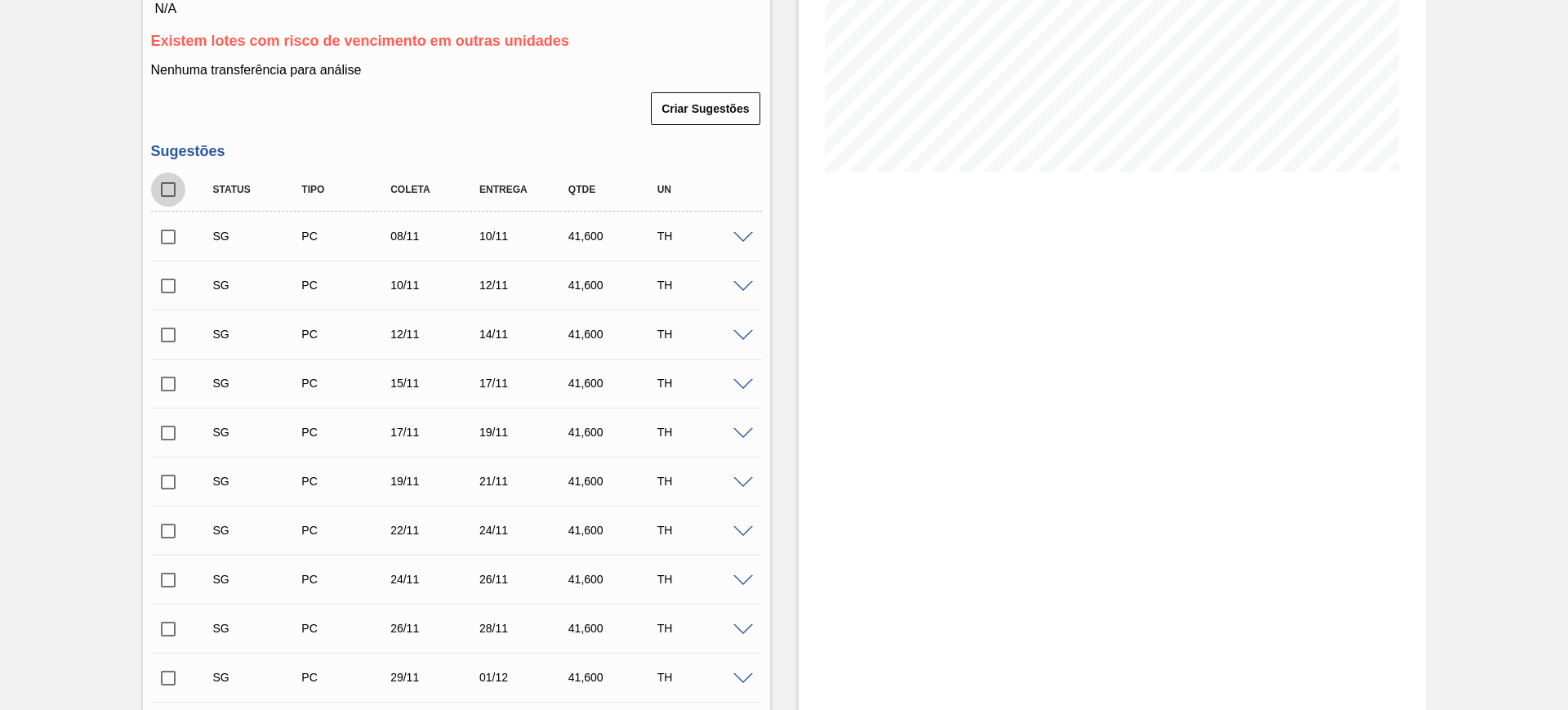
checkbox input "true"
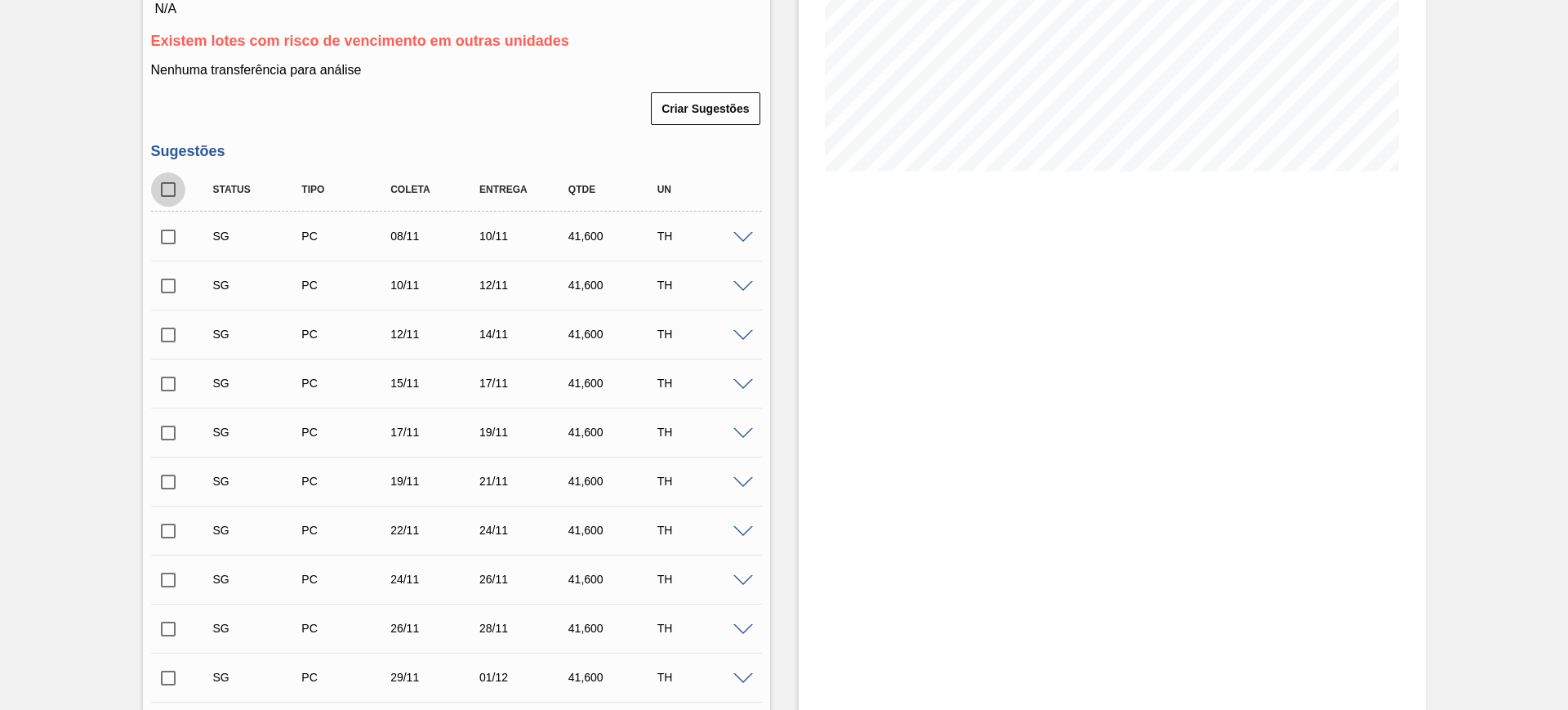
checkbox input "true"
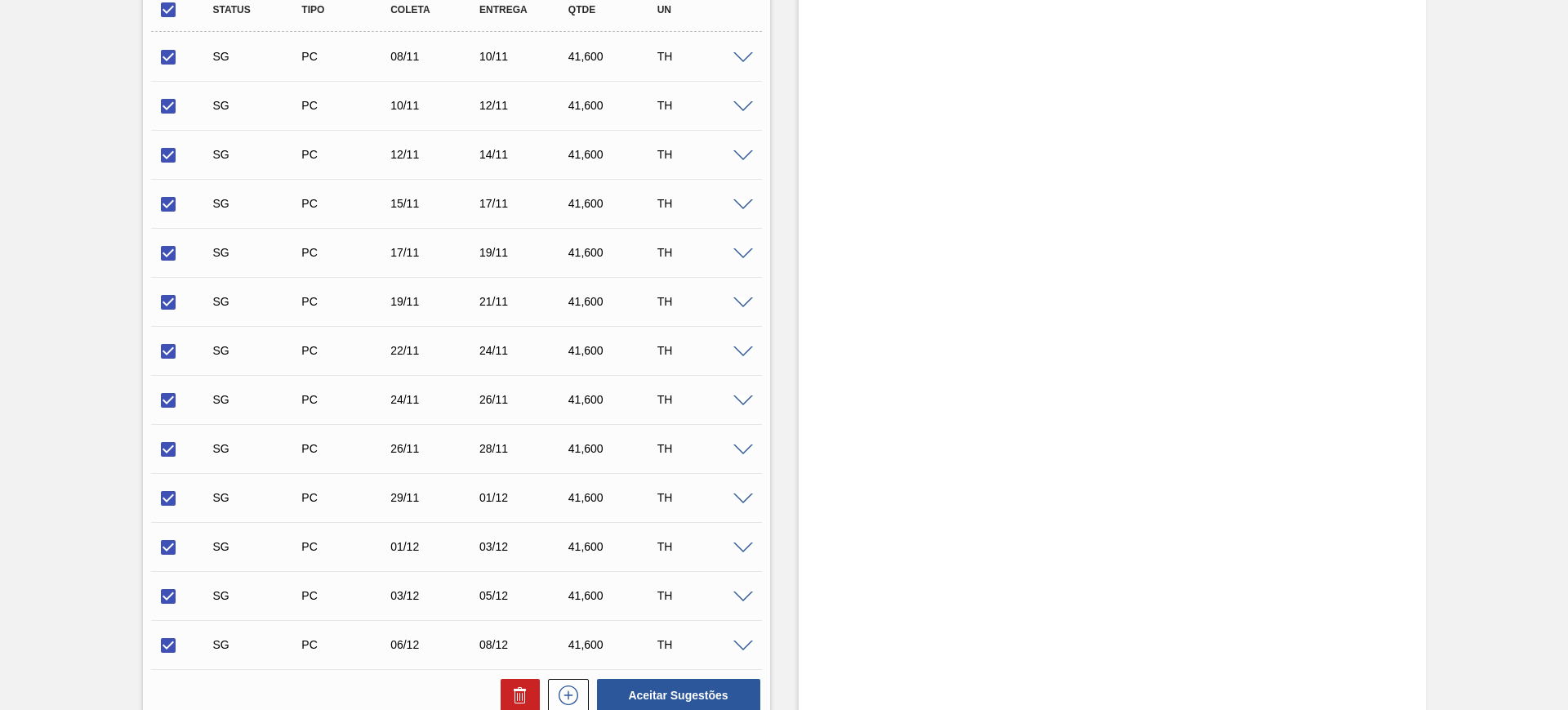
scroll to position [613, 0]
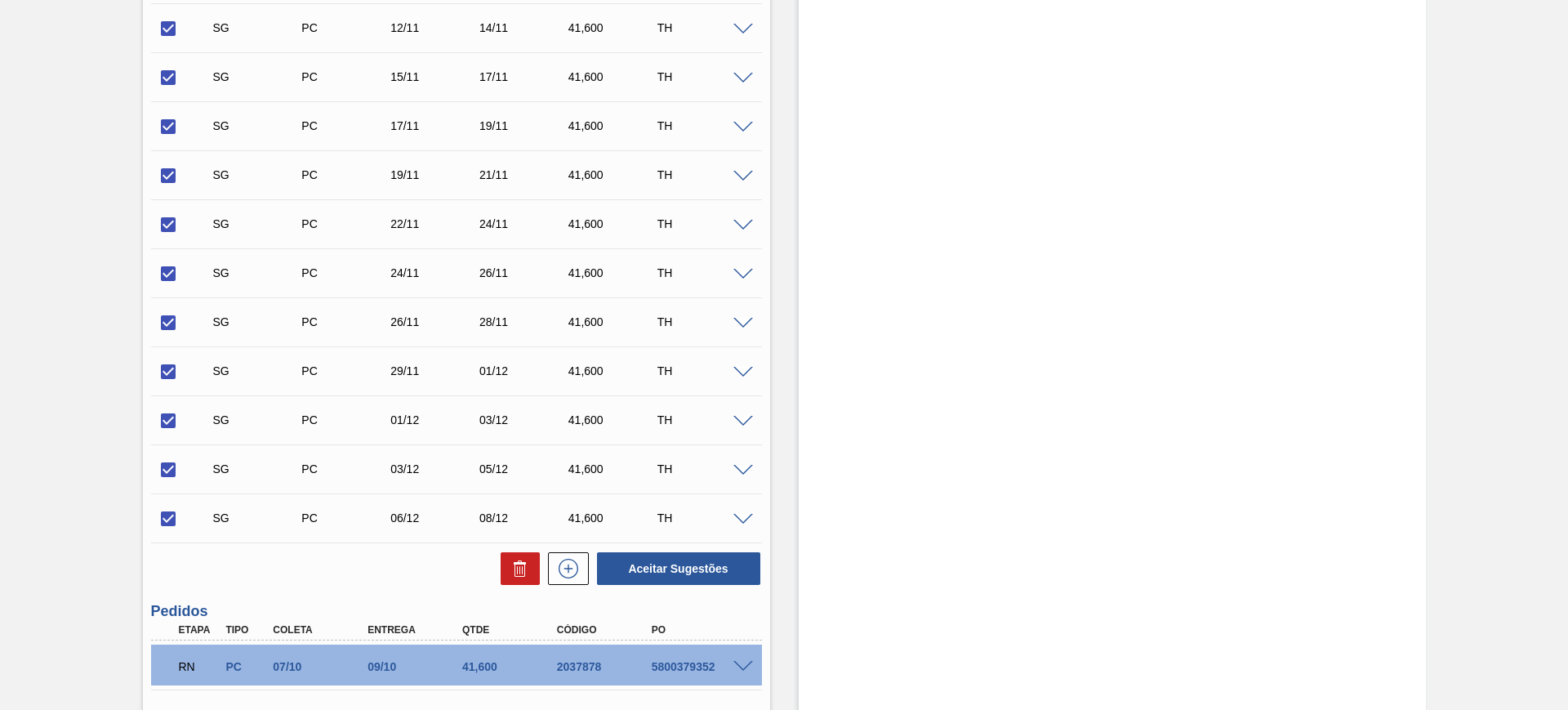
click at [165, 517] on input "checkbox" at bounding box center [168, 519] width 34 height 34
checkbox input "false"
click at [155, 474] on input "checkbox" at bounding box center [168, 469] width 34 height 34
checkbox input "false"
click at [174, 419] on input "checkbox" at bounding box center [168, 420] width 34 height 34
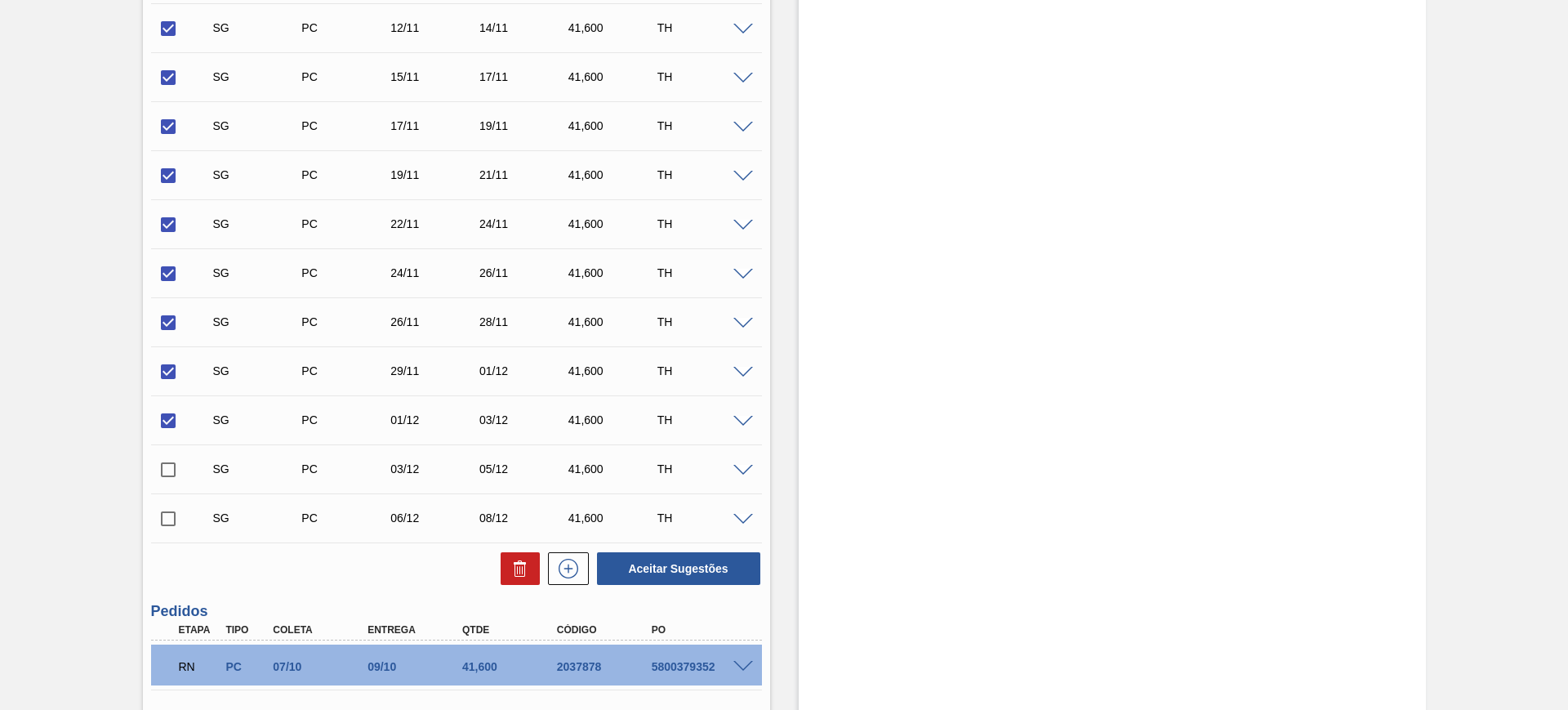
checkbox input "false"
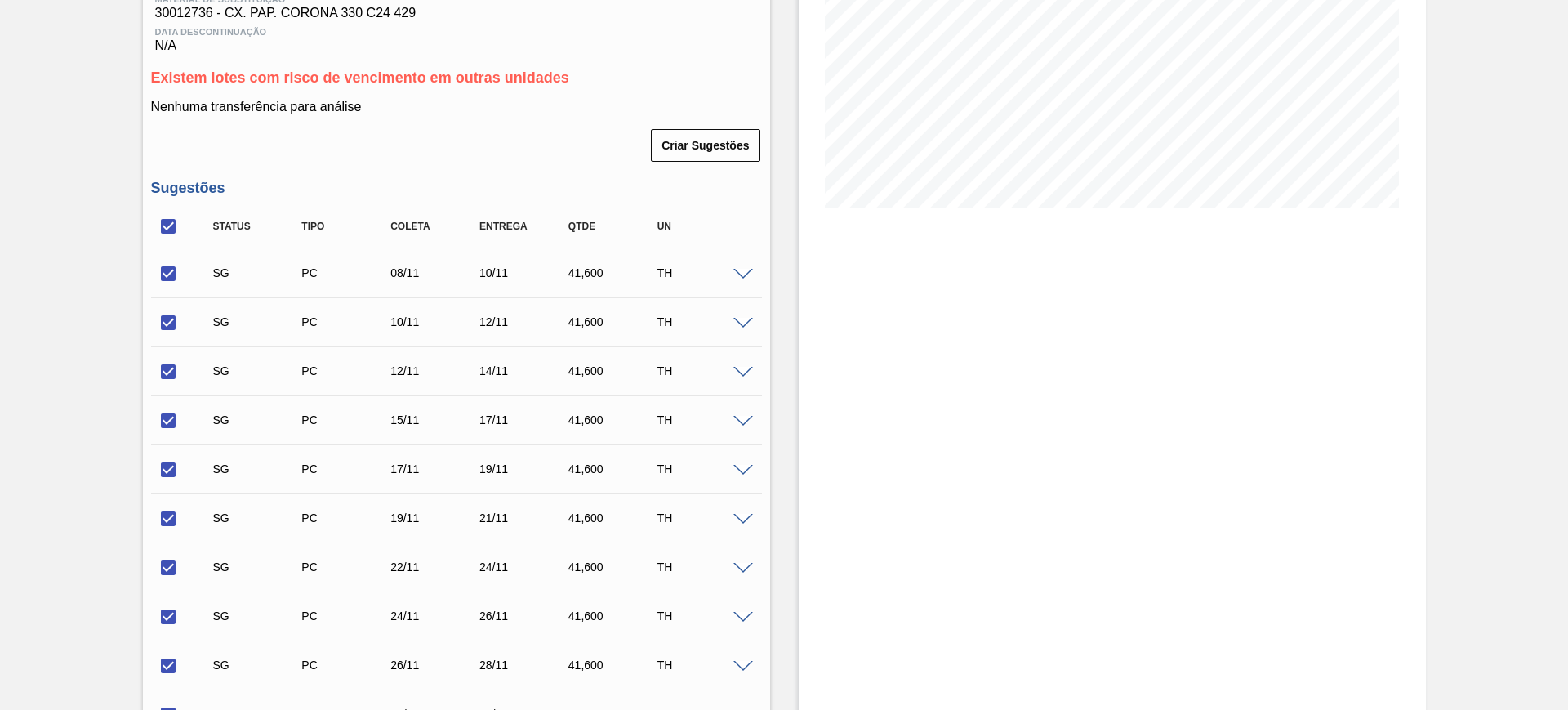
scroll to position [102, 0]
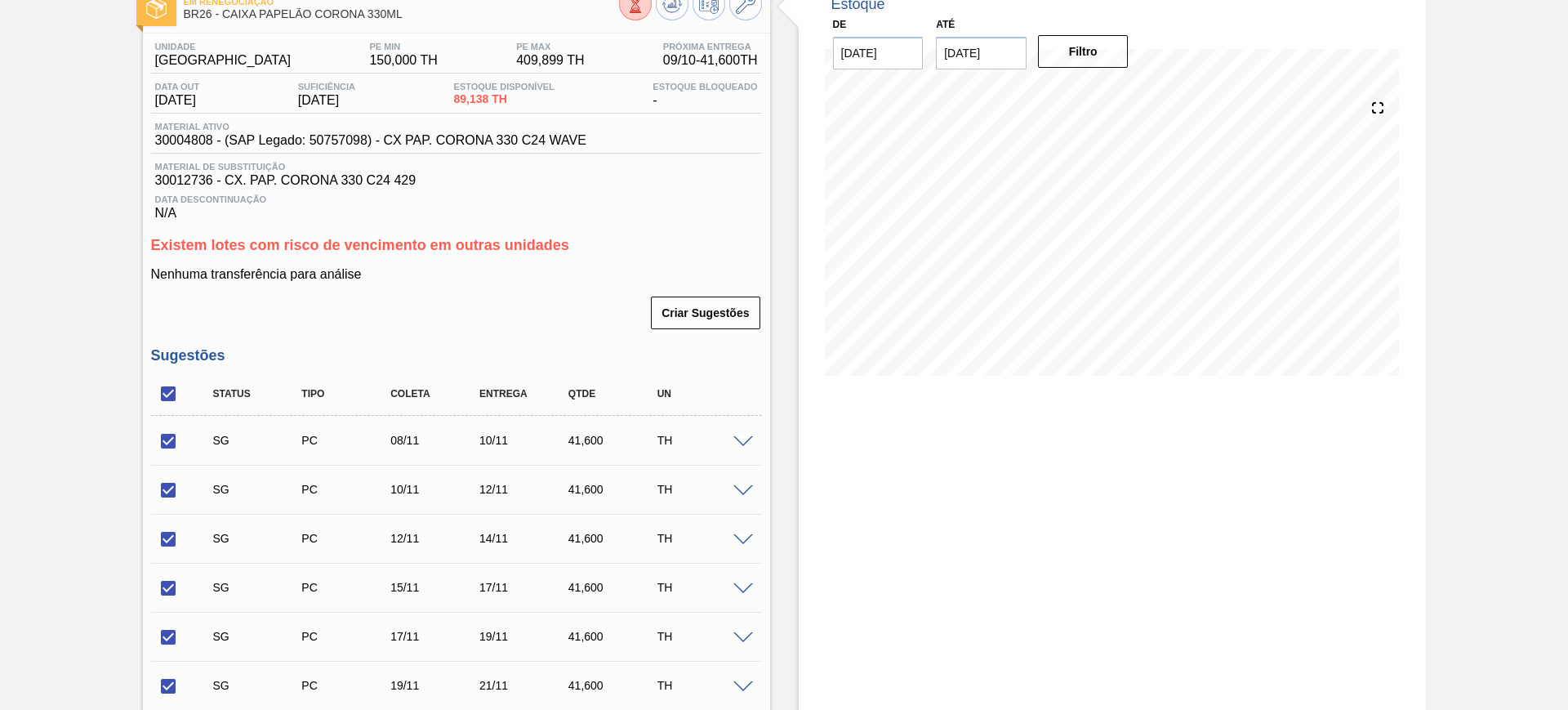
click at [744, 441] on span at bounding box center [743, 441] width 20 height 12
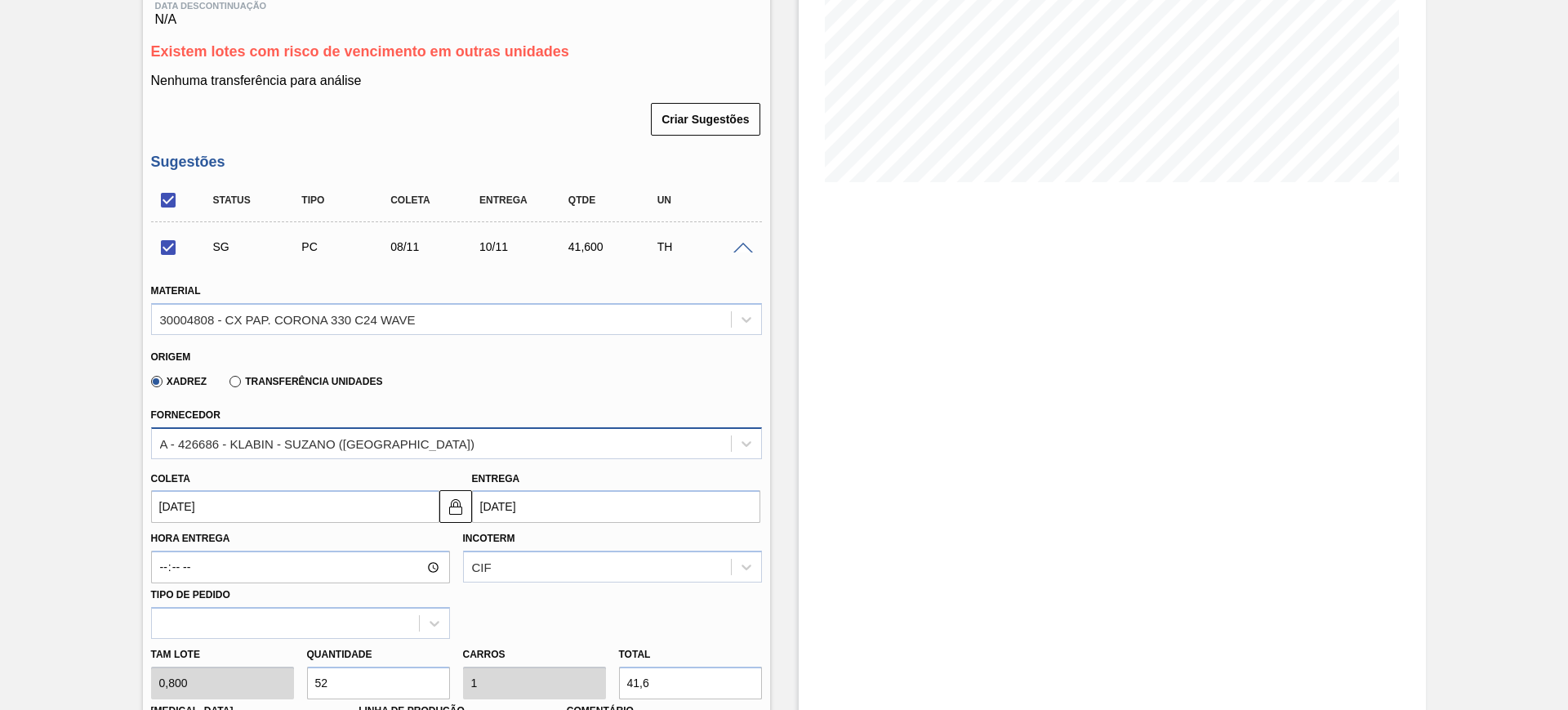
scroll to position [510, 0]
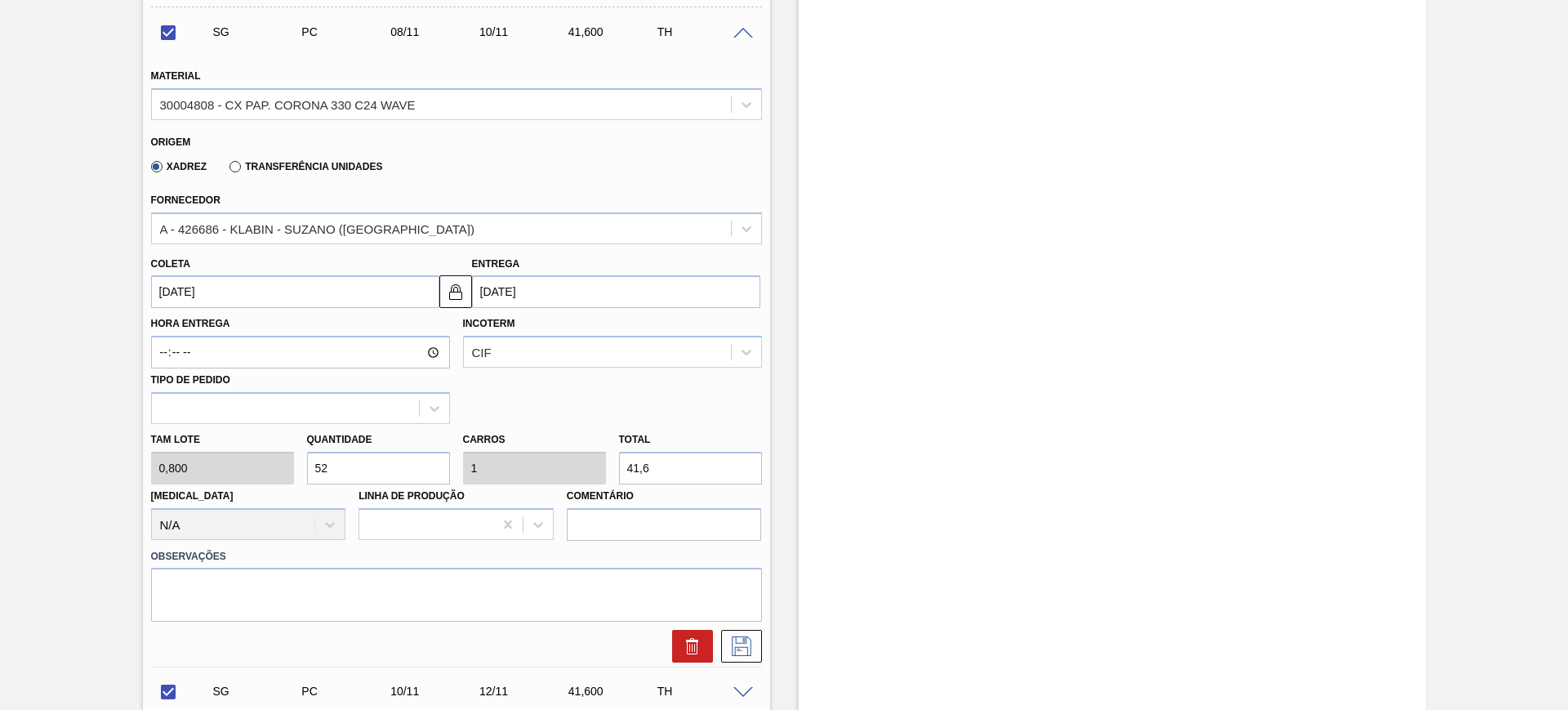
click at [286, 210] on div "Fornecedor A - 426686 - KLABIN - SUZANO (SP)" at bounding box center [456, 216] width 611 height 55
click at [295, 234] on div "A - 426686 - KLABIN - SUZANO (SP)" at bounding box center [317, 228] width 314 height 14
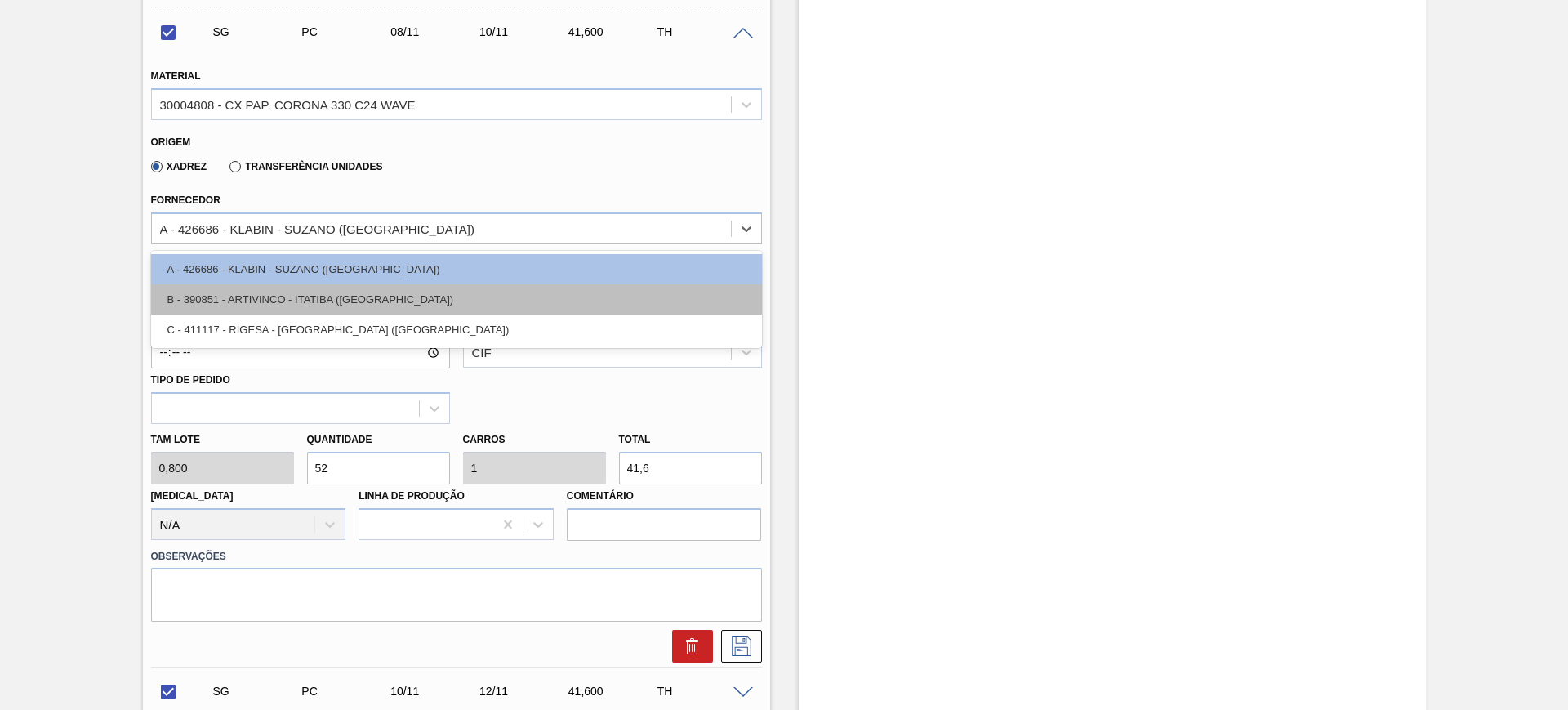
click at [322, 304] on div "B - 390851 - ARTIVINCO - ITATIBA (SP)" at bounding box center [456, 299] width 611 height 31
checkbox input "false"
type input "09/11/2025"
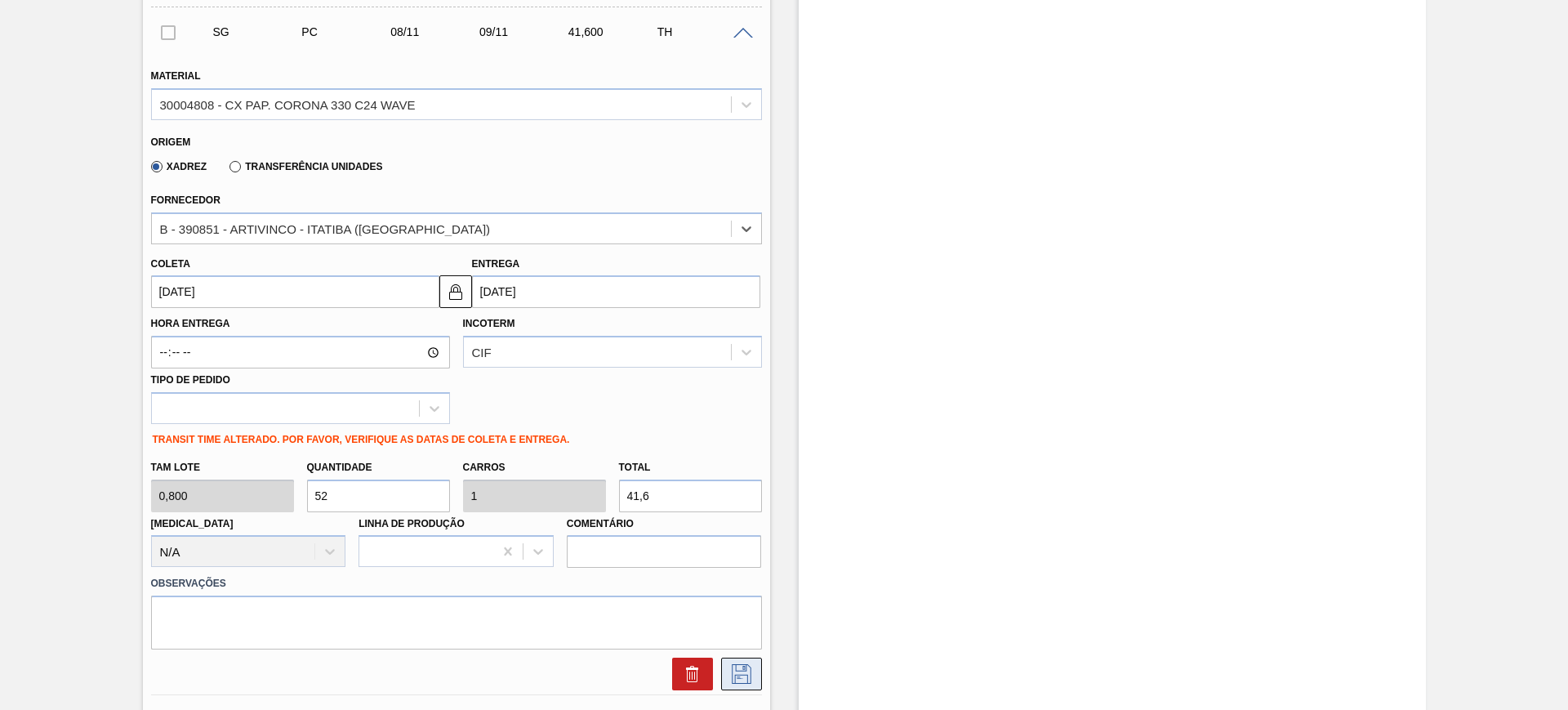
click at [744, 677] on icon at bounding box center [741, 674] width 26 height 20
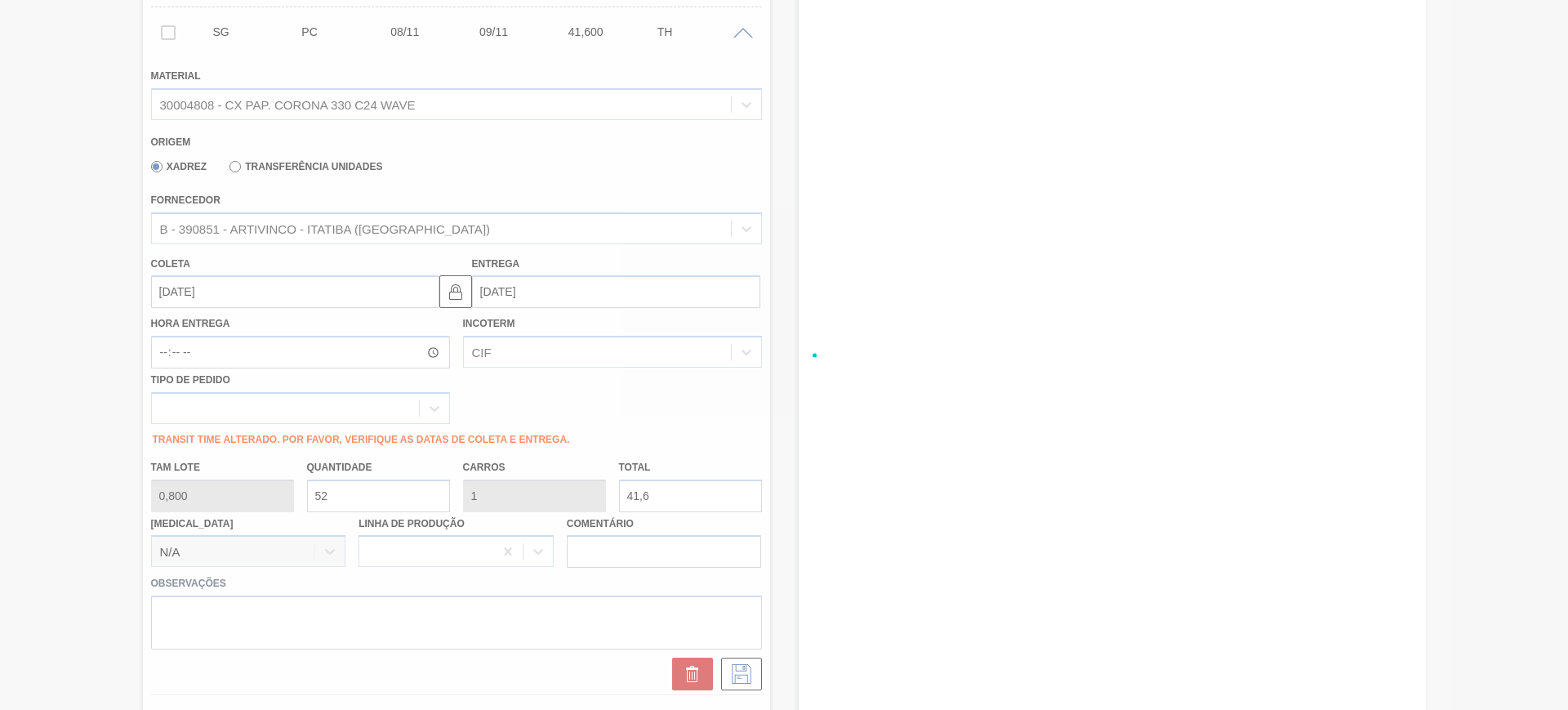
checkbox input "true"
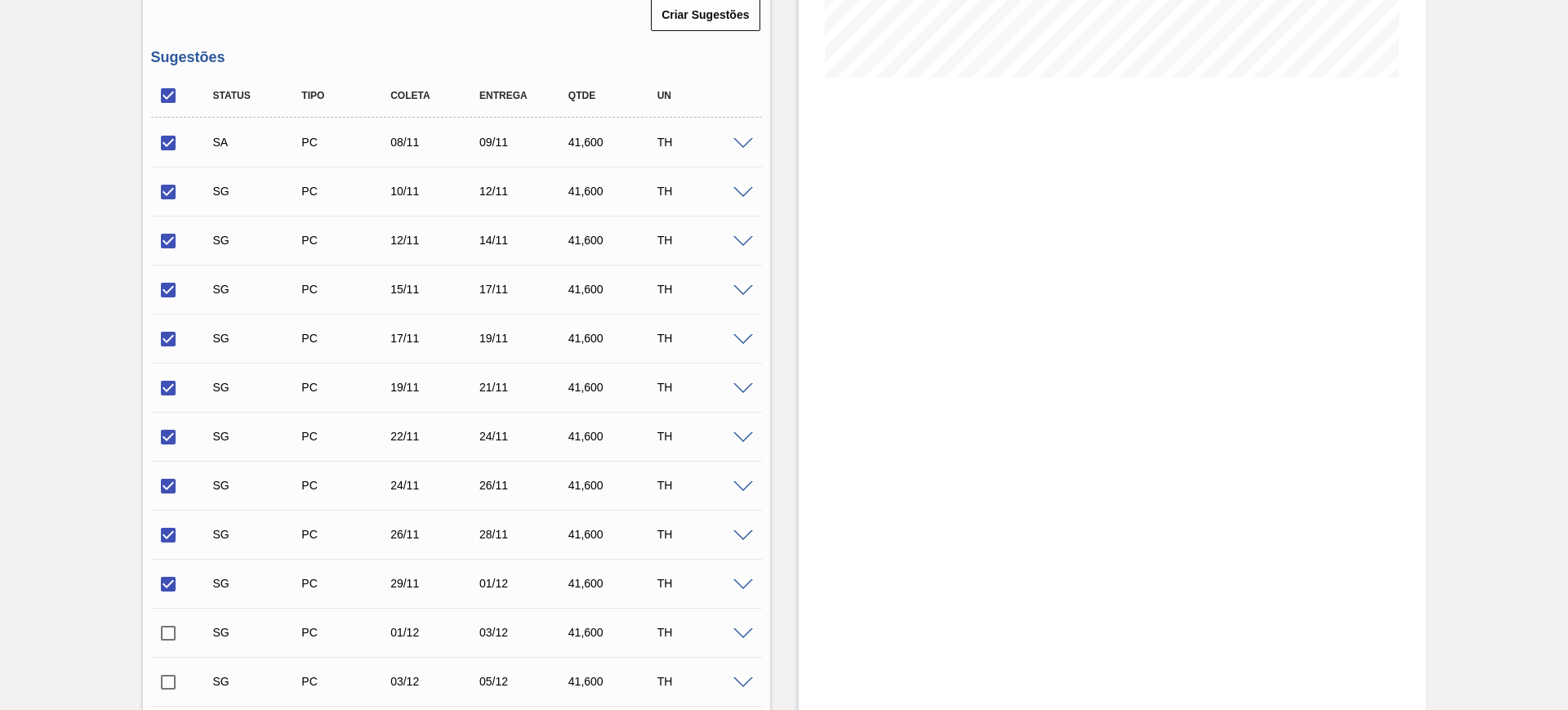
scroll to position [204, 0]
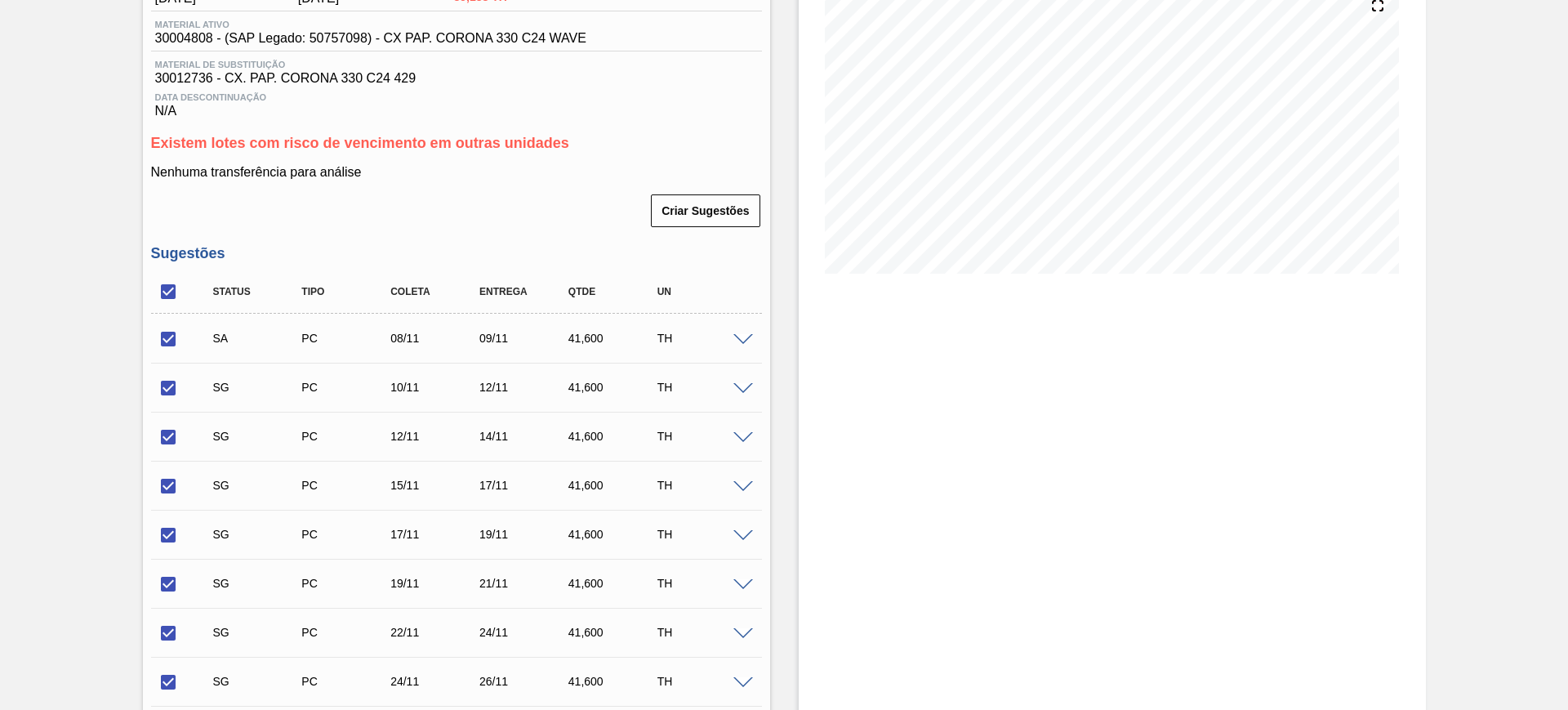
click at [741, 385] on span at bounding box center [743, 389] width 20 height 12
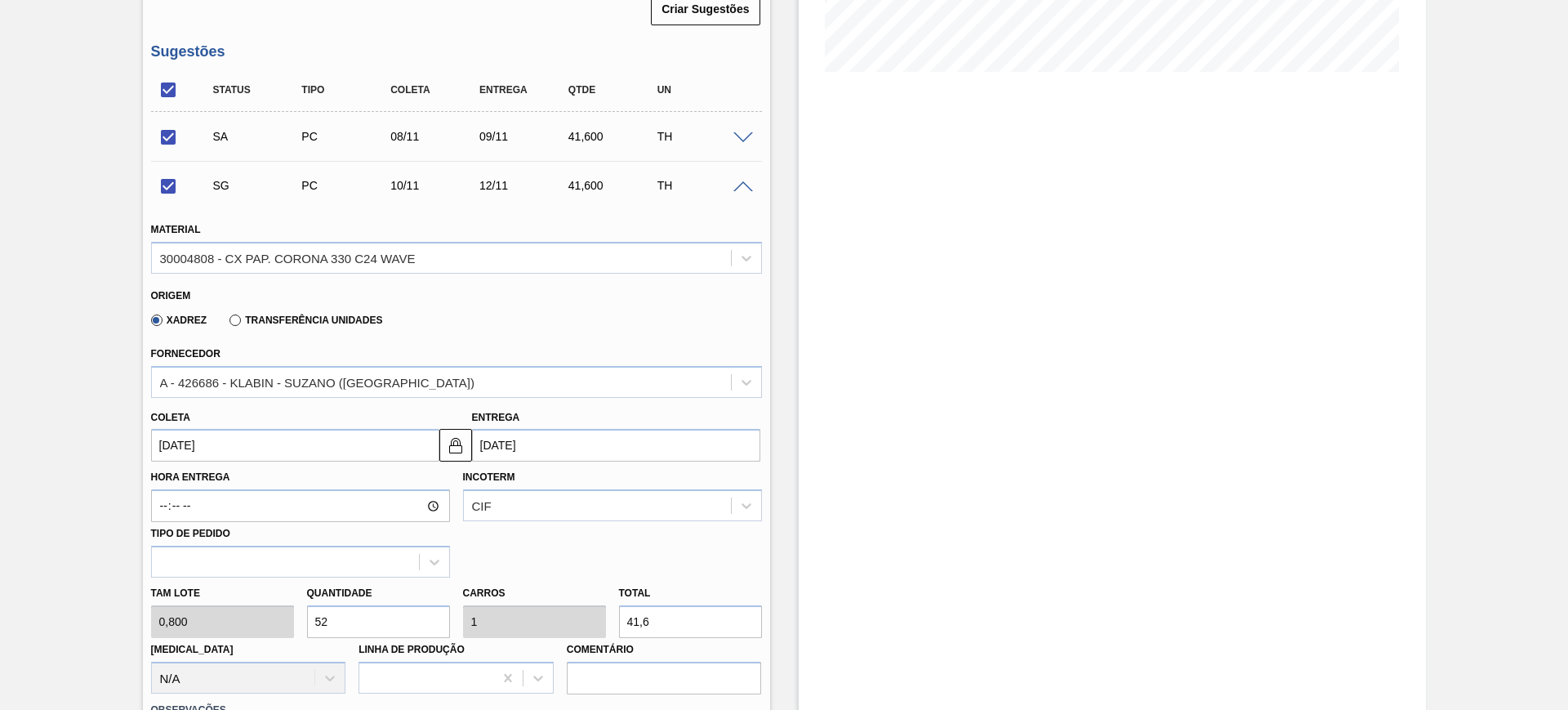
scroll to position [408, 0]
click at [516, 379] on div "A - 426686 - KLABIN - SUZANO (SP)" at bounding box center [441, 379] width 579 height 24
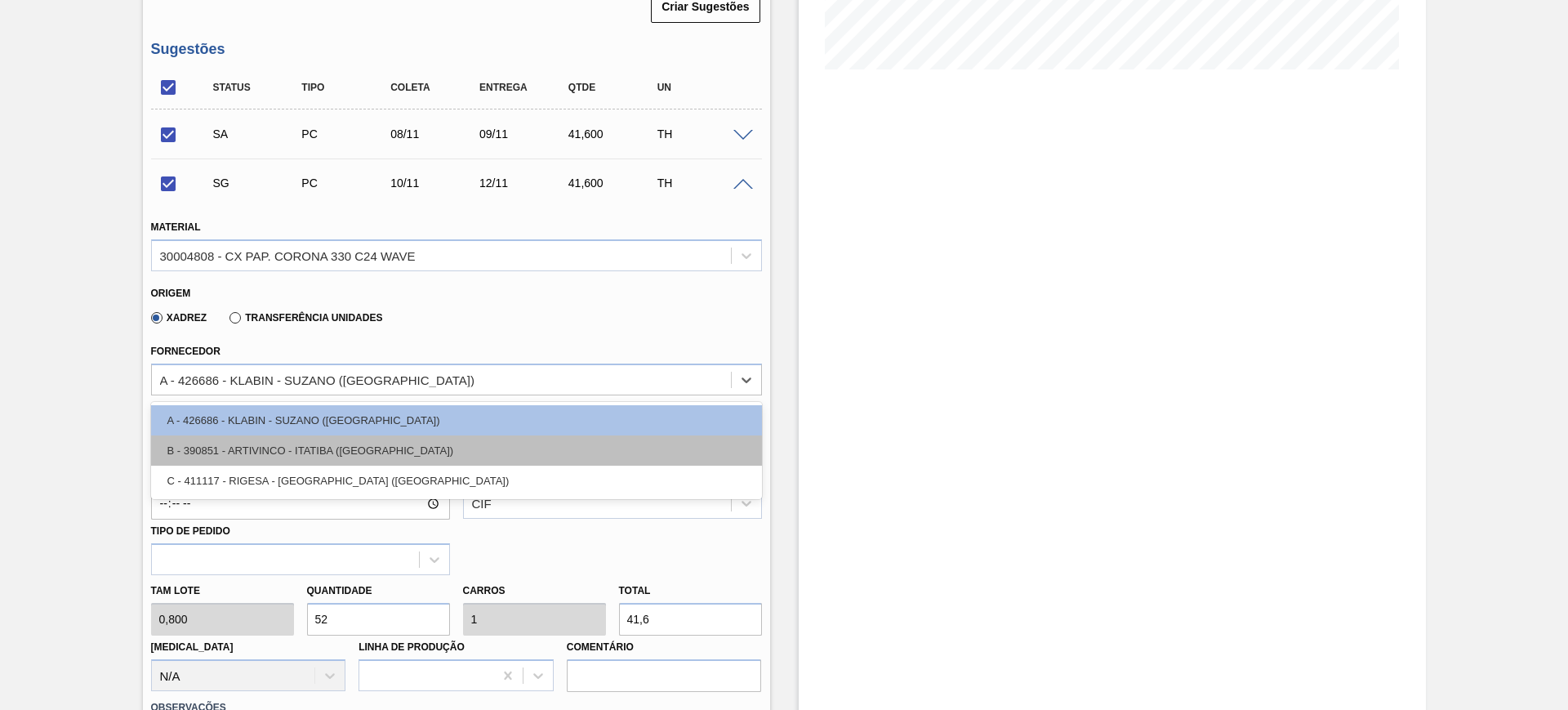
click at [446, 441] on div "B - 390851 - ARTIVINCO - ITATIBA (SP)" at bounding box center [456, 451] width 611 height 31
checkbox input "false"
type input "11/11/2025"
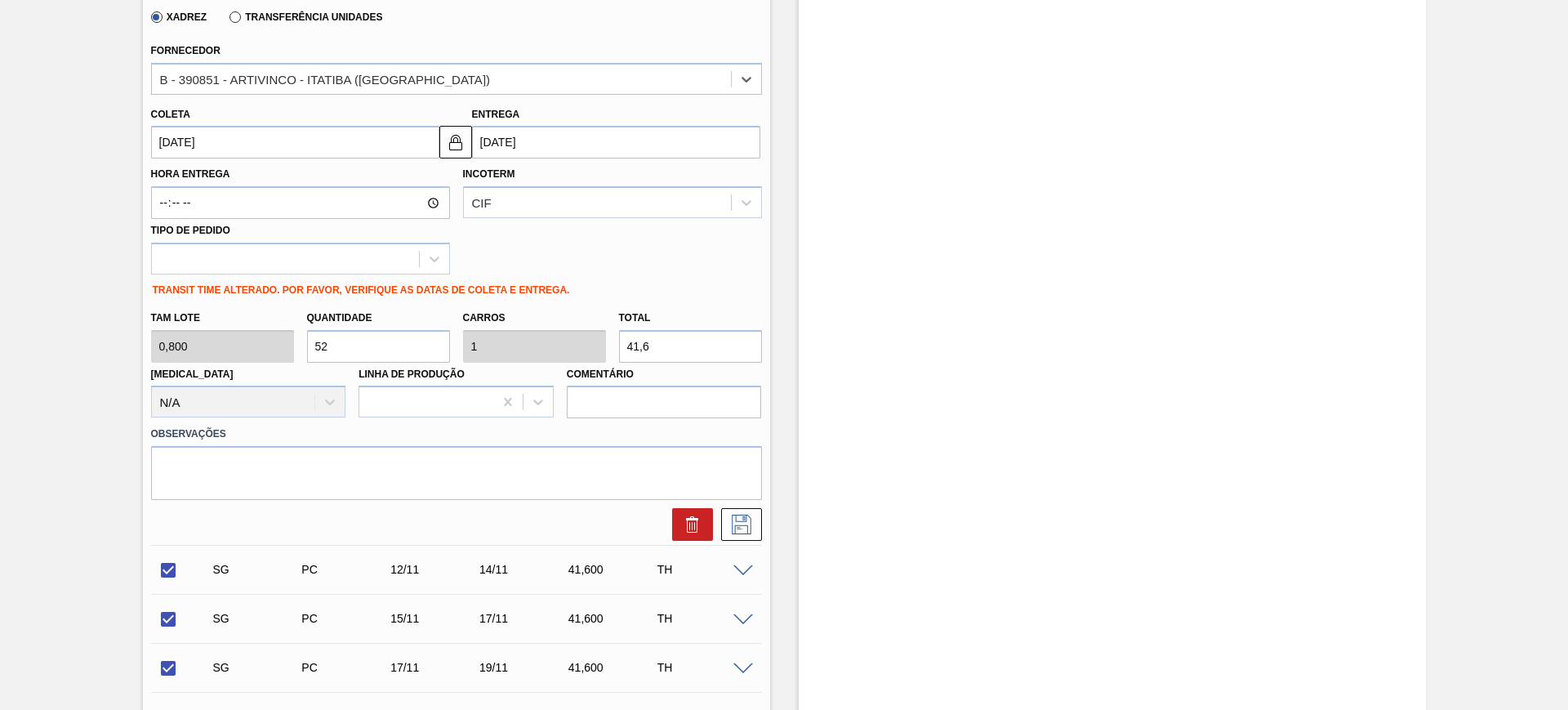
scroll to position [715, 0]
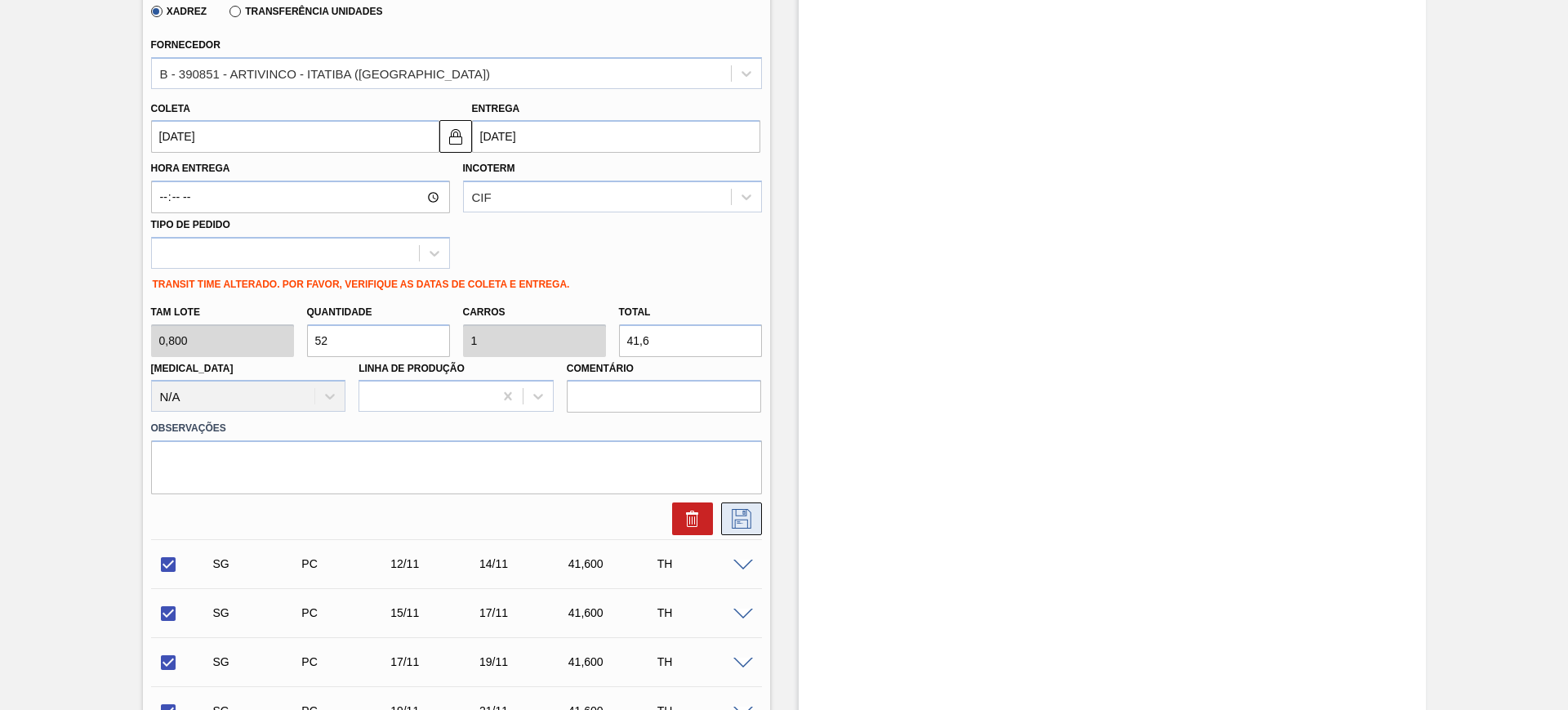
click at [752, 515] on icon at bounding box center [741, 518] width 26 height 20
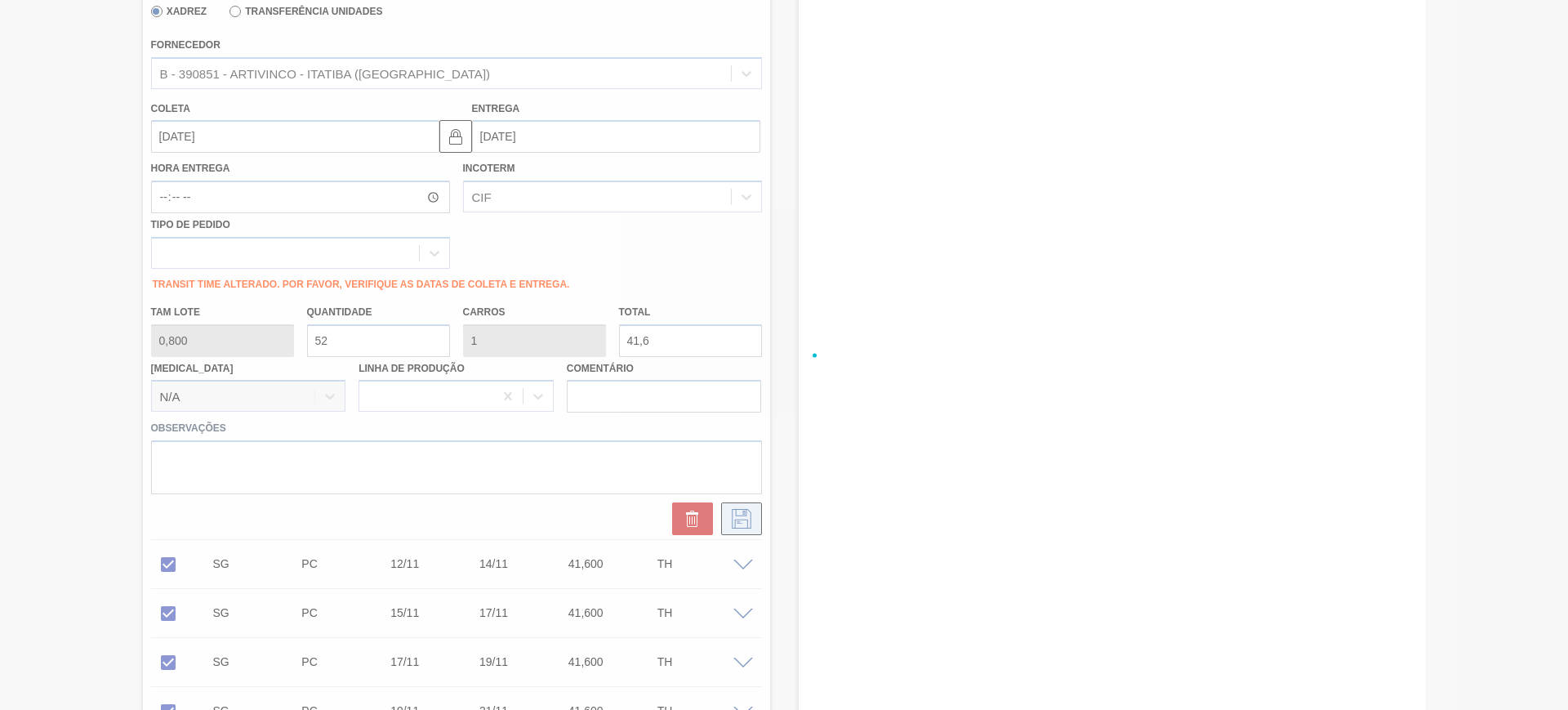
checkbox input "true"
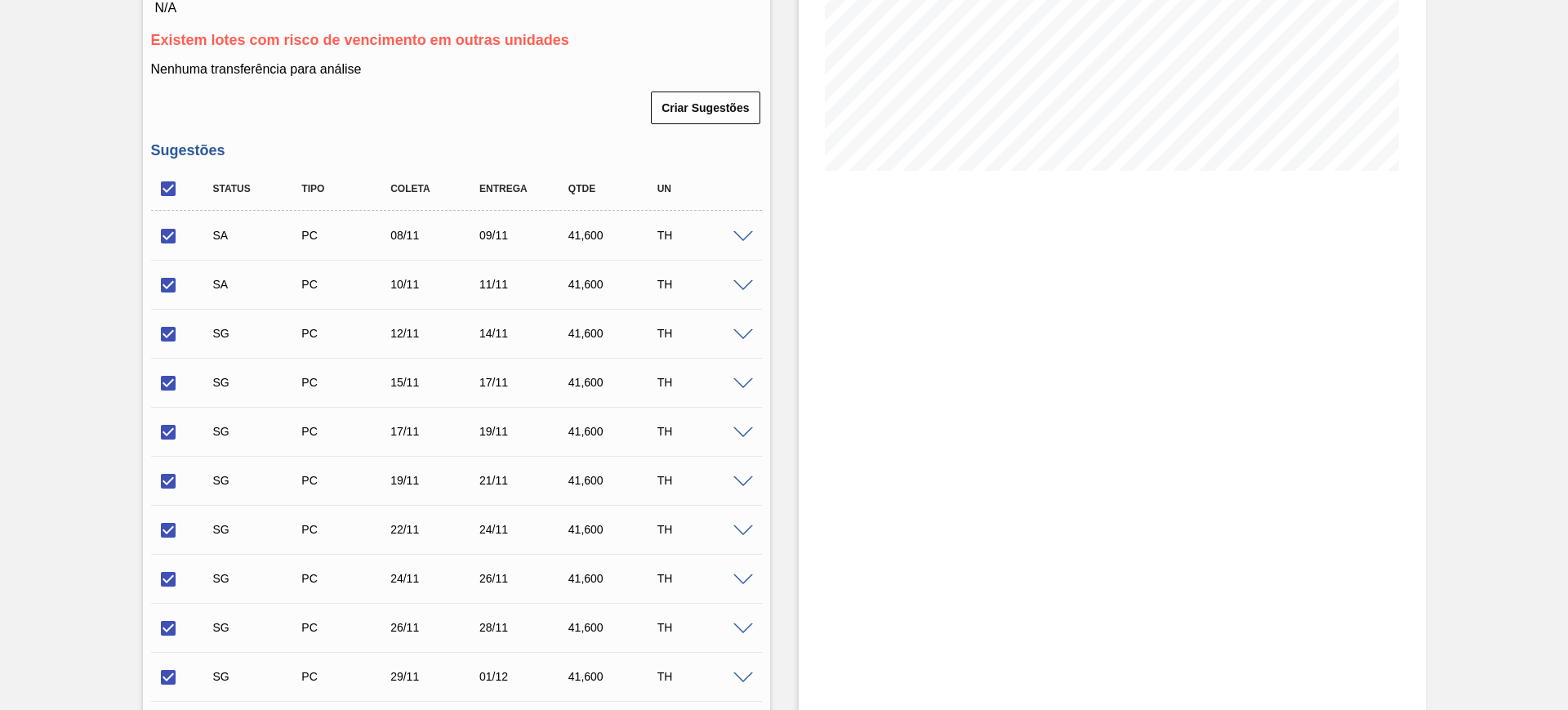
scroll to position [307, 0]
click at [734, 339] on span at bounding box center [743, 335] width 20 height 12
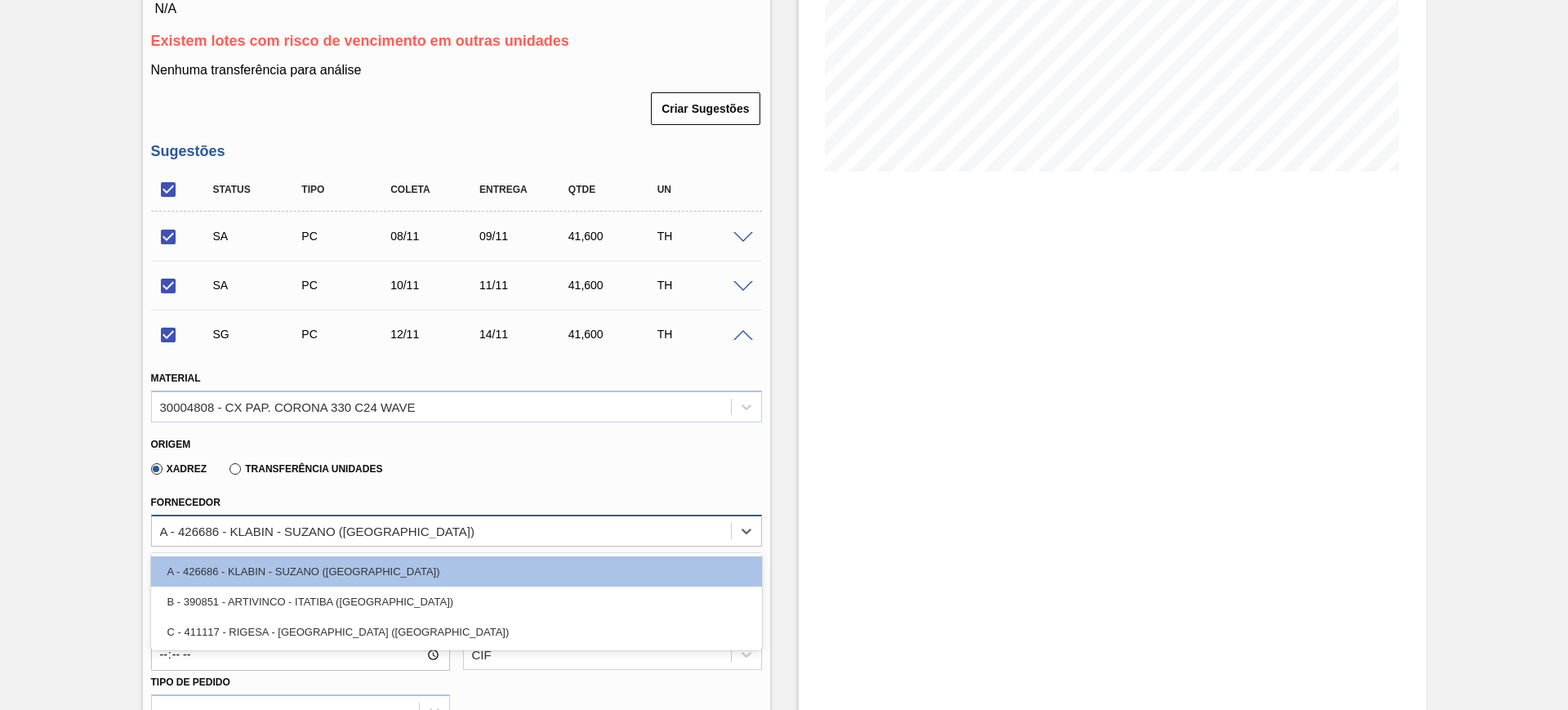
click at [515, 526] on div "A - 426686 - KLABIN - SUZANO (SP)" at bounding box center [441, 530] width 579 height 24
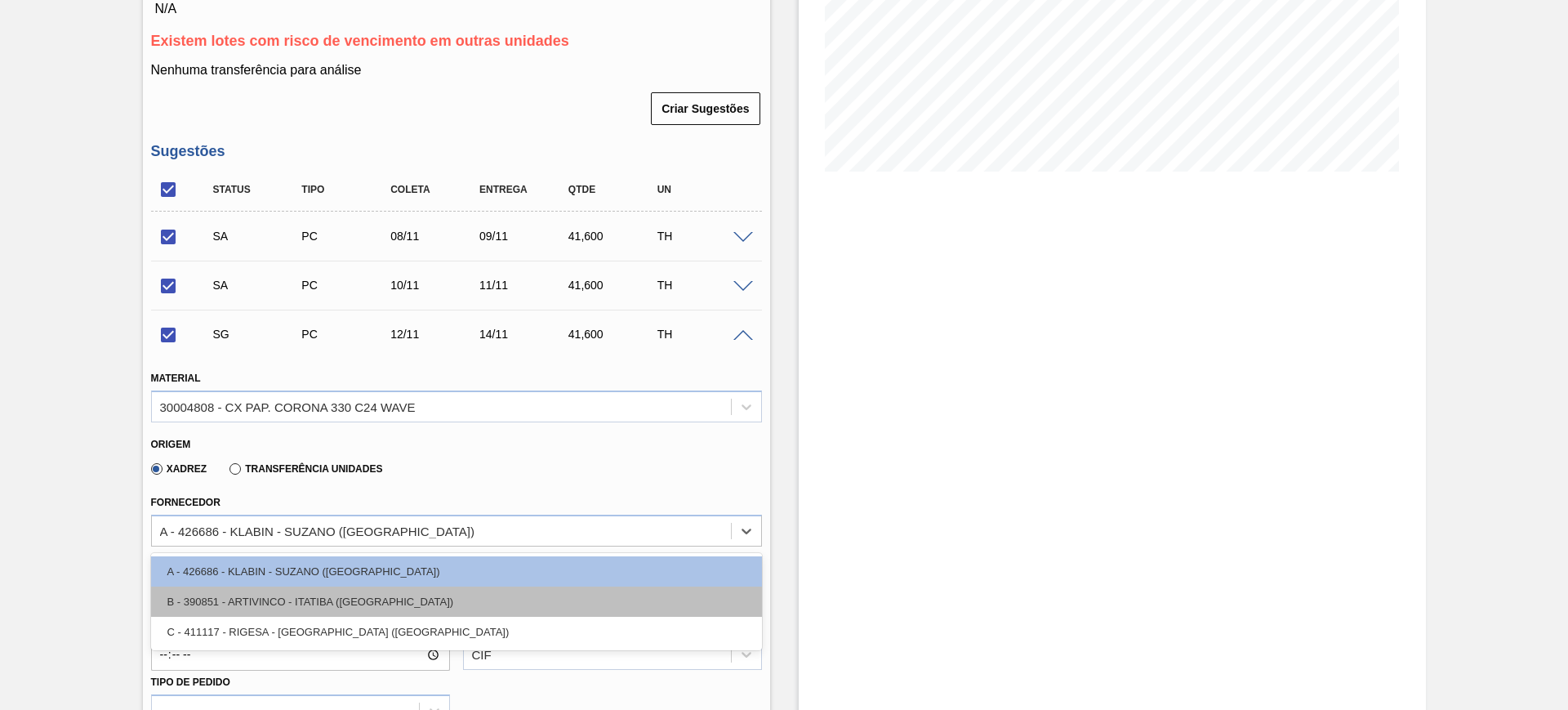
click at [487, 592] on div "B - 390851 - ARTIVINCO - ITATIBA (SP)" at bounding box center [456, 602] width 611 height 31
checkbox input "false"
type input "13/11/2025"
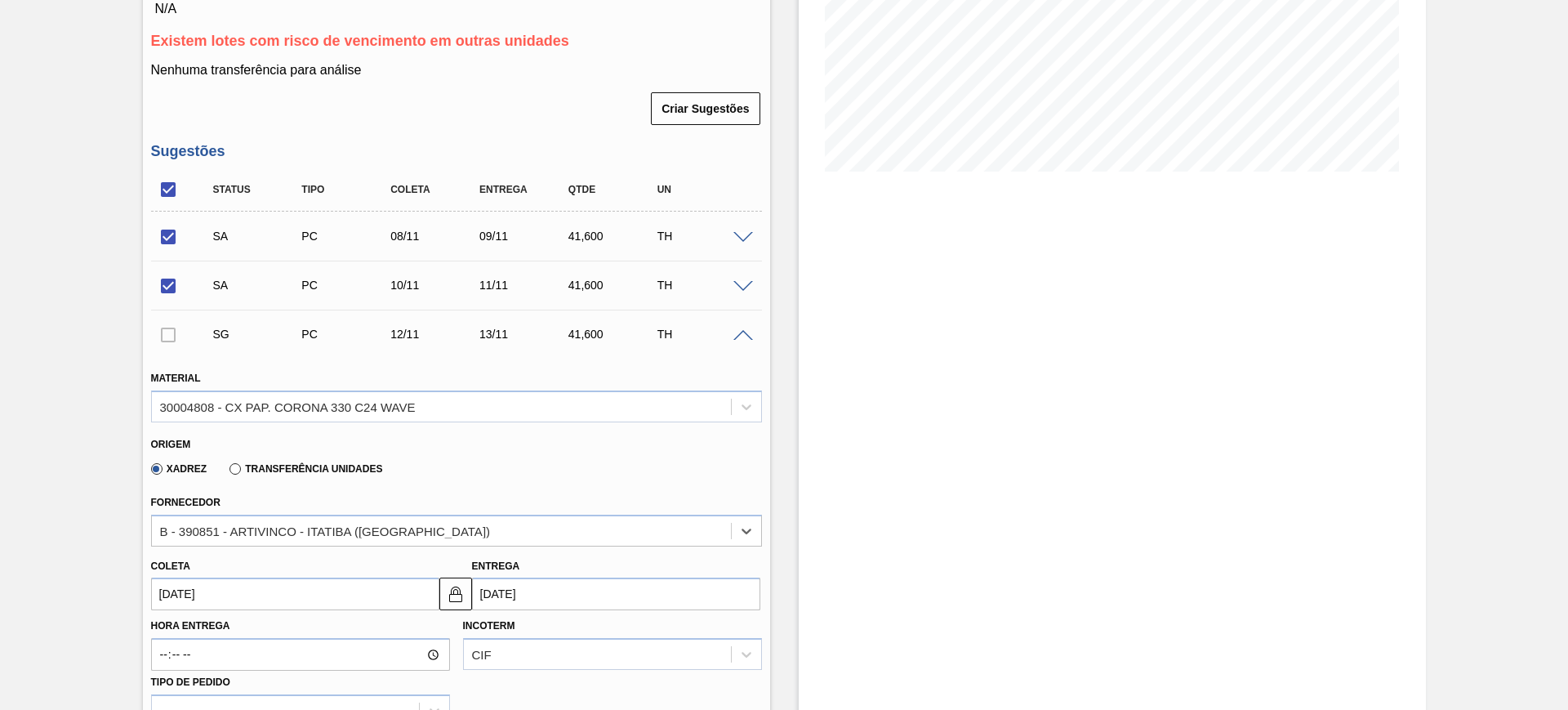
scroll to position [715, 0]
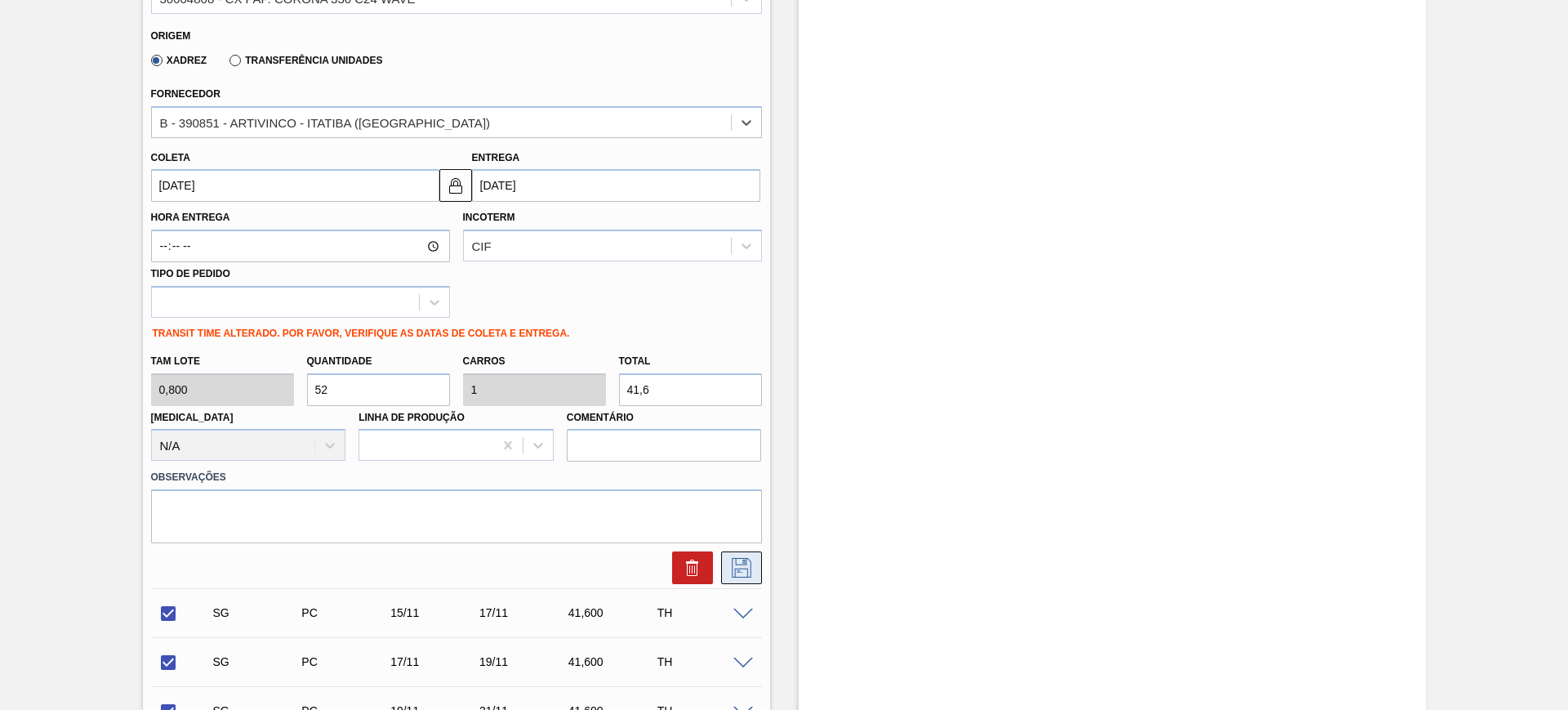
click at [739, 561] on icon at bounding box center [741, 568] width 26 height 20
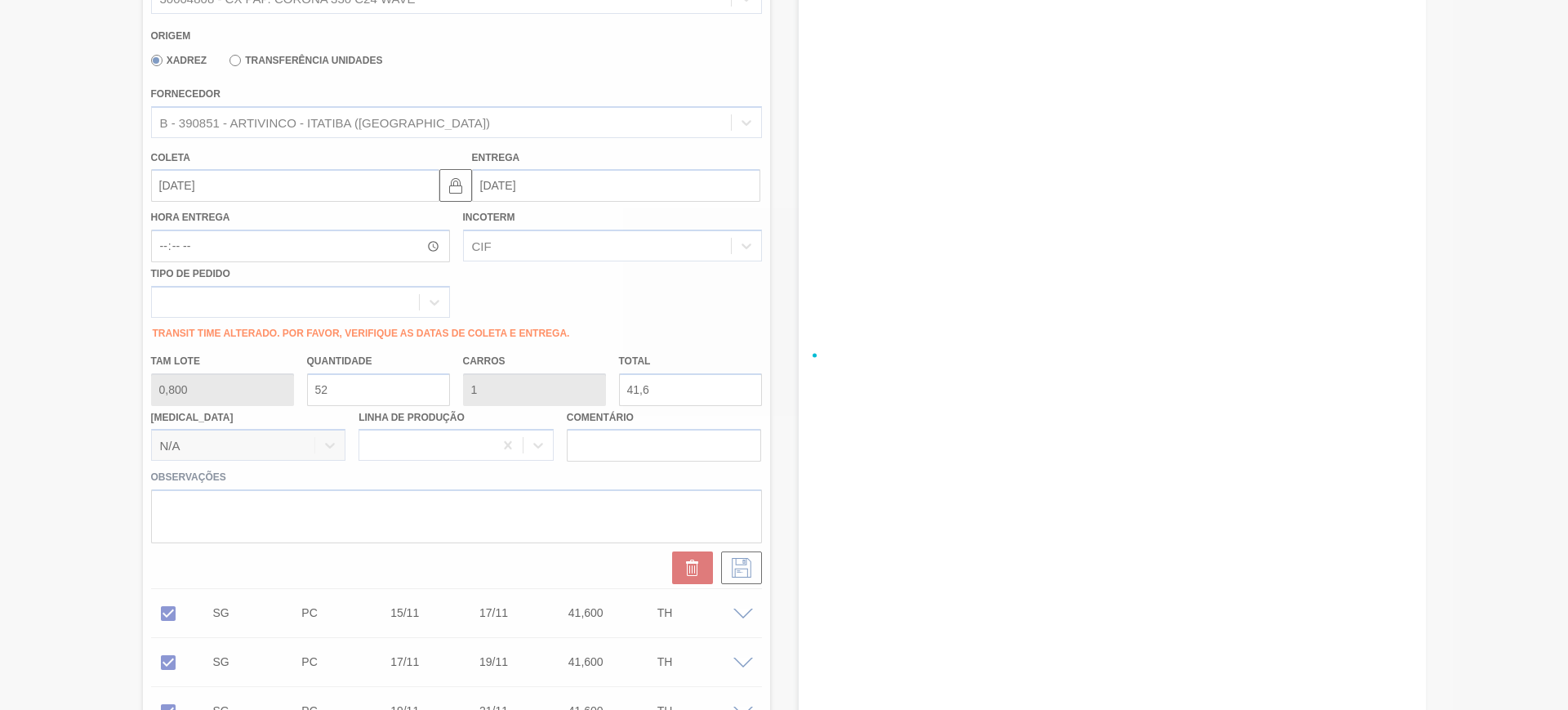
checkbox input "true"
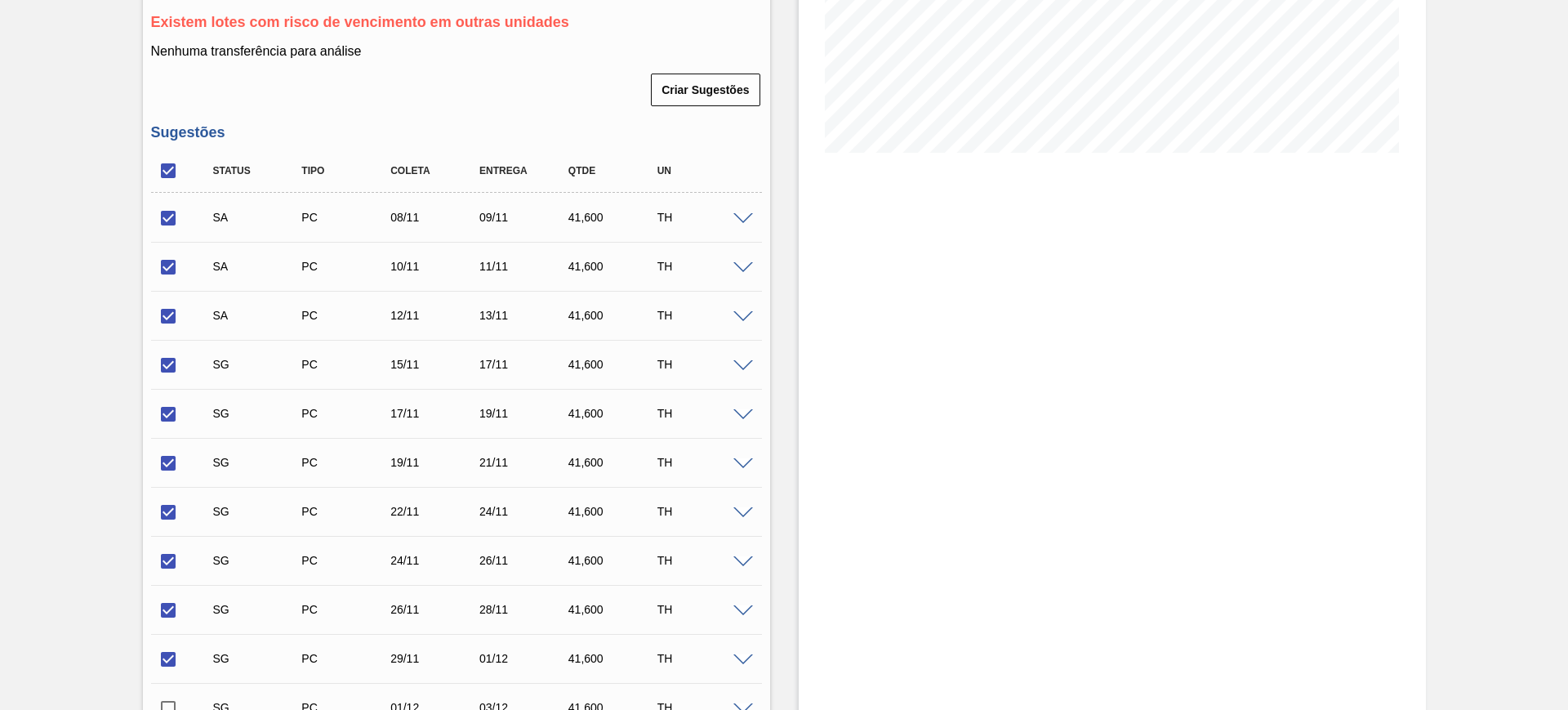
scroll to position [204, 0]
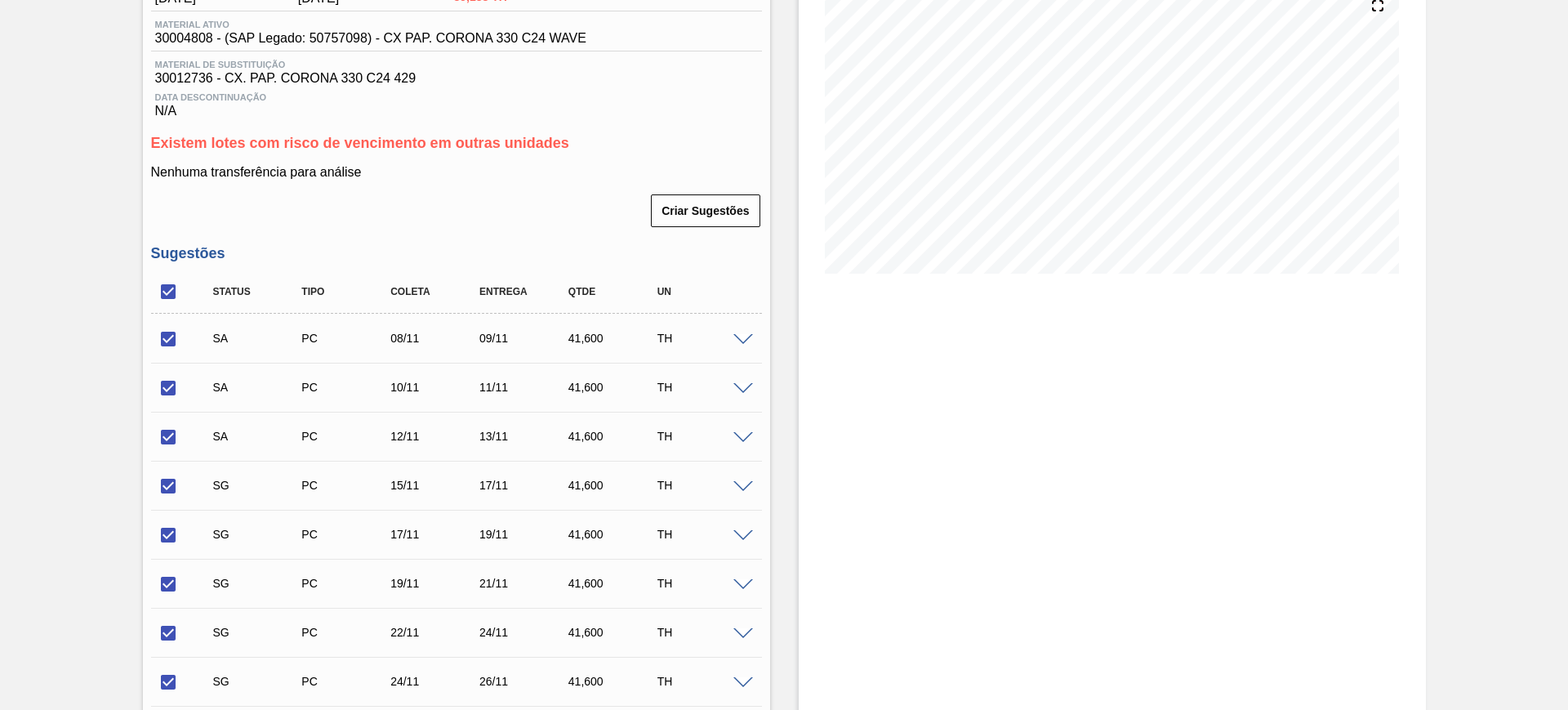
click at [741, 339] on span at bounding box center [743, 340] width 20 height 12
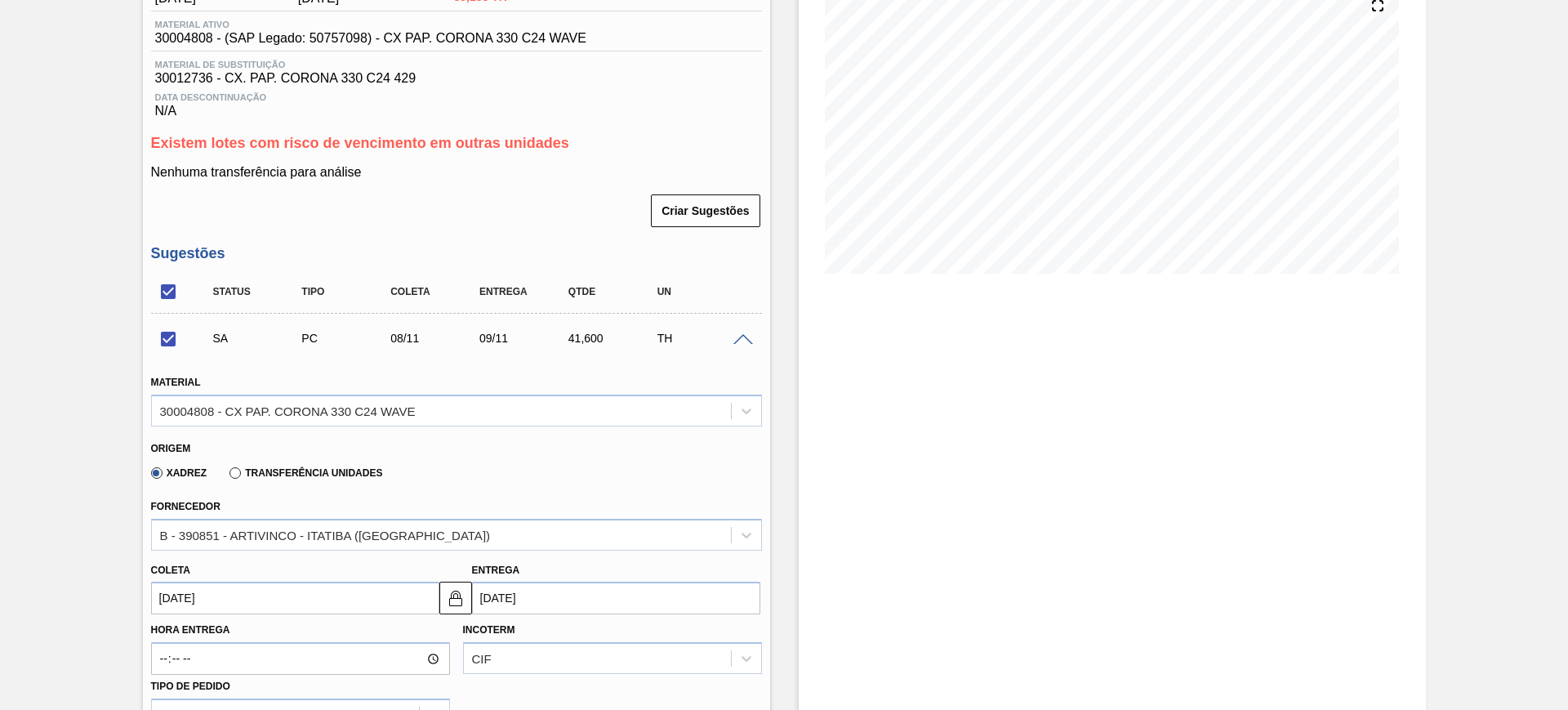
click at [741, 339] on span at bounding box center [743, 340] width 20 height 12
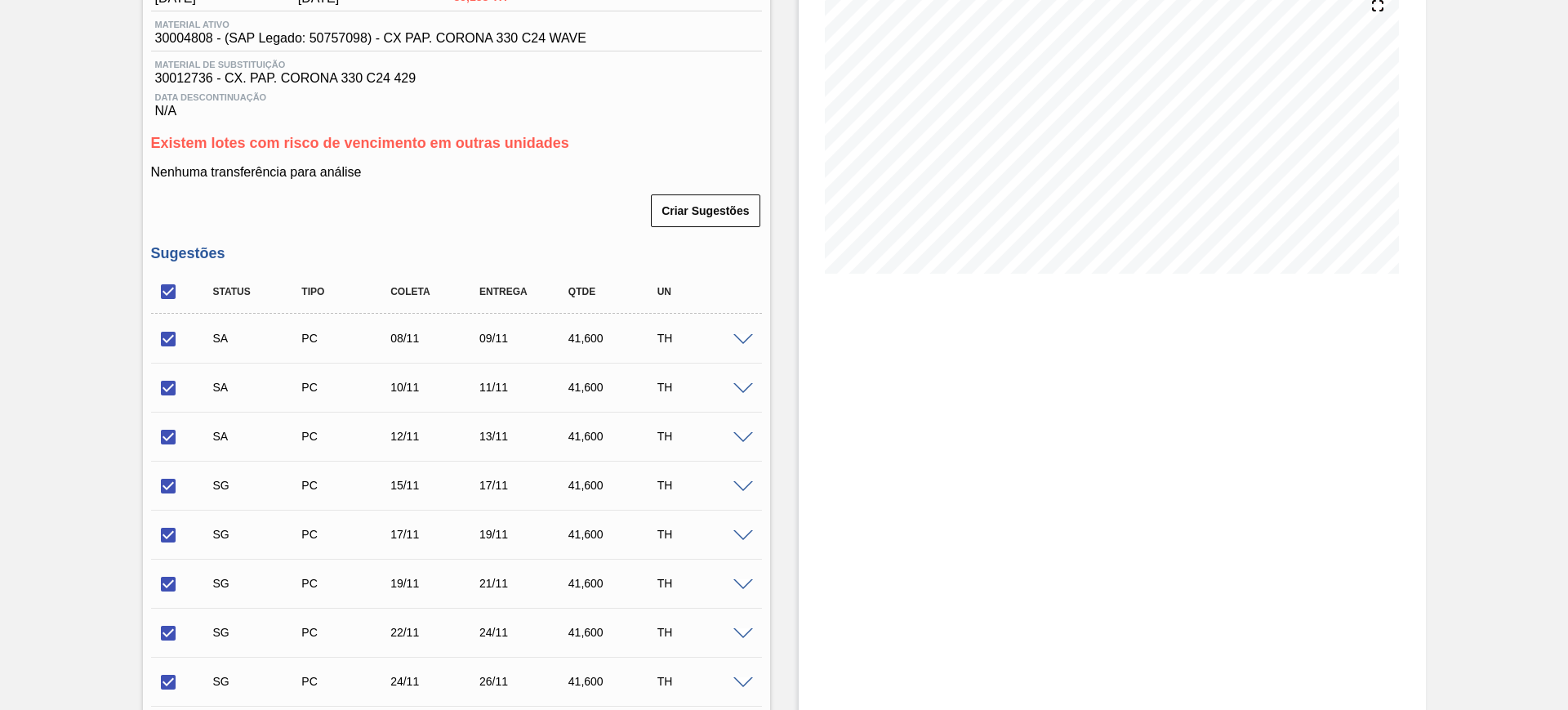
click at [745, 388] on span at bounding box center [743, 389] width 20 height 12
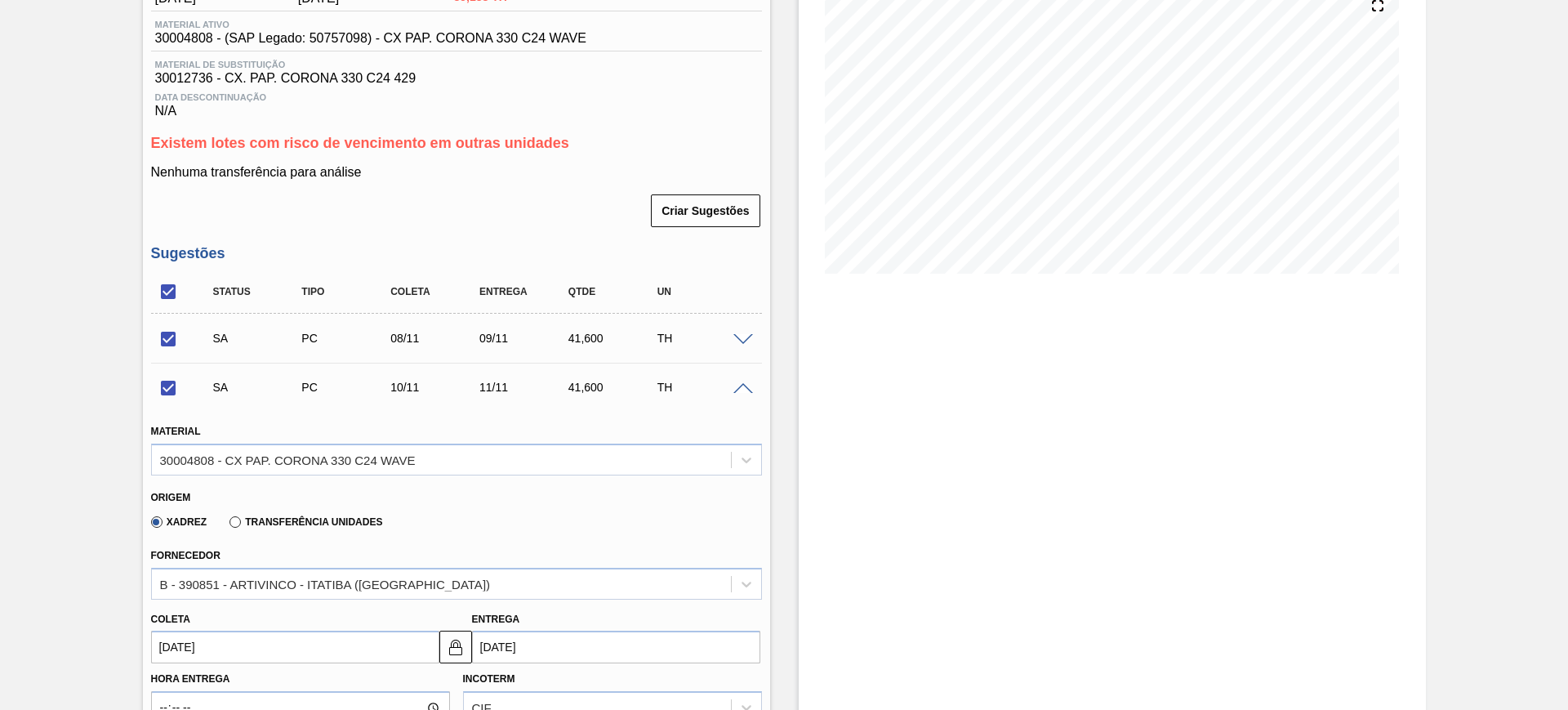
click at [745, 388] on span at bounding box center [743, 389] width 20 height 12
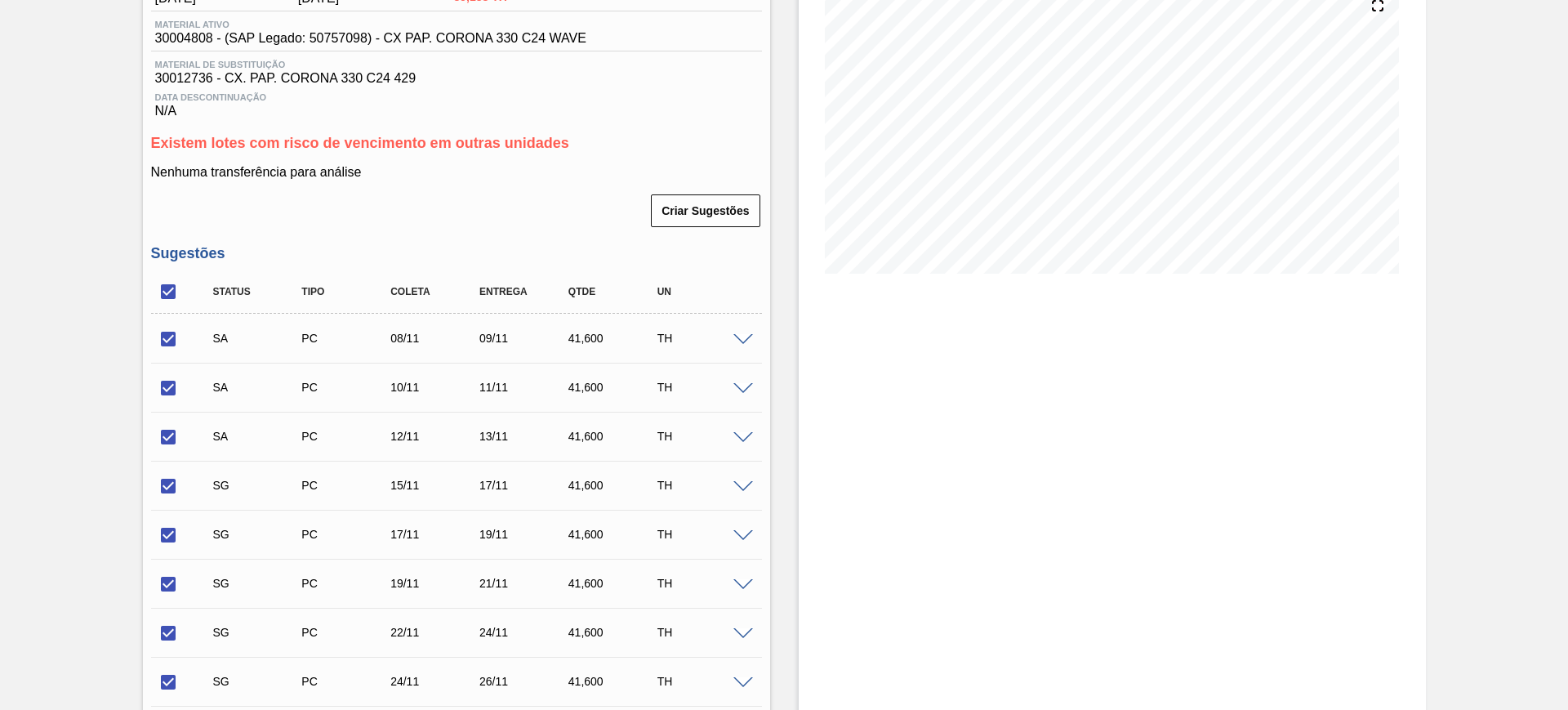
click at [750, 442] on div "SA PC 12/11 13/11 41,600 TH" at bounding box center [456, 436] width 611 height 41
click at [744, 439] on span at bounding box center [743, 438] width 20 height 12
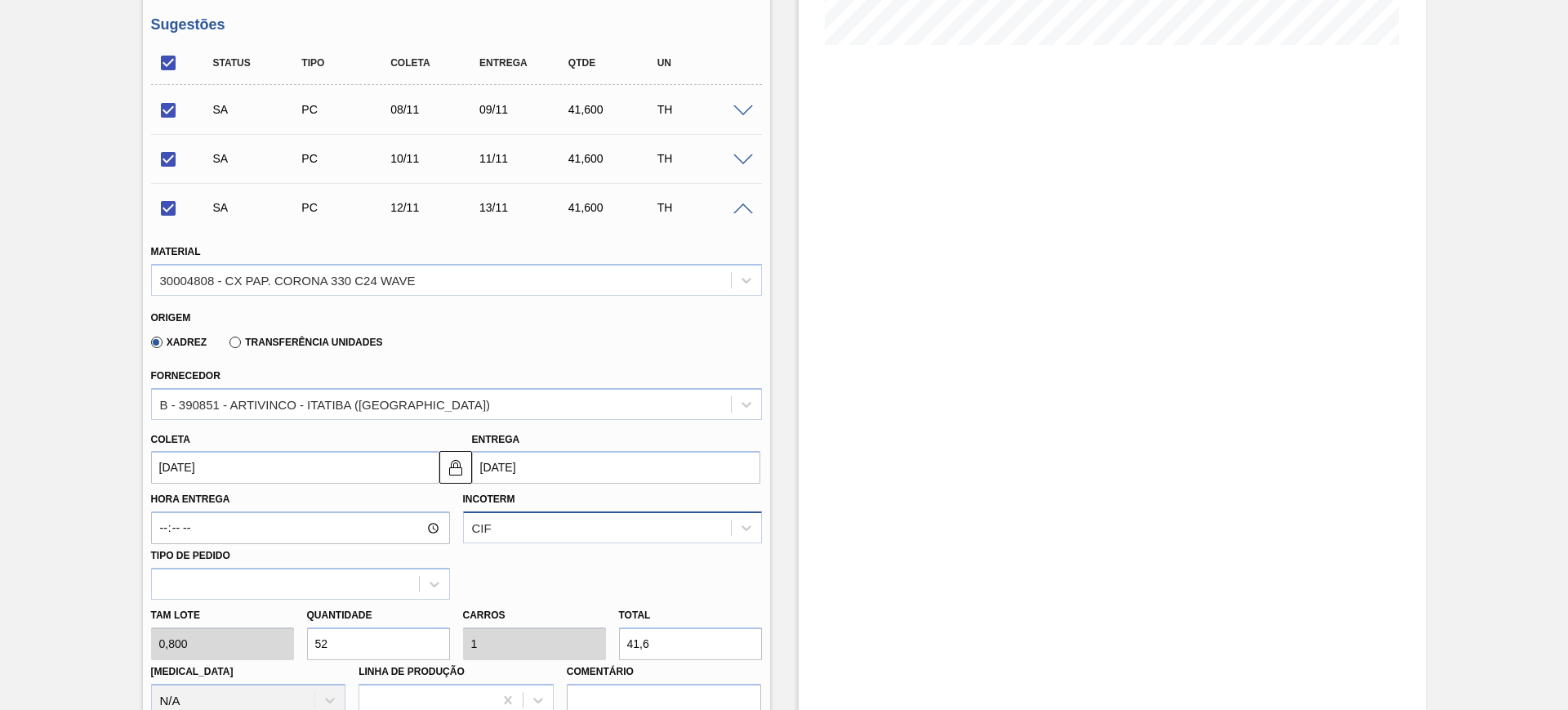
scroll to position [510, 0]
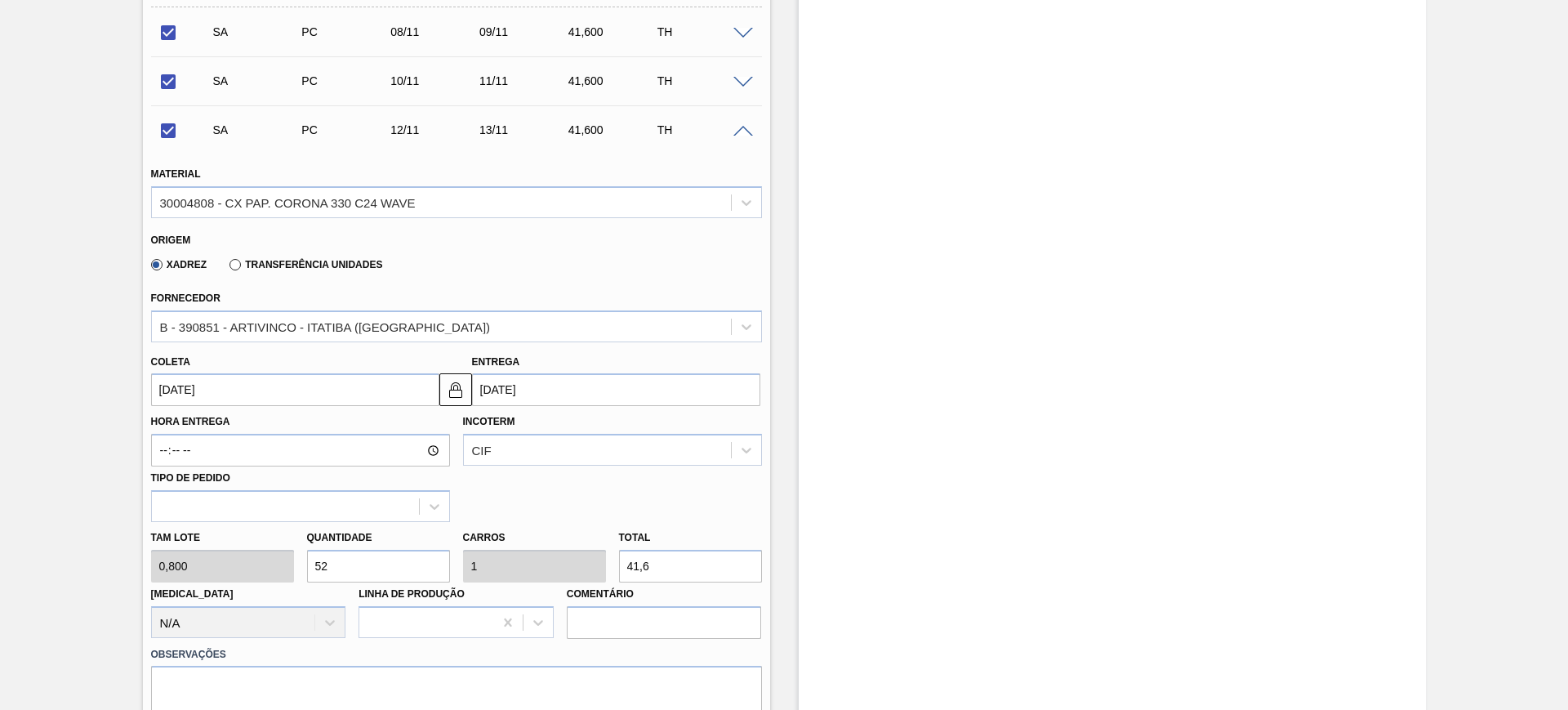
click at [732, 138] on div "SA PC 12/11 13/11 41,600 TH" at bounding box center [469, 130] width 533 height 32
click at [741, 133] on span at bounding box center [743, 132] width 20 height 12
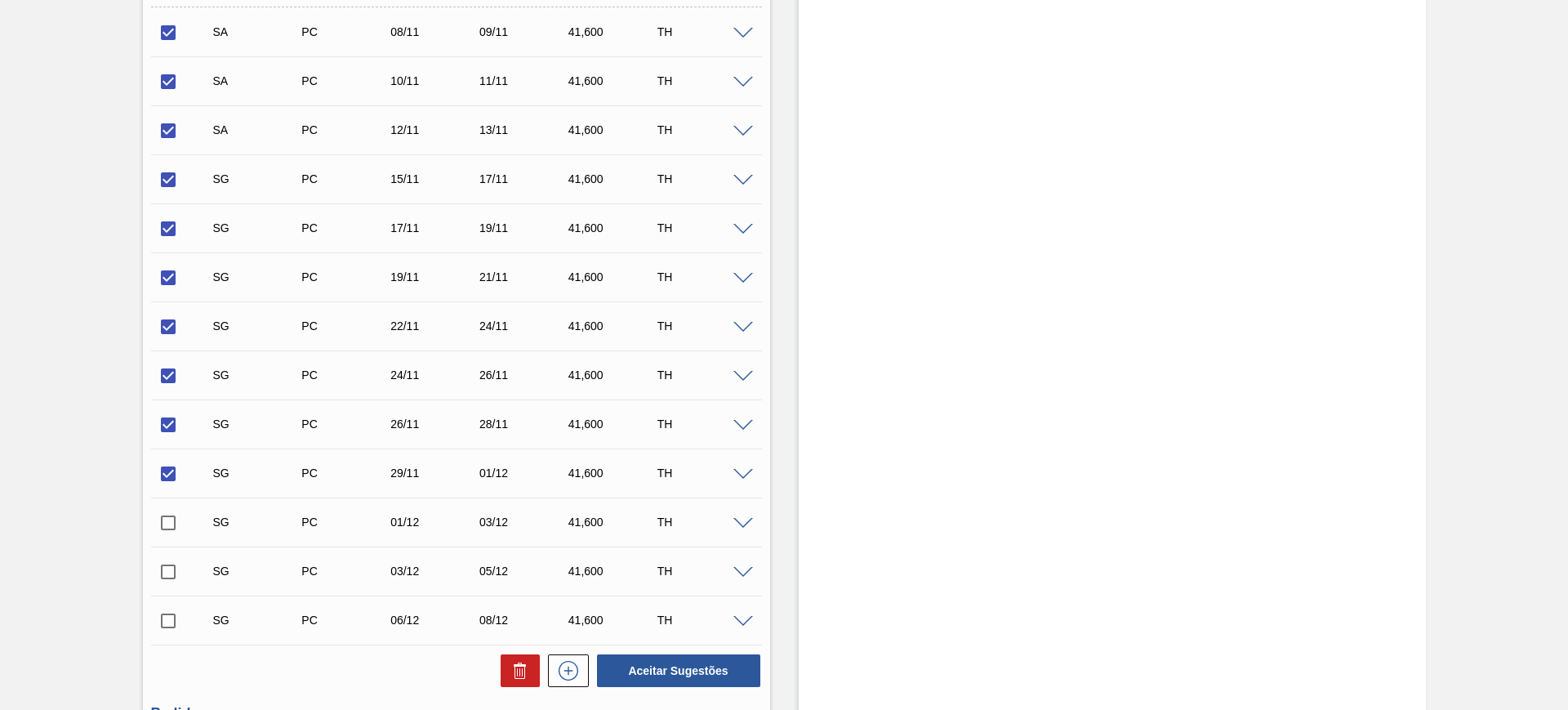
click at [744, 178] on span at bounding box center [743, 181] width 20 height 12
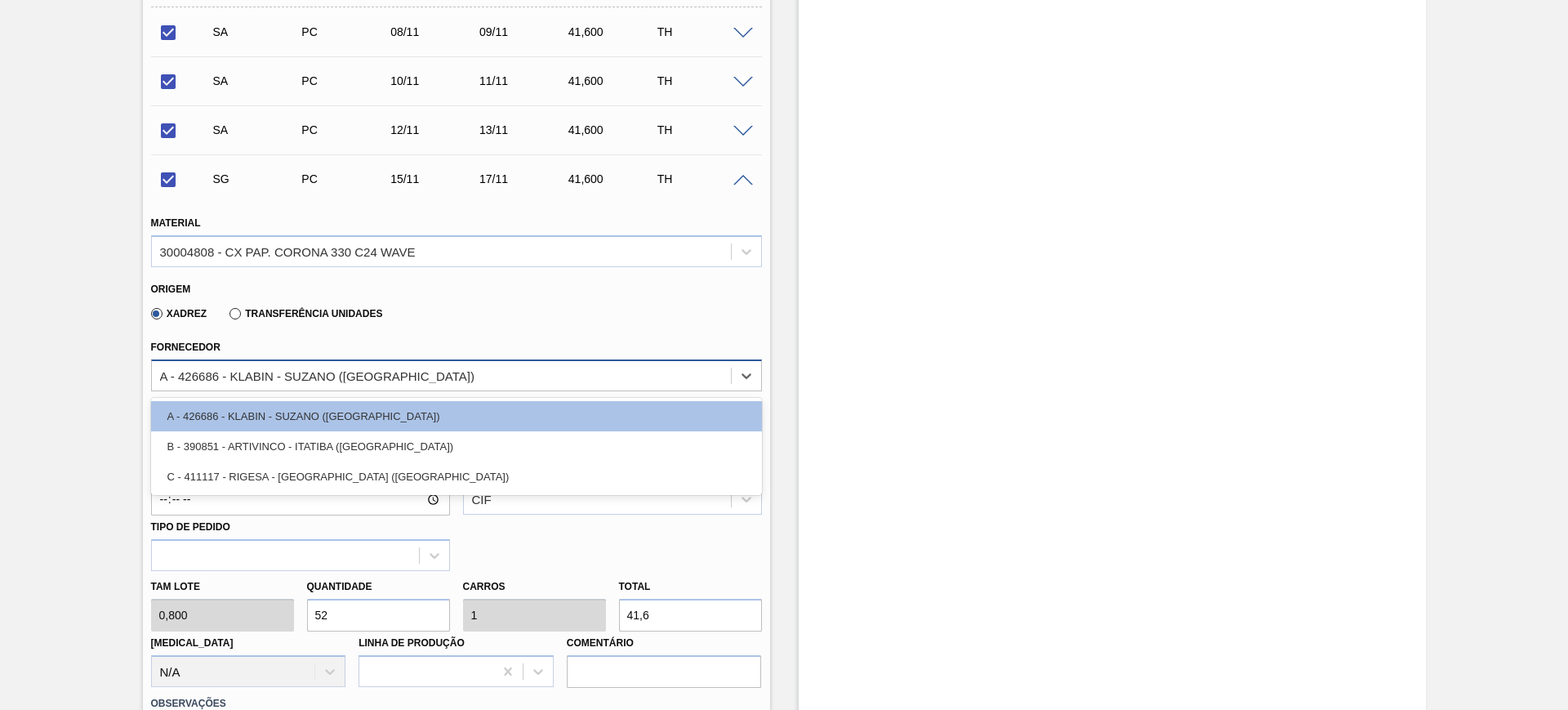
click at [444, 379] on div "A - 426686 - KLABIN - SUZANO (SP)" at bounding box center [441, 375] width 579 height 24
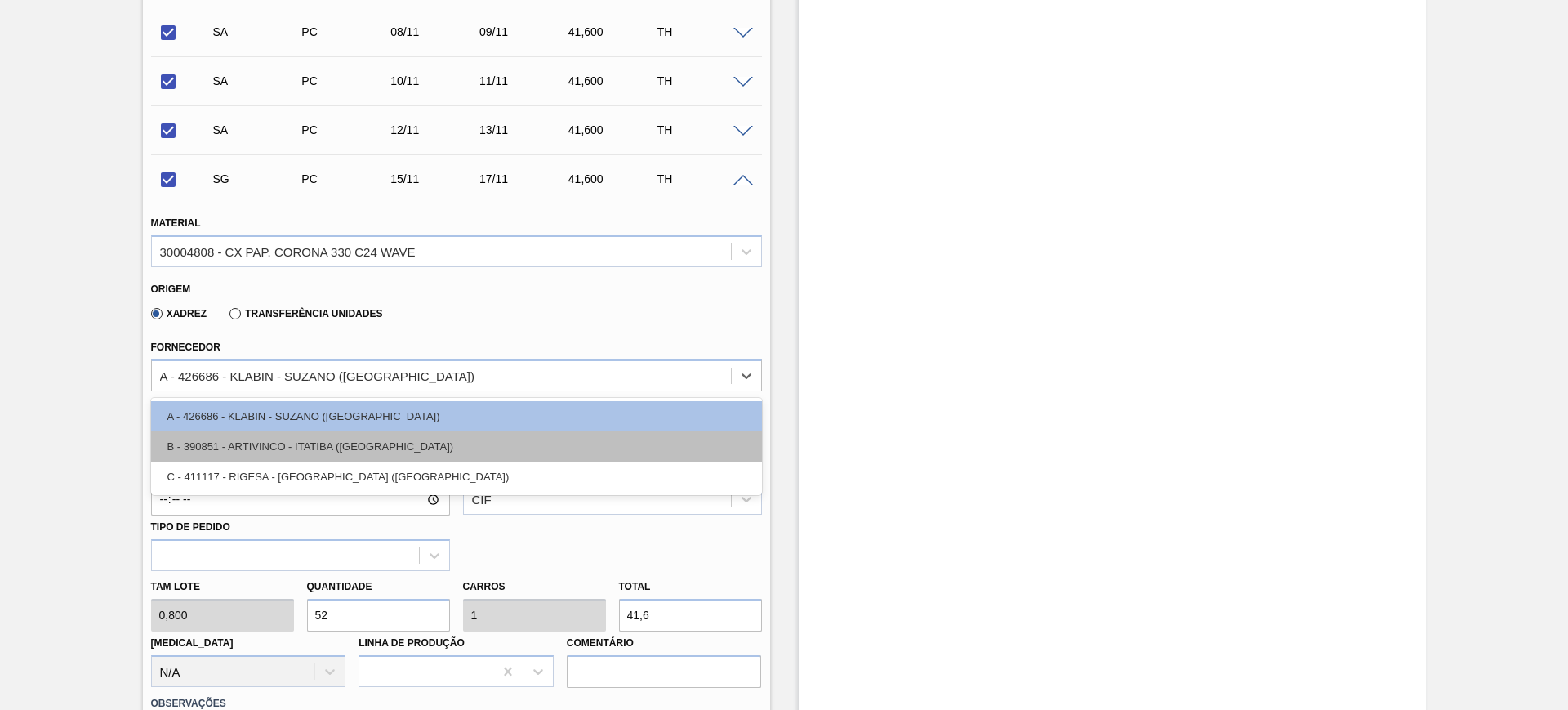
click at [432, 443] on div "B - 390851 - ARTIVINCO - ITATIBA (SP)" at bounding box center [456, 446] width 611 height 31
checkbox input "false"
type input "16/11/2025"
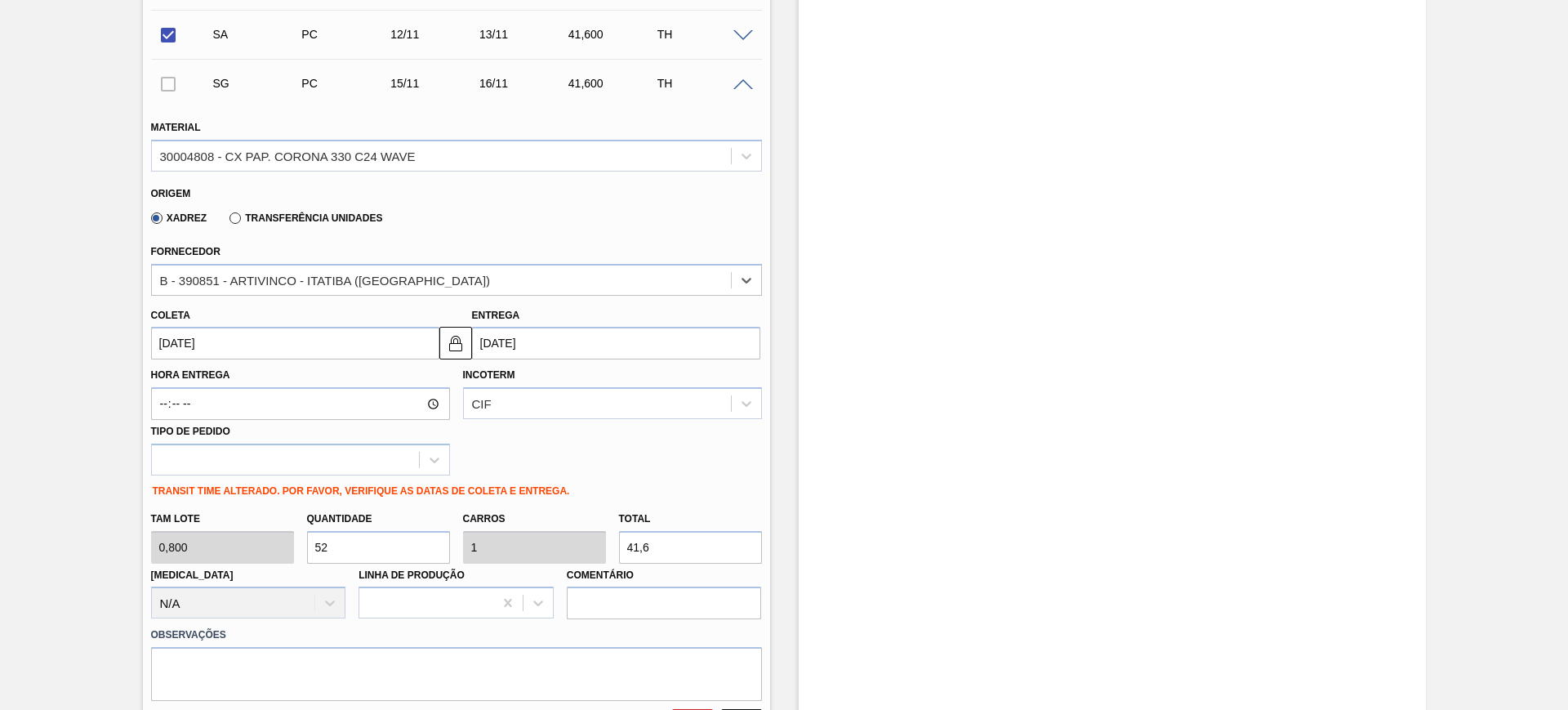
scroll to position [715, 0]
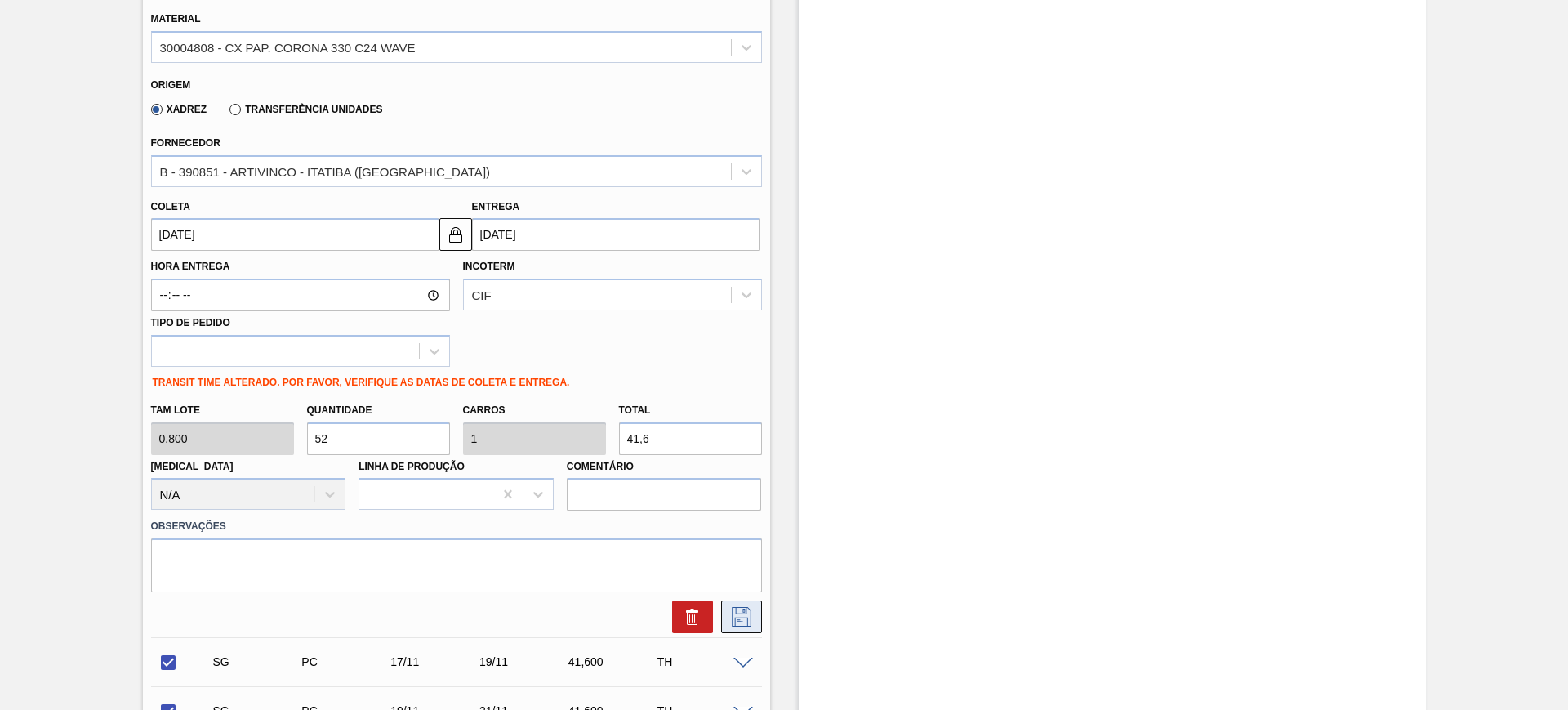
click at [742, 609] on icon at bounding box center [741, 616] width 26 height 20
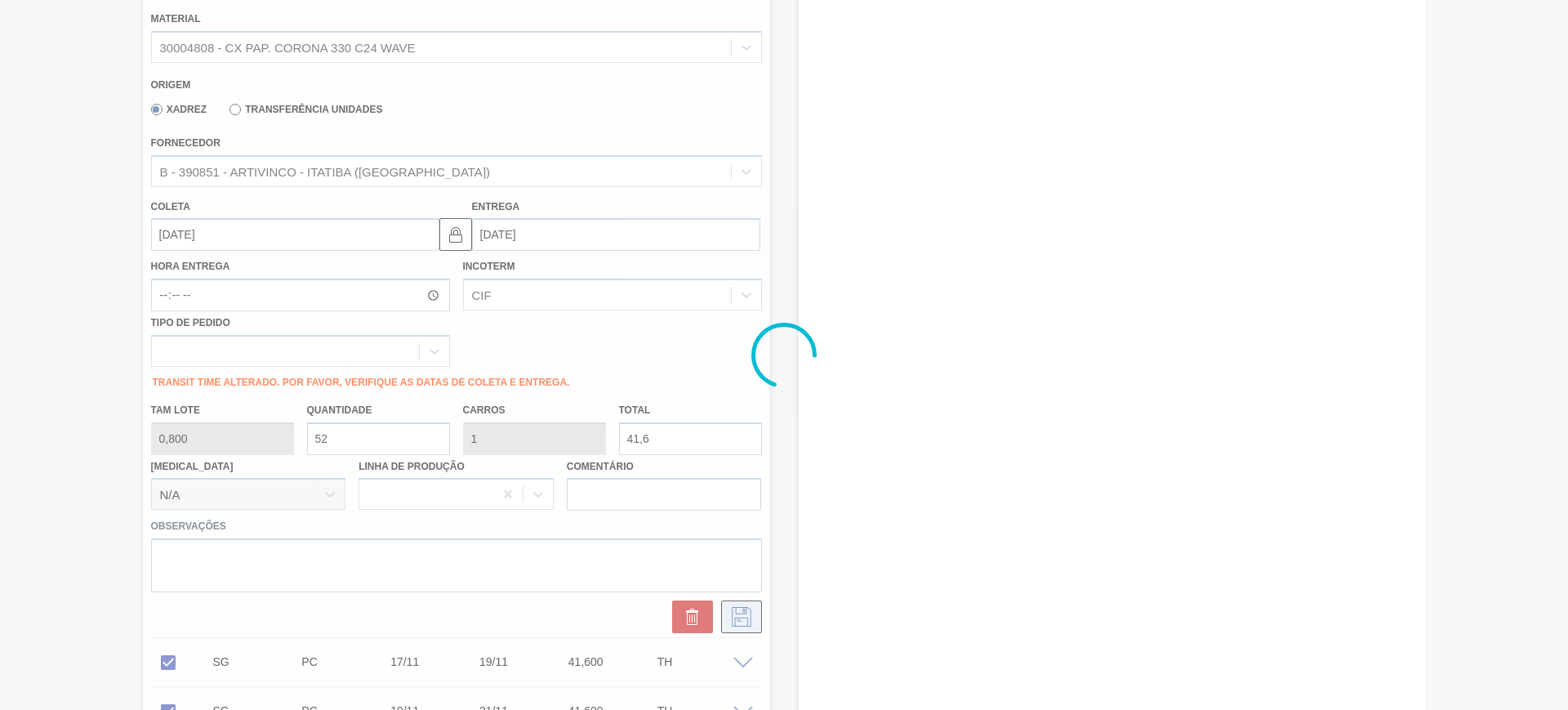
checkbox input "true"
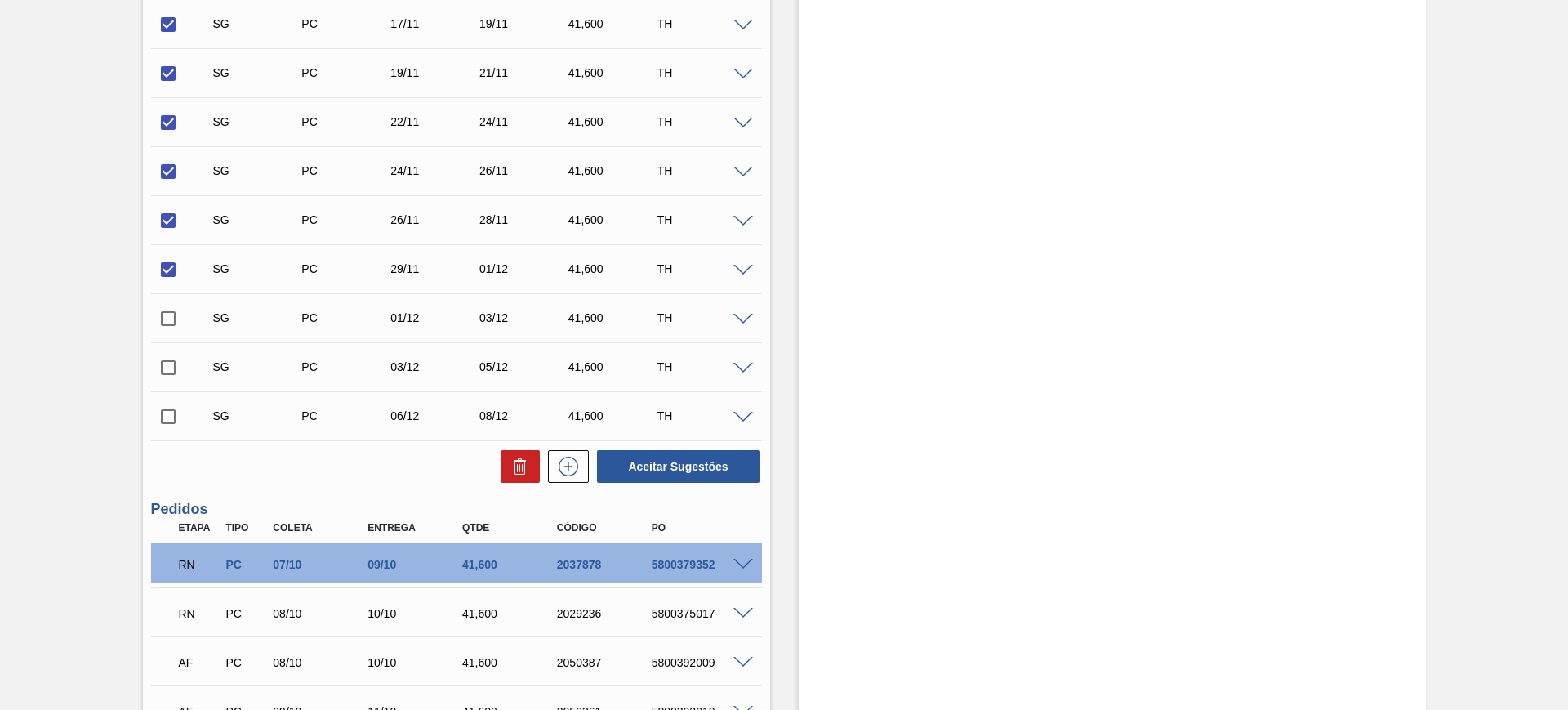
scroll to position [408, 0]
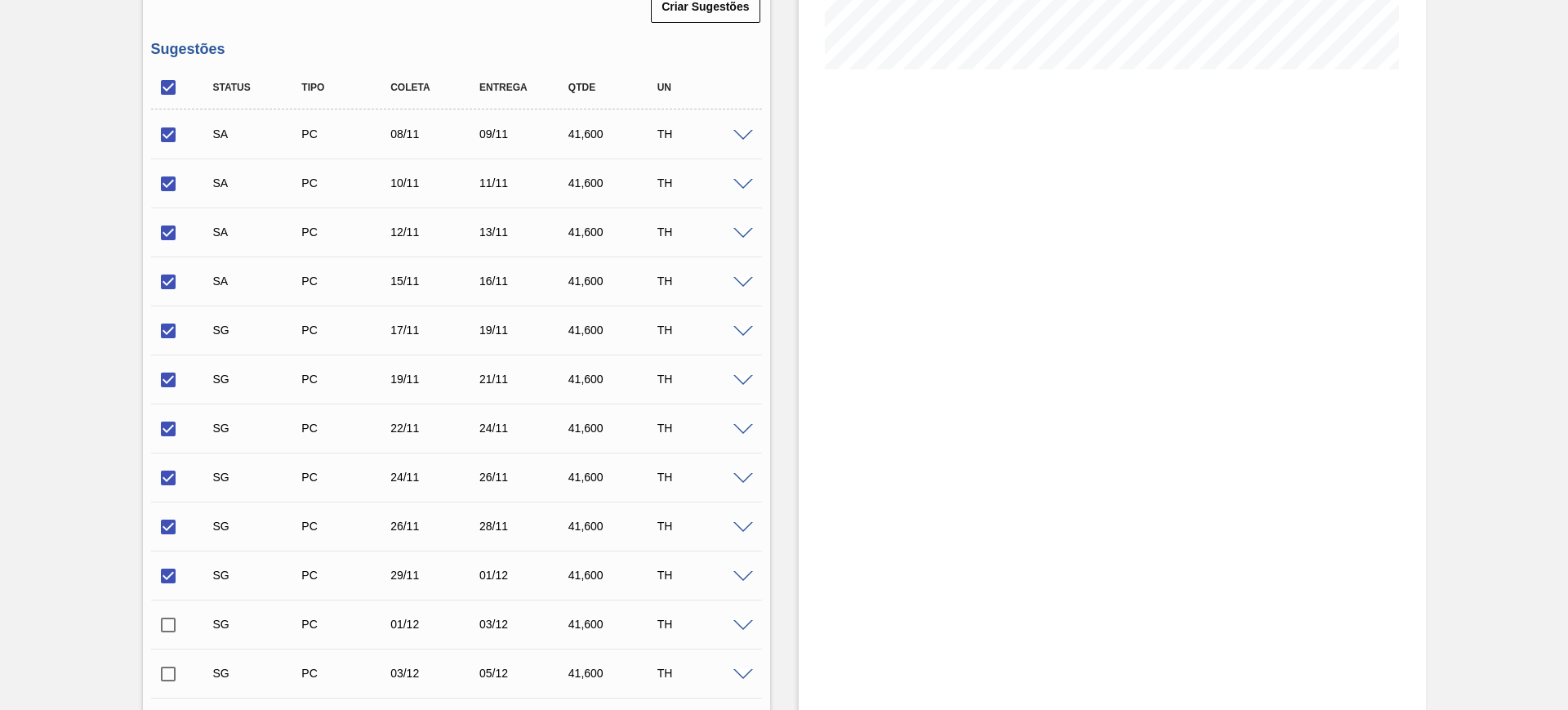
click at [741, 282] on span at bounding box center [743, 283] width 20 height 12
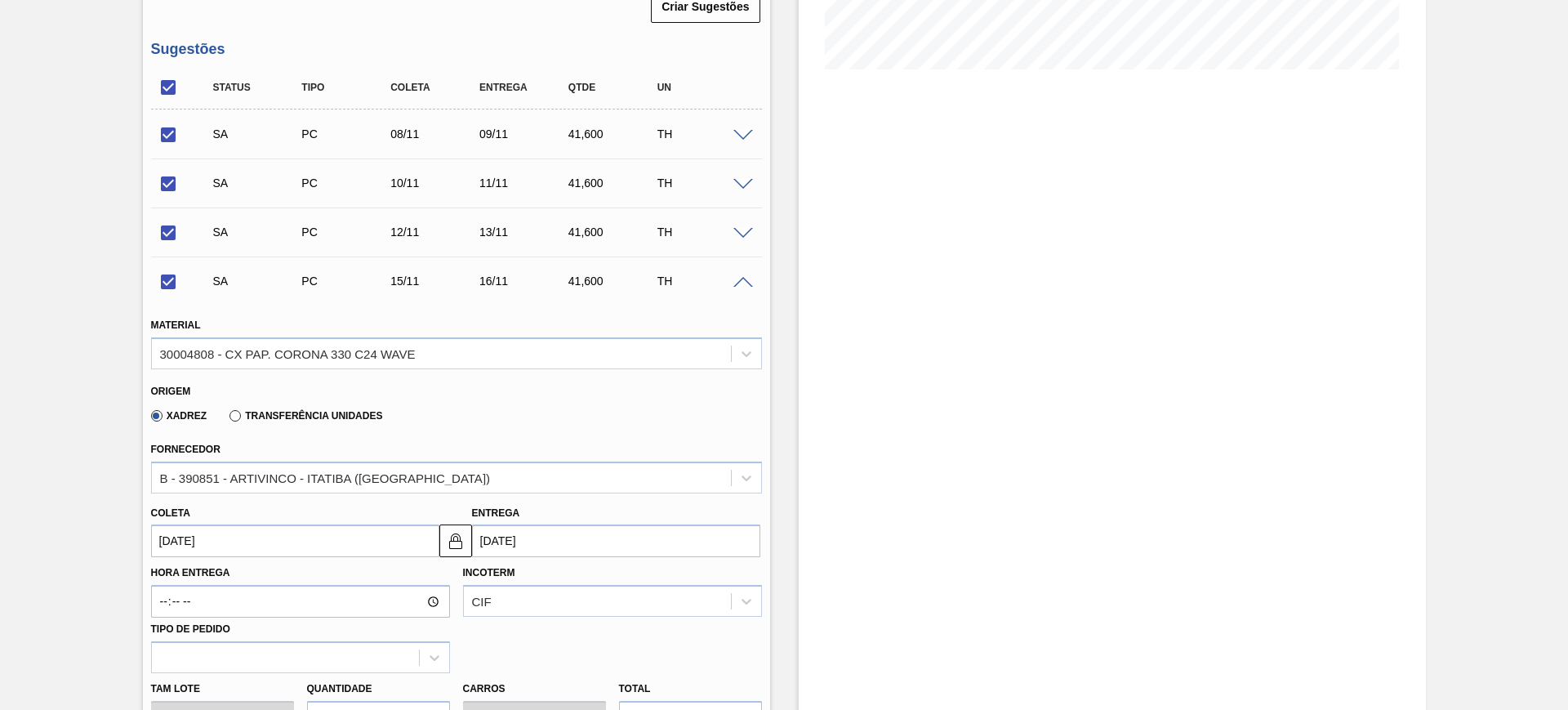
click at [741, 282] on span at bounding box center [743, 283] width 20 height 12
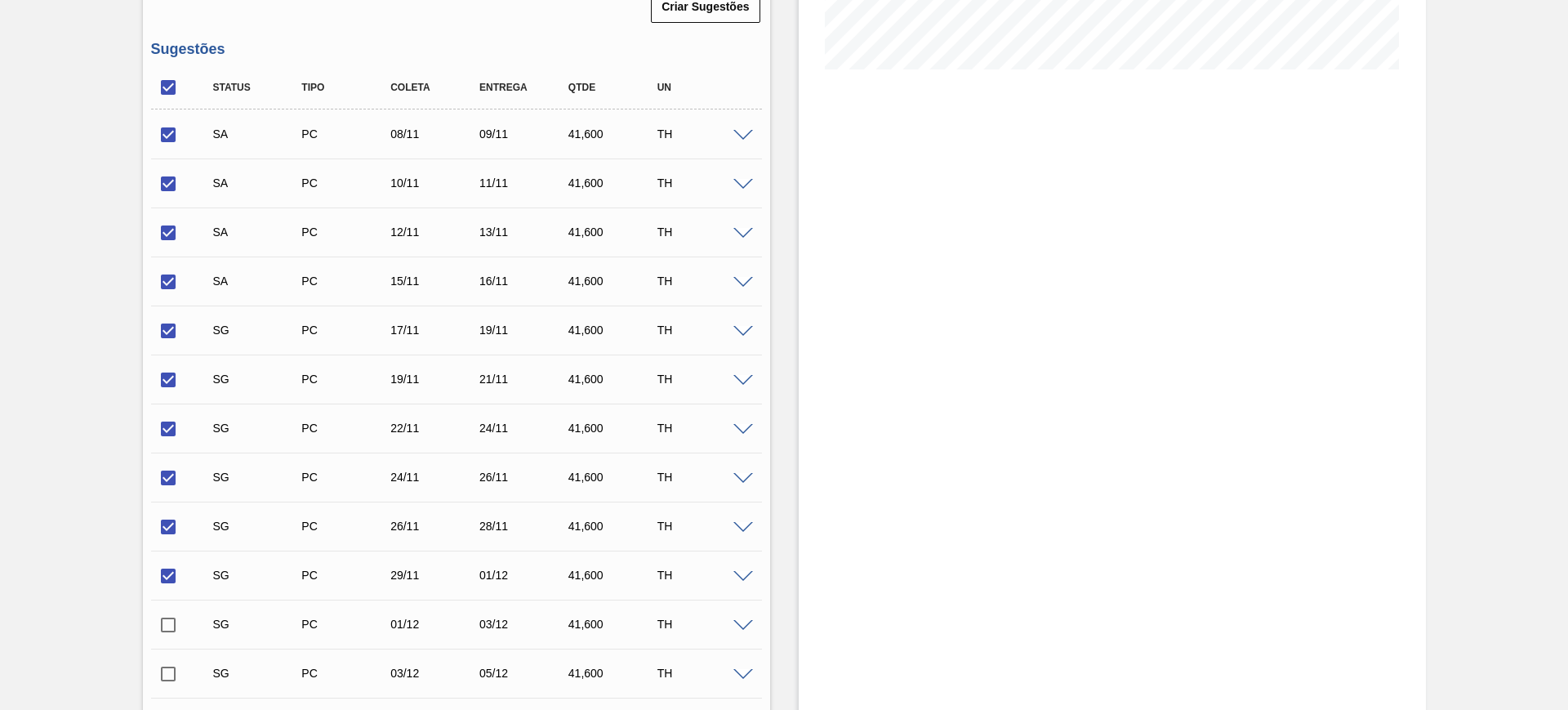
click at [745, 328] on span at bounding box center [743, 332] width 20 height 12
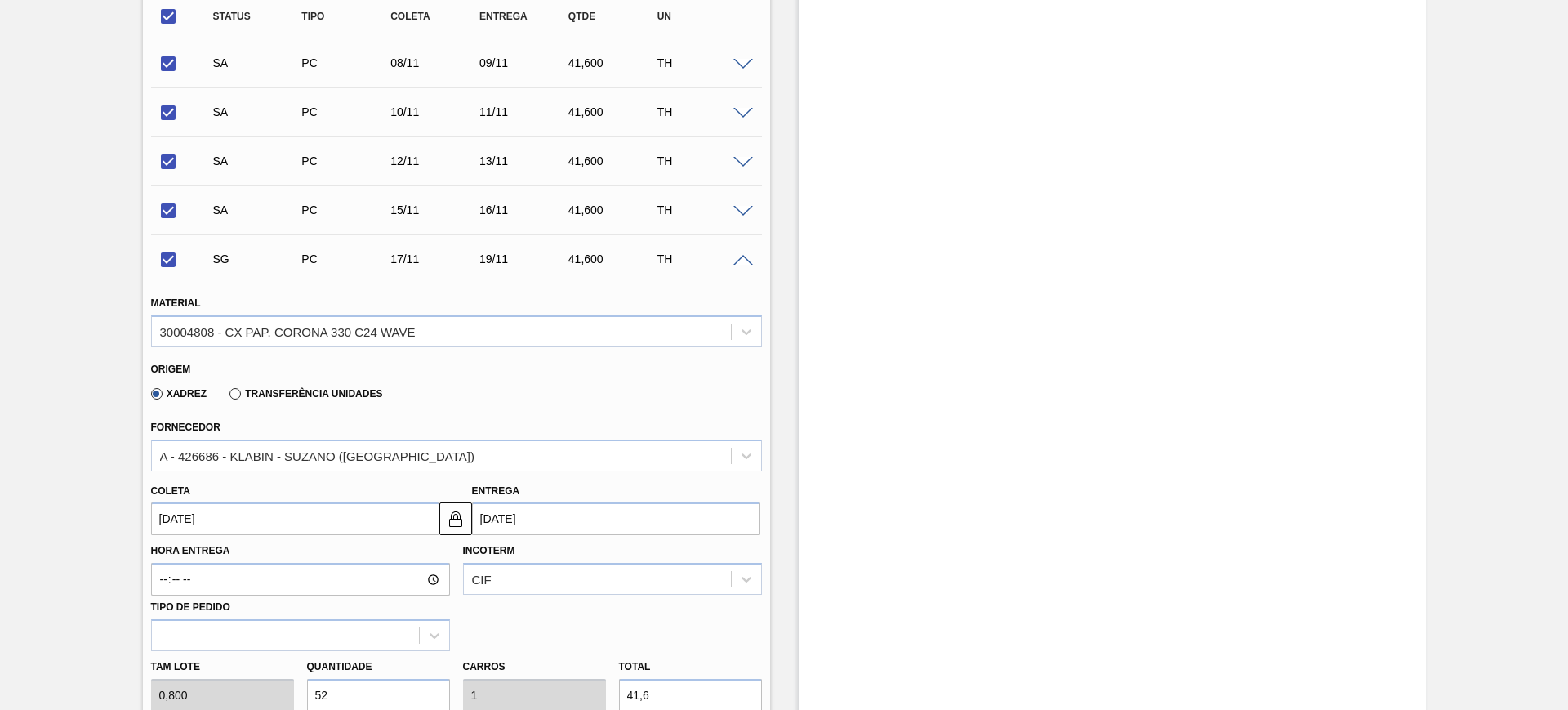
scroll to position [510, 0]
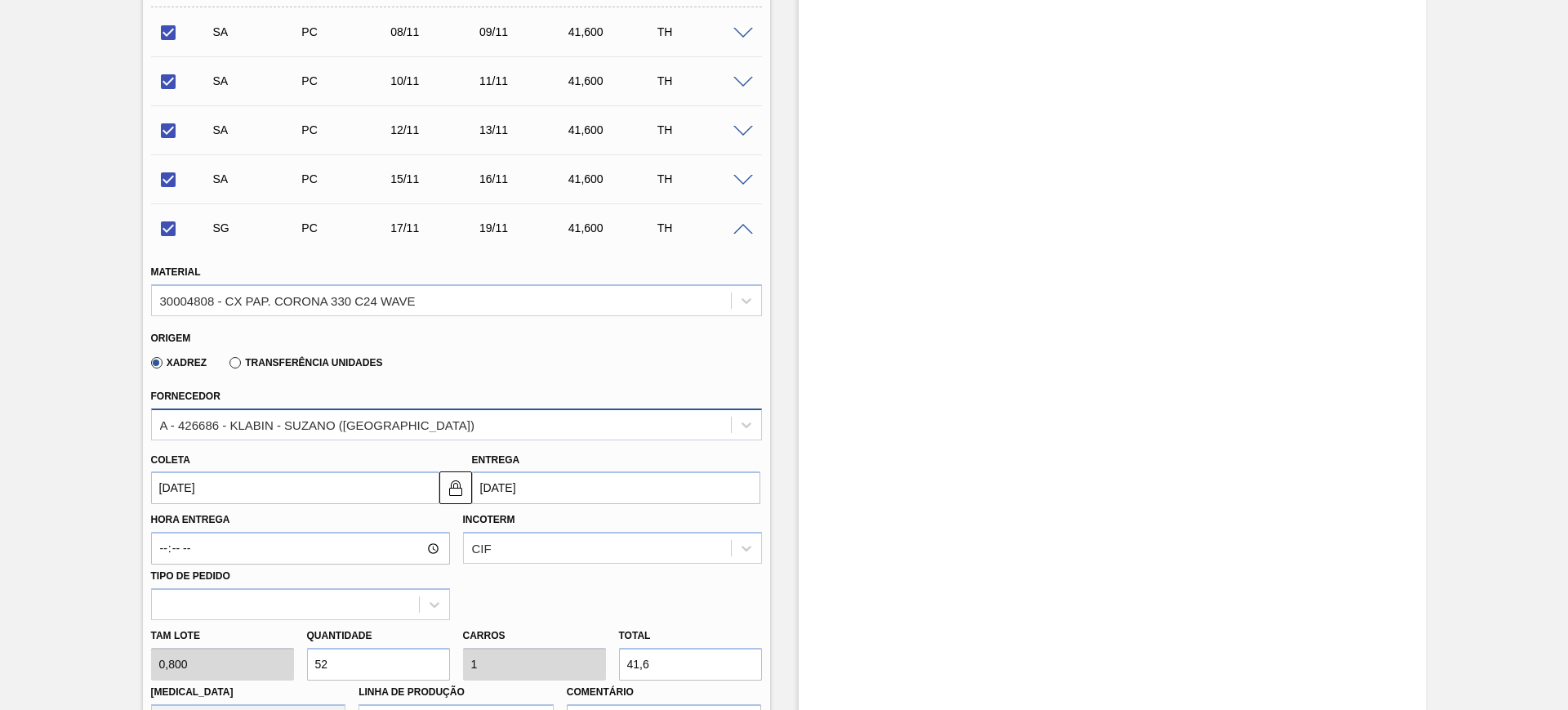
click at [546, 418] on div "A - 426686 - KLABIN - SUZANO (SP)" at bounding box center [441, 424] width 579 height 24
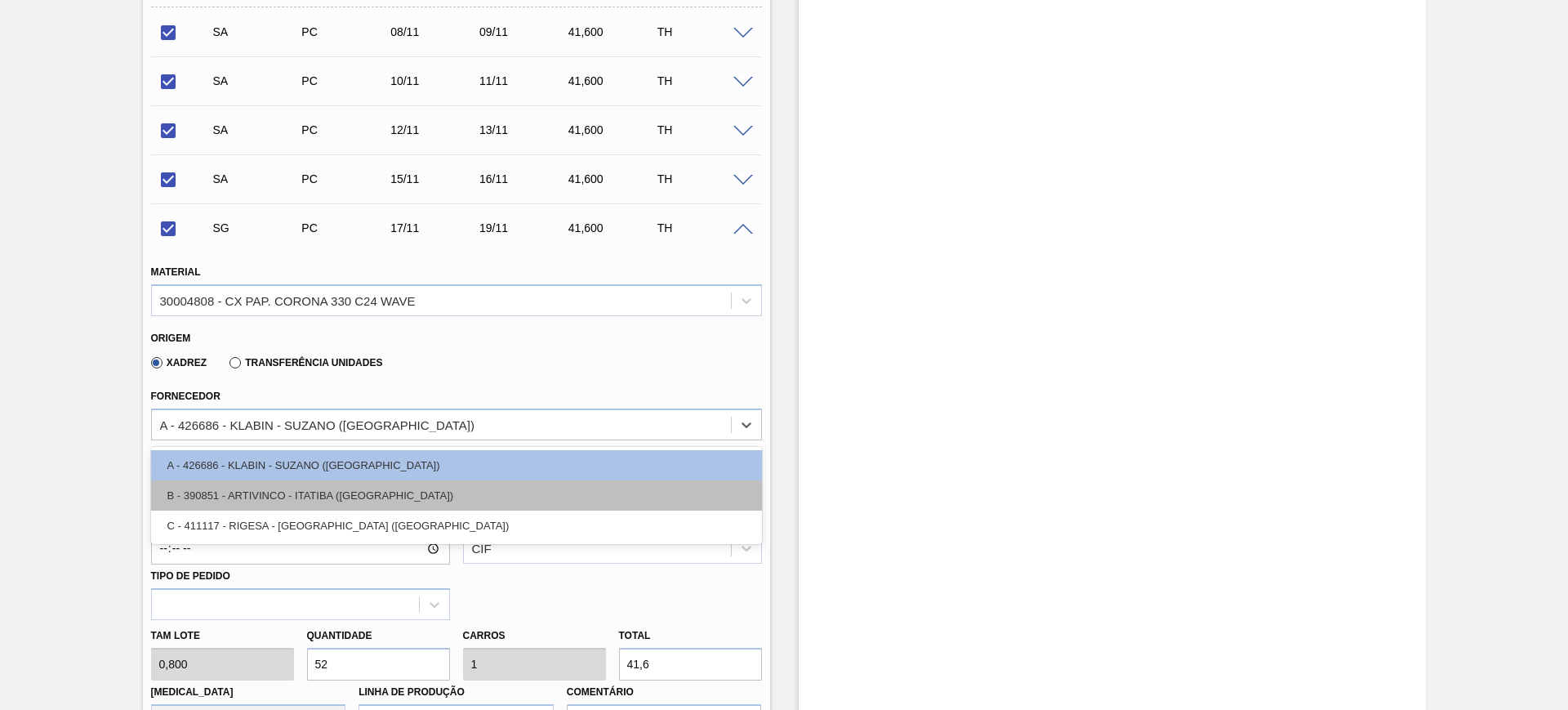
click at [526, 488] on div "B - 390851 - ARTIVINCO - ITATIBA (SP)" at bounding box center [456, 496] width 611 height 31
checkbox input "false"
type input "18/11/2025"
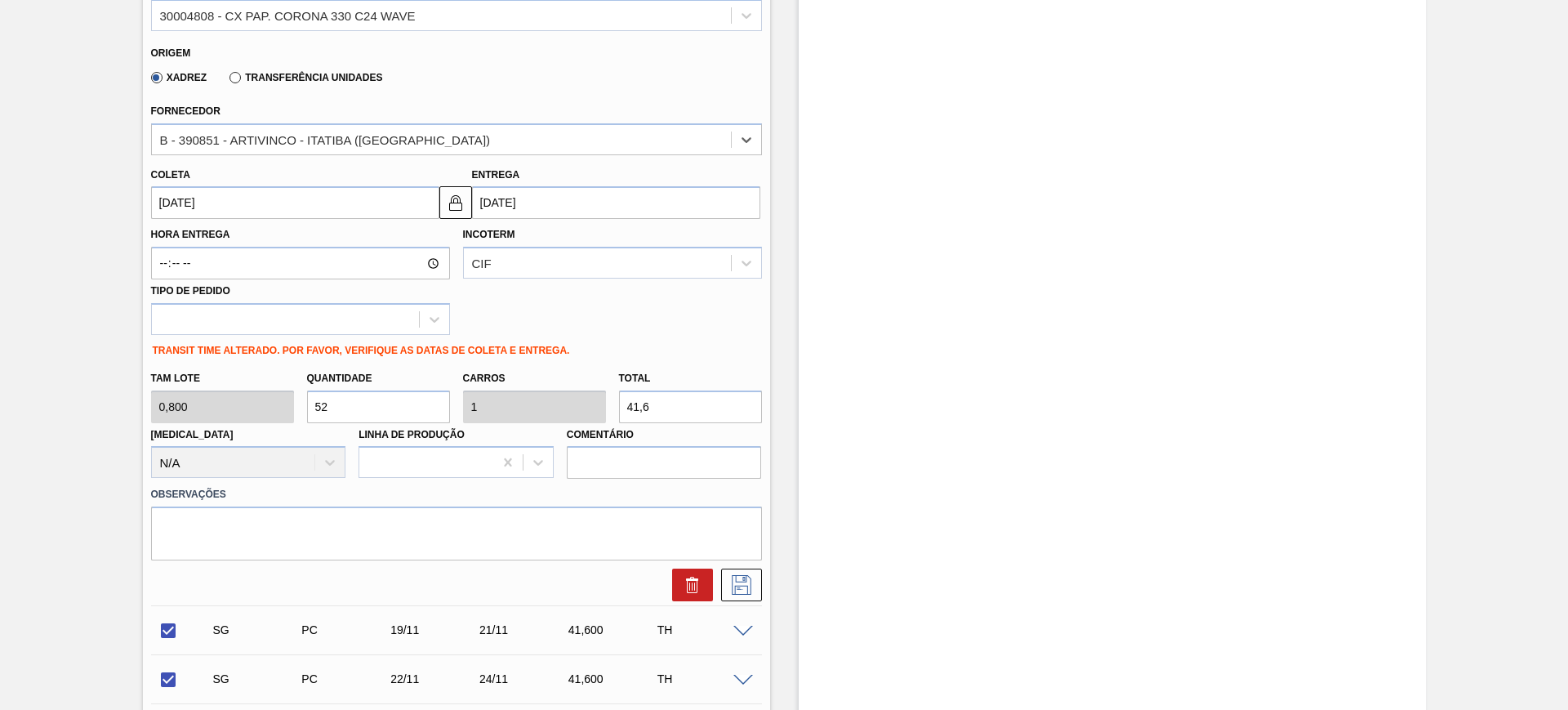
scroll to position [817, 0]
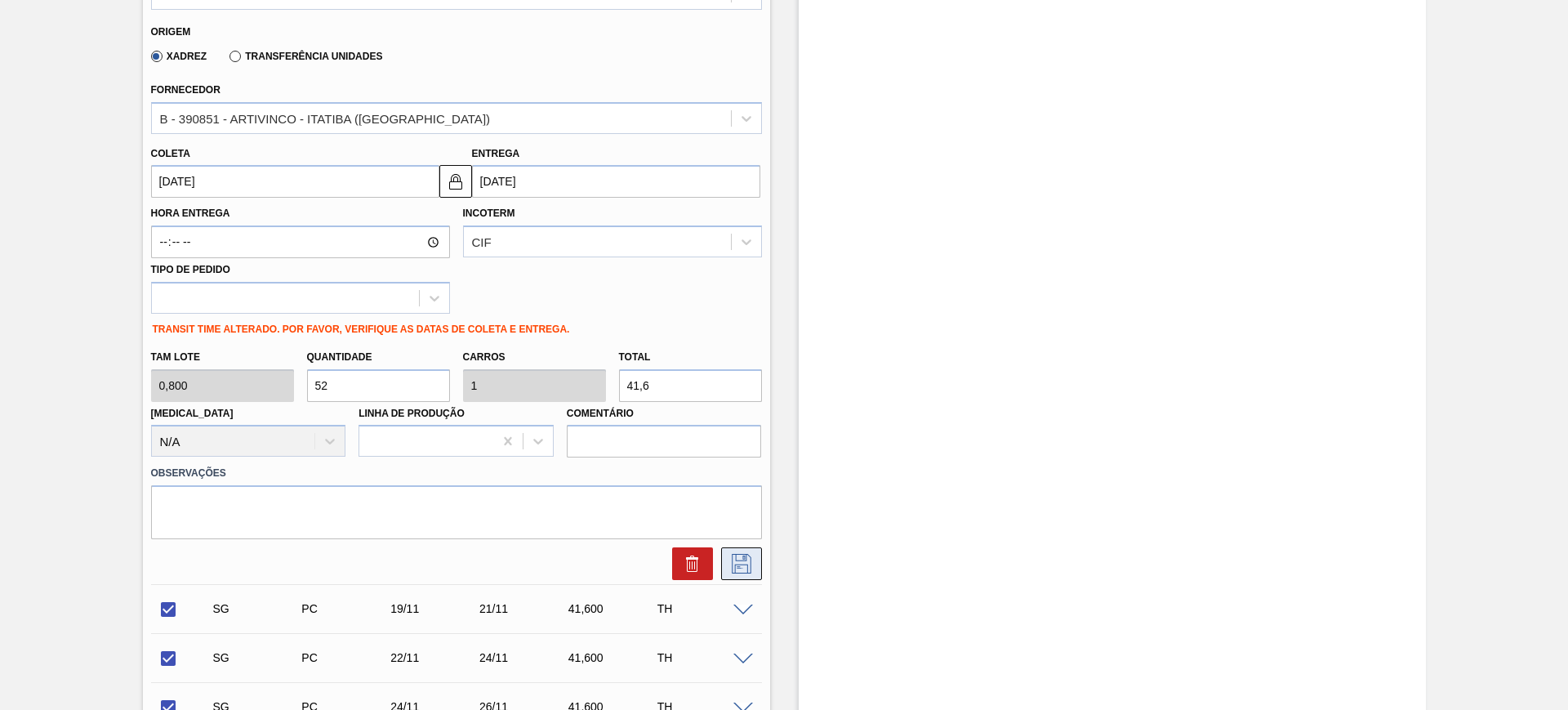
click at [750, 562] on icon at bounding box center [741, 563] width 26 height 20
checkbox input "true"
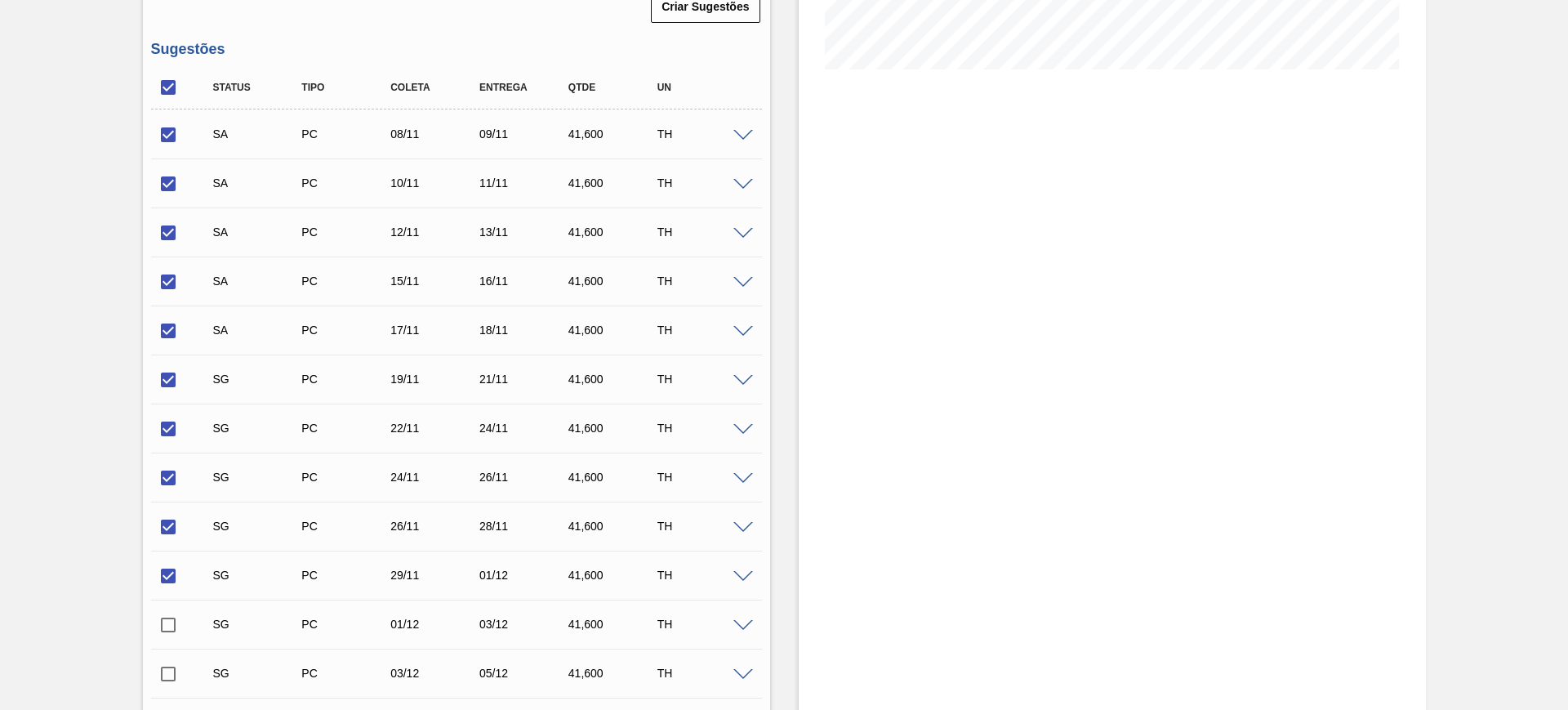
scroll to position [510, 0]
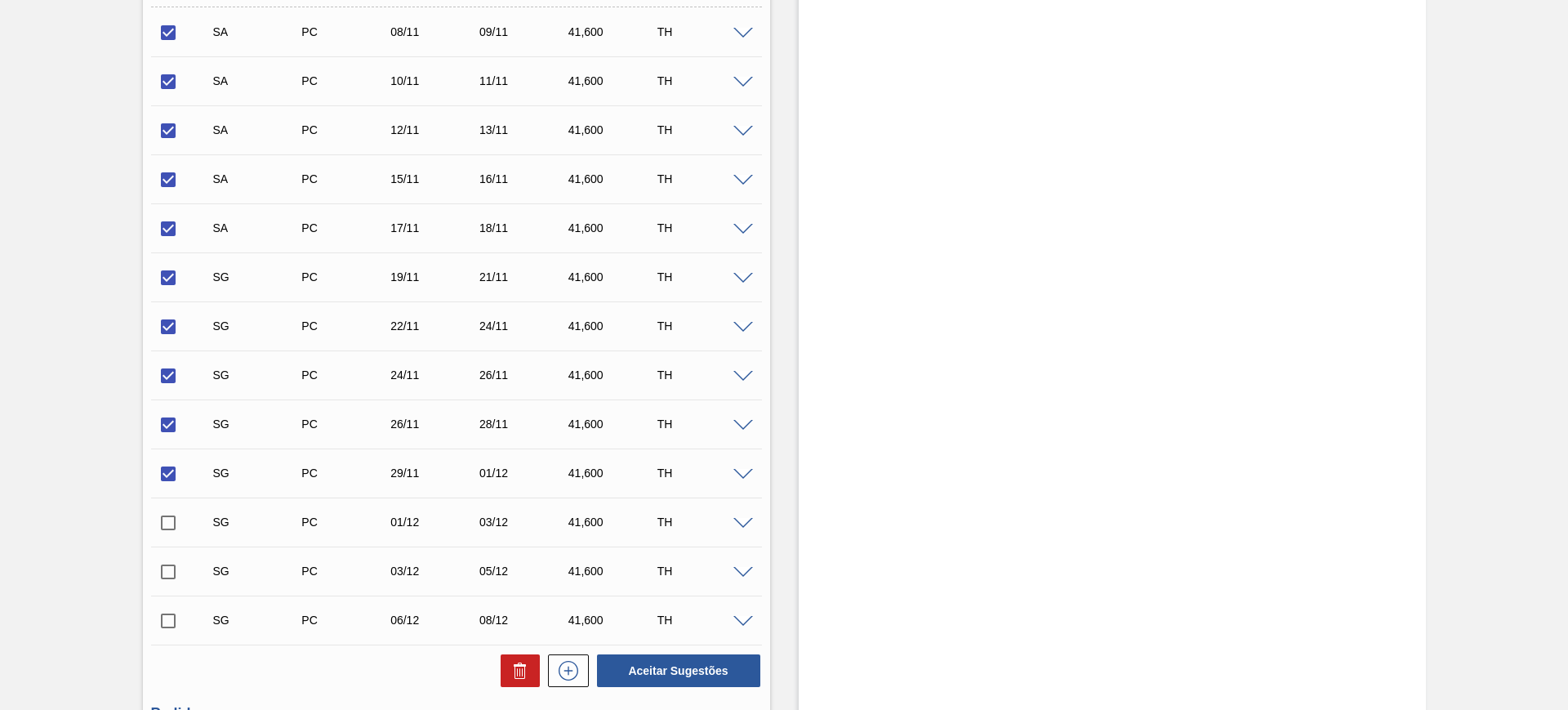
click at [171, 531] on input "checkbox" at bounding box center [168, 523] width 34 height 34
checkbox input "true"
click at [708, 666] on button "Aceitar Sugestões" at bounding box center [678, 671] width 163 height 32
checkbox input "false"
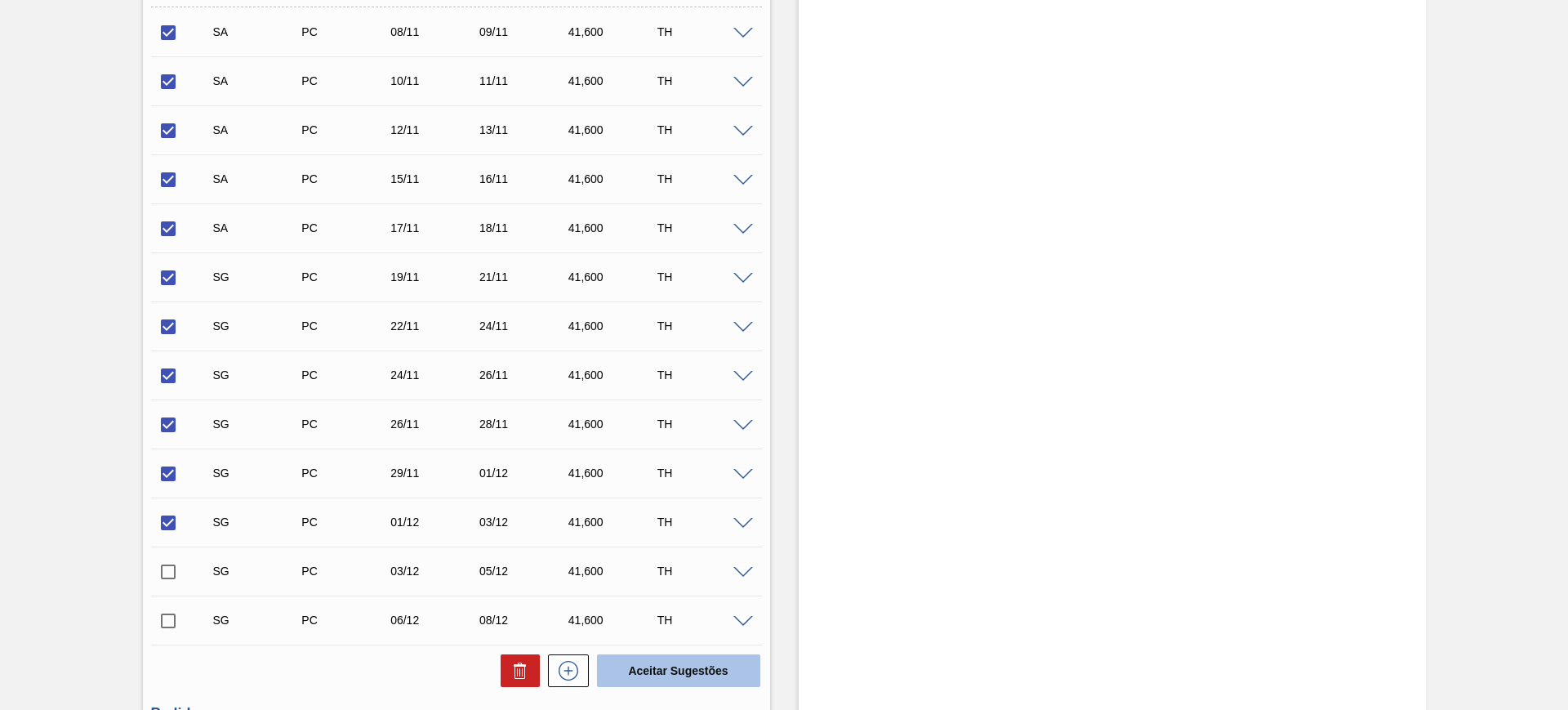
checkbox input "false"
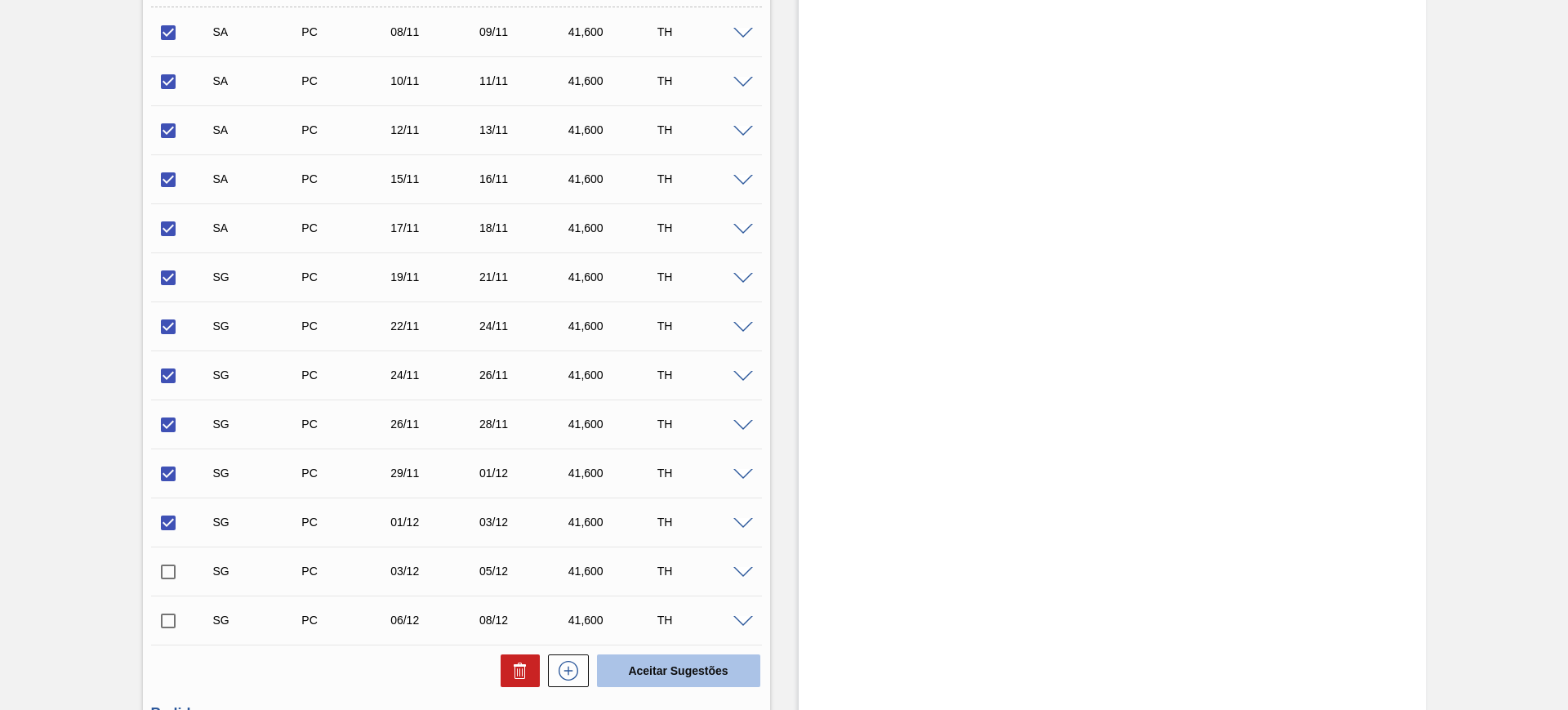
checkbox input "false"
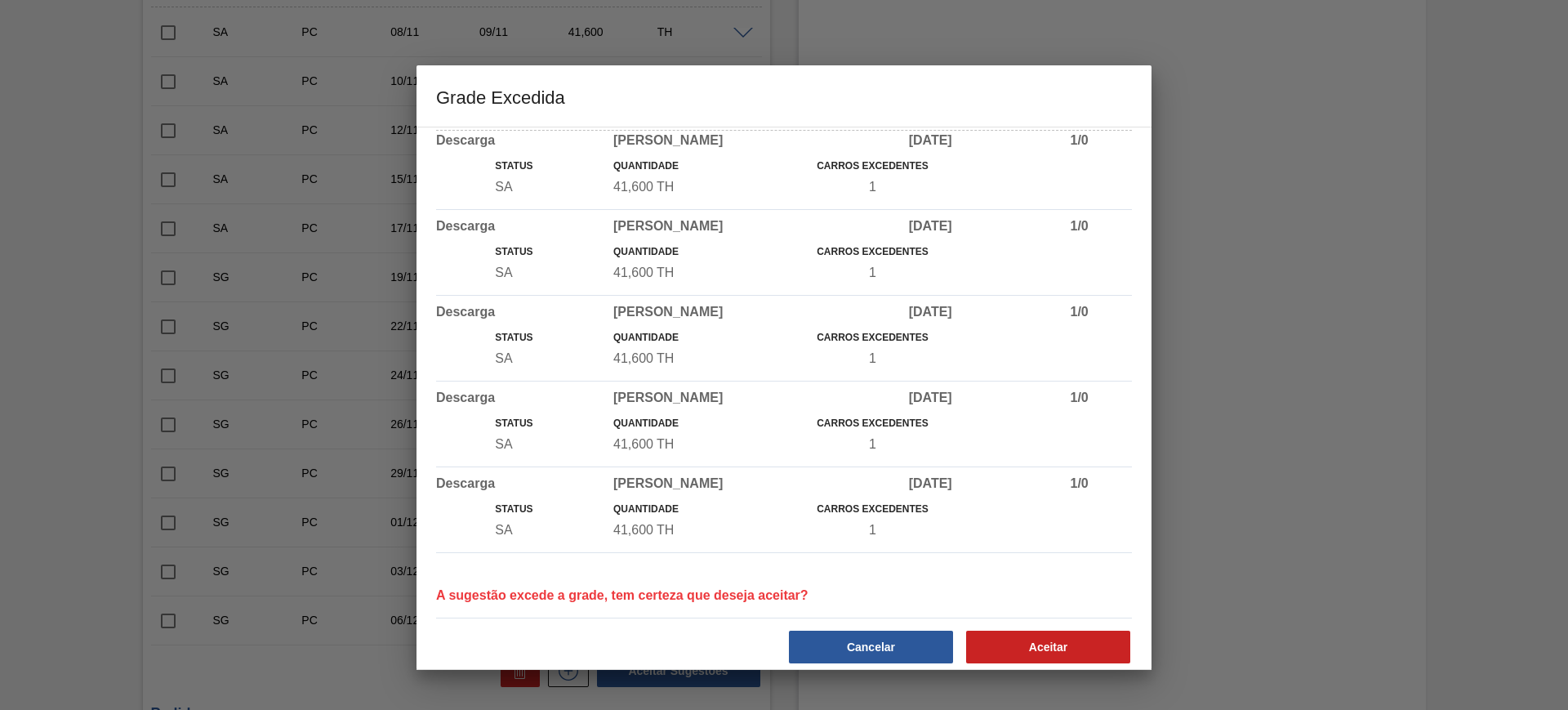
scroll to position [45, 0]
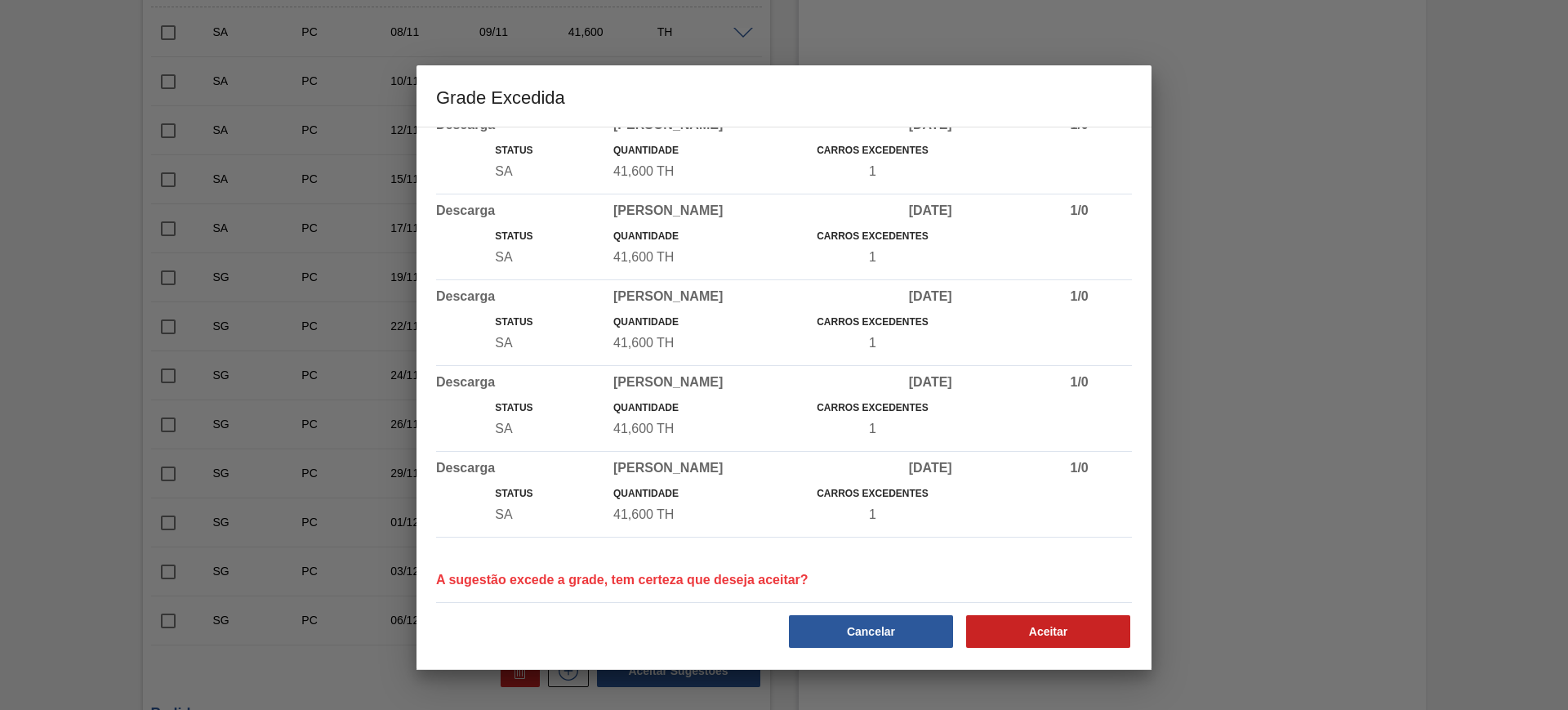
click at [1031, 613] on div "Aceitar" at bounding box center [1049, 632] width 177 height 36
click at [1037, 618] on button "Aceitar" at bounding box center [1048, 632] width 164 height 32
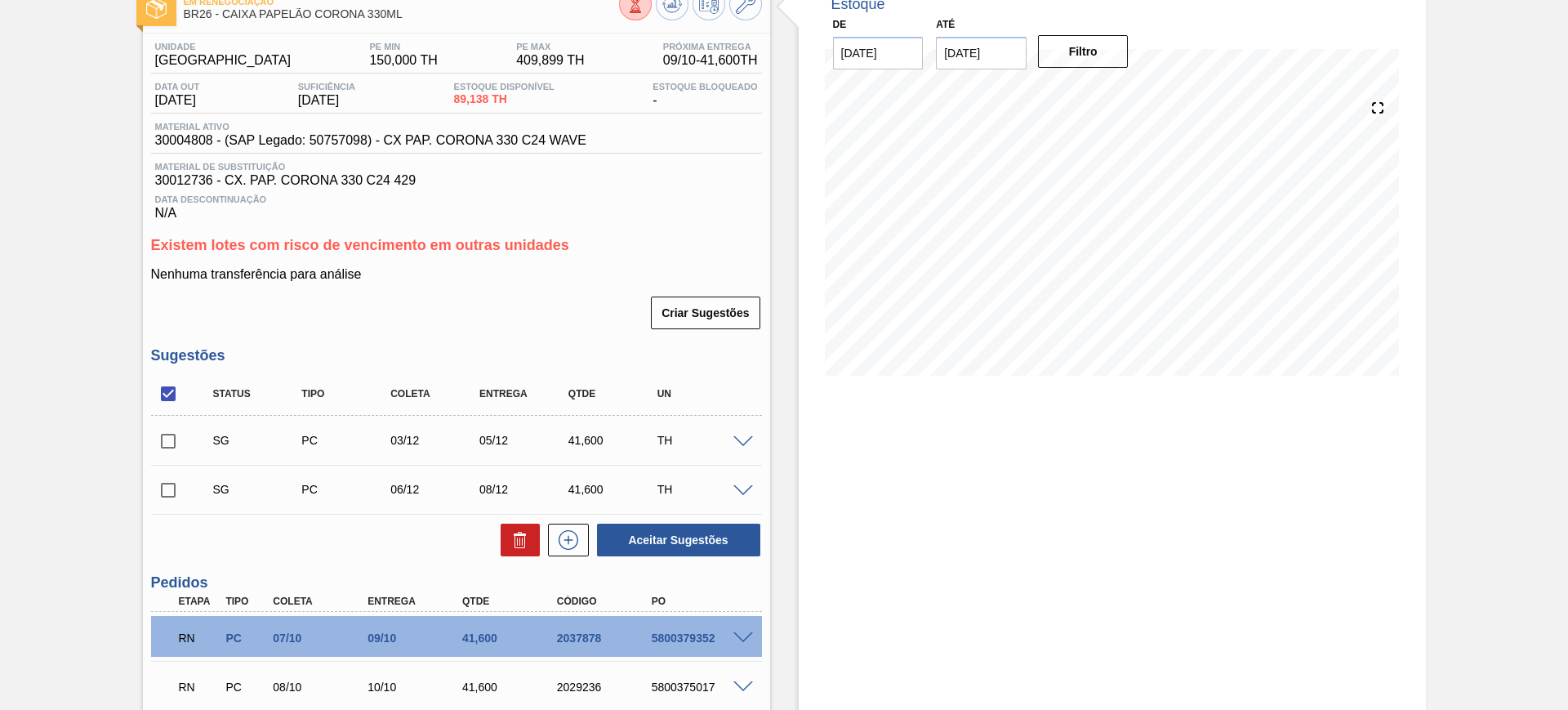
scroll to position [0, 0]
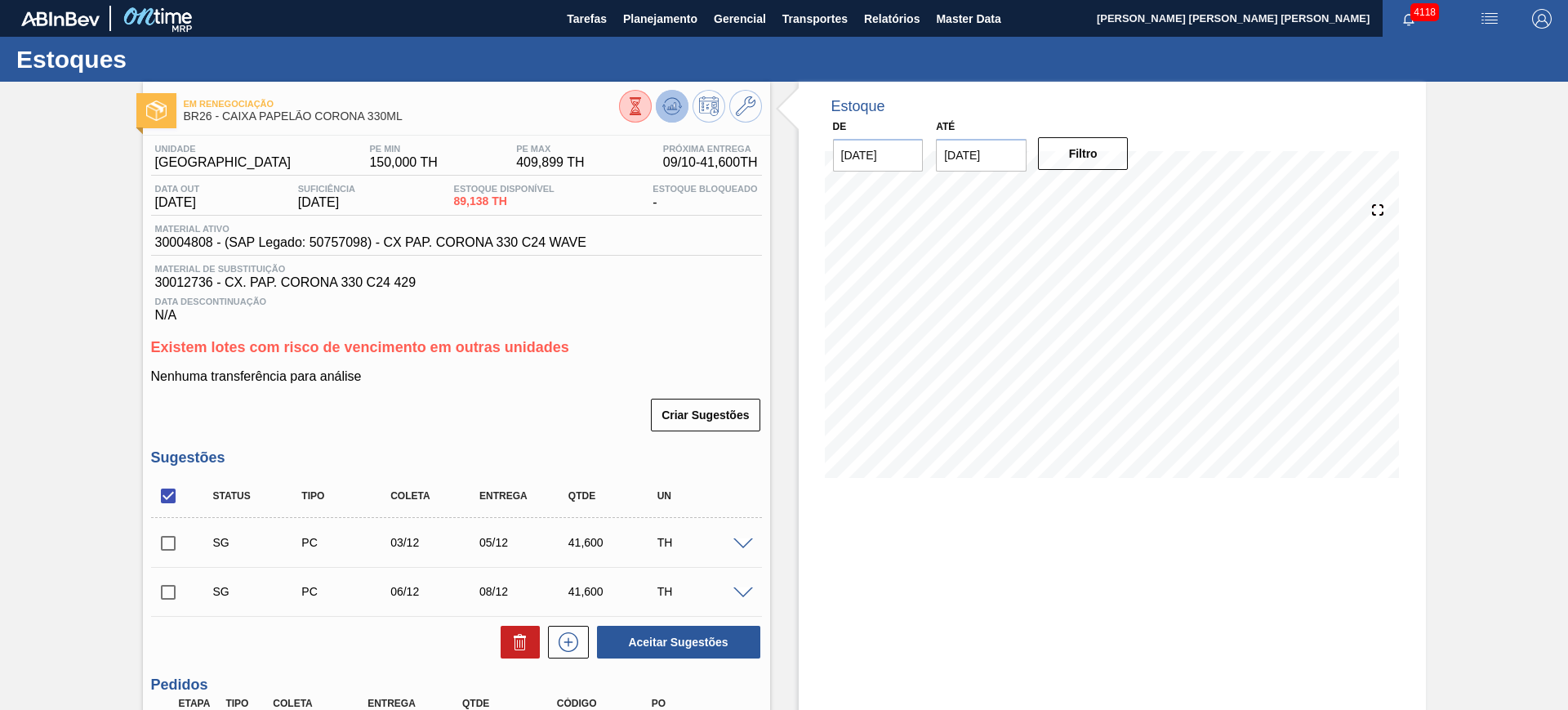
click at [672, 101] on icon at bounding box center [672, 106] width 20 height 20
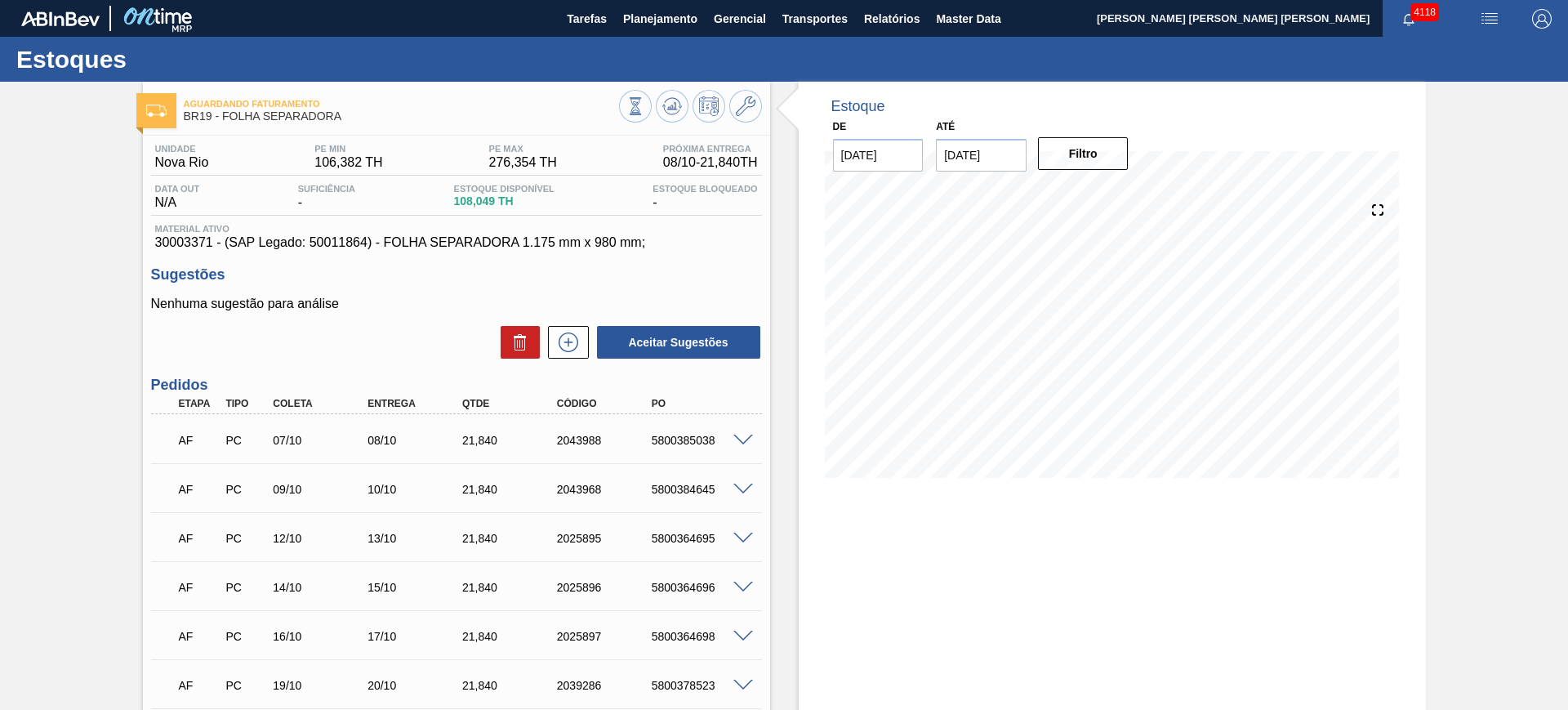
click at [744, 438] on span at bounding box center [743, 441] width 20 height 12
